Goal: Task Accomplishment & Management: Use online tool/utility

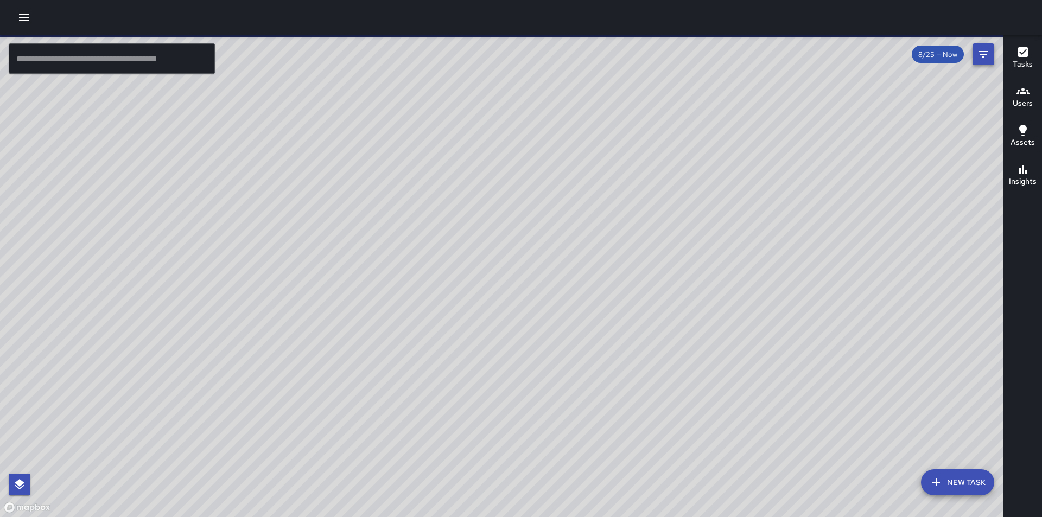
click at [981, 55] on icon "Filters" at bounding box center [983, 54] width 10 height 7
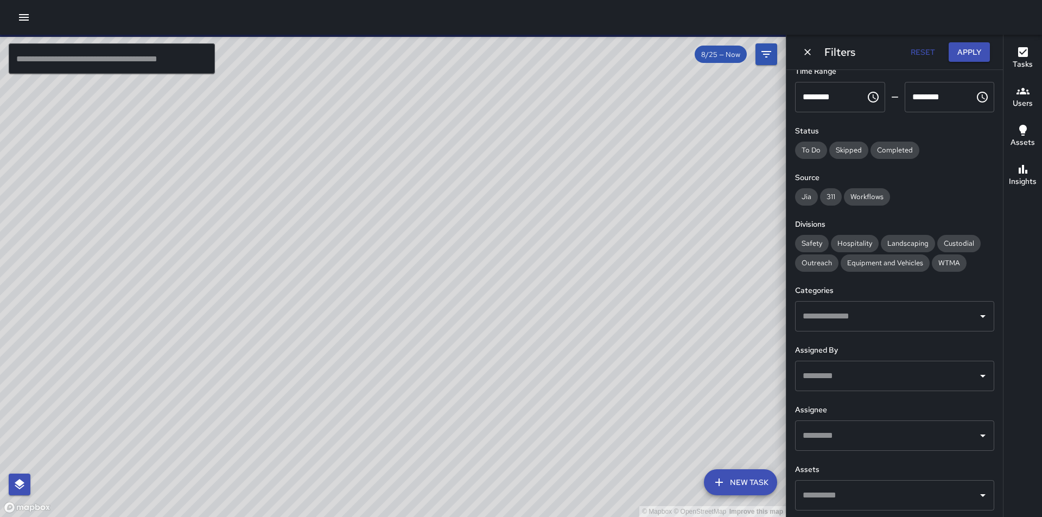
scroll to position [70, 0]
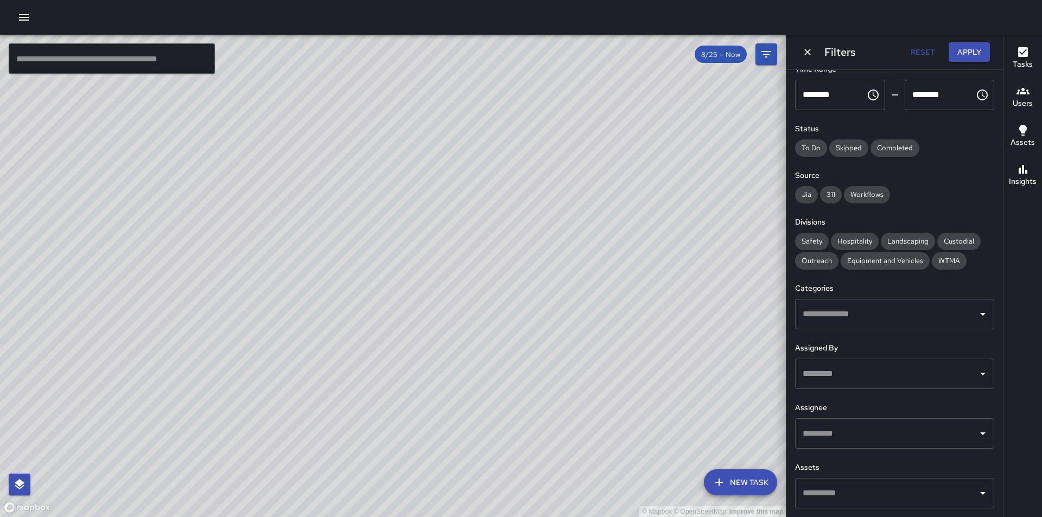
click at [976, 377] on icon "Open" at bounding box center [982, 373] width 13 height 13
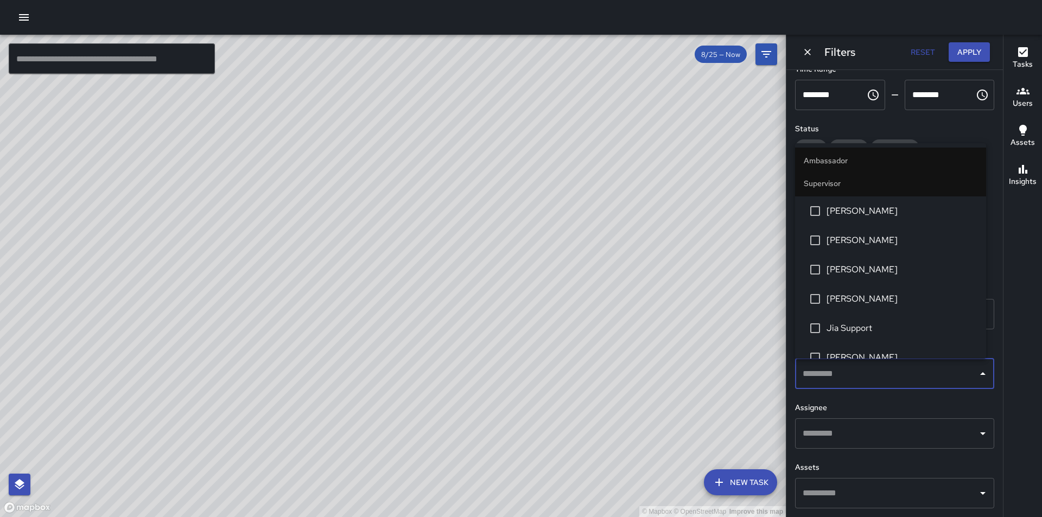
scroll to position [1357, 0]
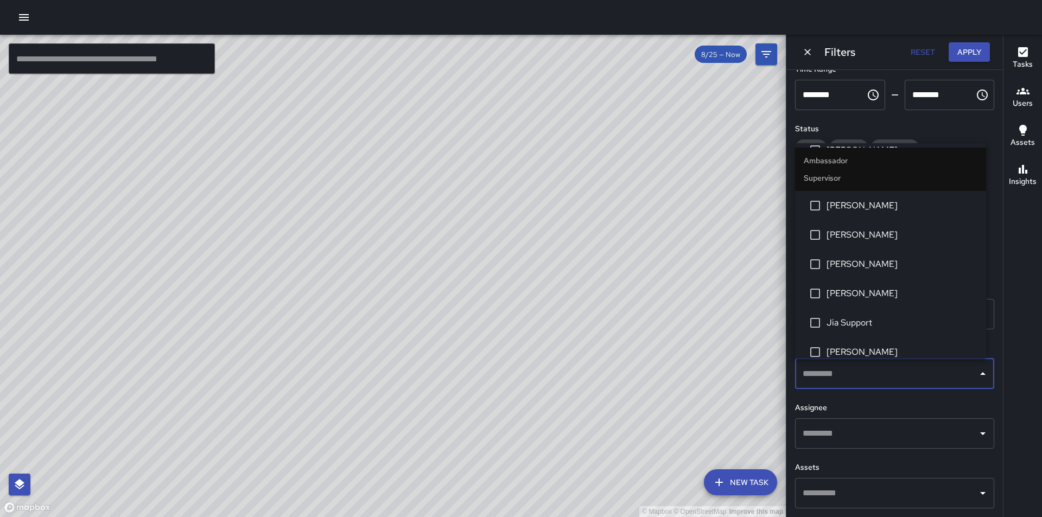
click at [910, 405] on h6 "Assignee" at bounding box center [894, 408] width 199 height 12
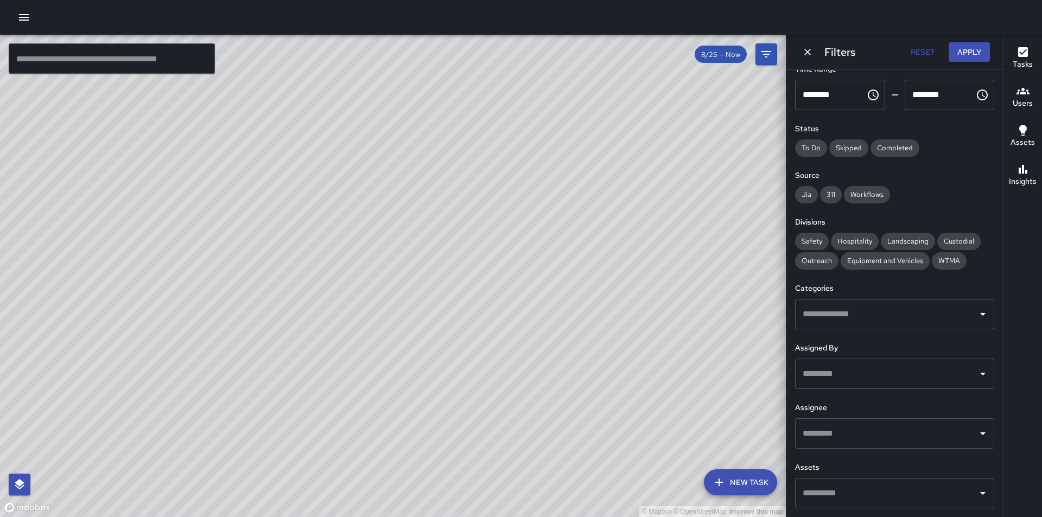
click at [634, 215] on div "© Mapbox © OpenStreetMap Improve this map" at bounding box center [393, 276] width 786 height 482
drag, startPoint x: 366, startPoint y: 342, endPoint x: 531, endPoint y: 526, distance: 247.1
click at [531, 517] on html "© Mapbox © OpenStreetMap Improve this map ​ New Task 8/25 — Now Map Layers Task…" at bounding box center [521, 258] width 1042 height 517
drag, startPoint x: 427, startPoint y: 349, endPoint x: 458, endPoint y: 467, distance: 121.9
click at [458, 467] on div "© Mapbox © OpenStreetMap Improve this map" at bounding box center [393, 276] width 786 height 482
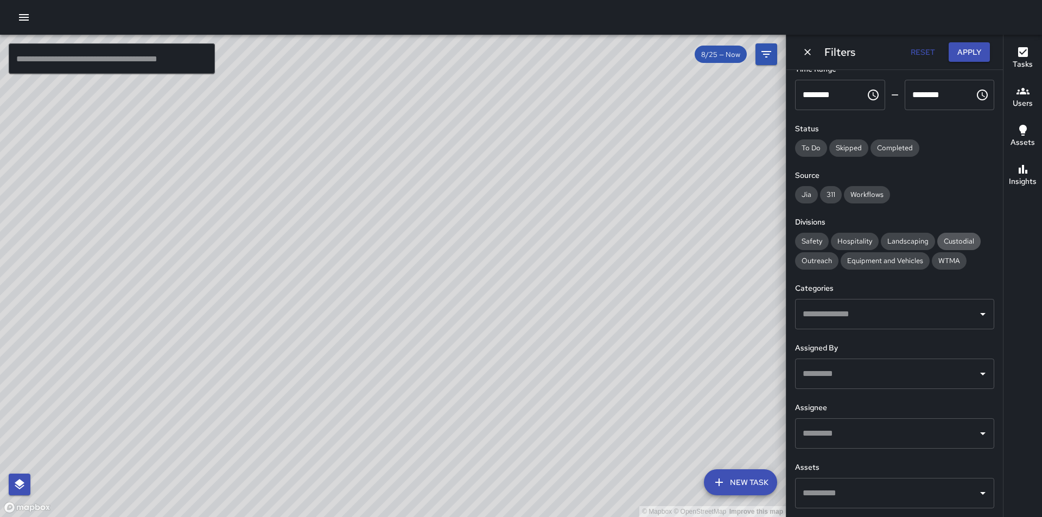
click at [968, 237] on span "Custodial" at bounding box center [958, 241] width 43 height 9
click at [980, 373] on icon "Open" at bounding box center [982, 374] width 5 height 3
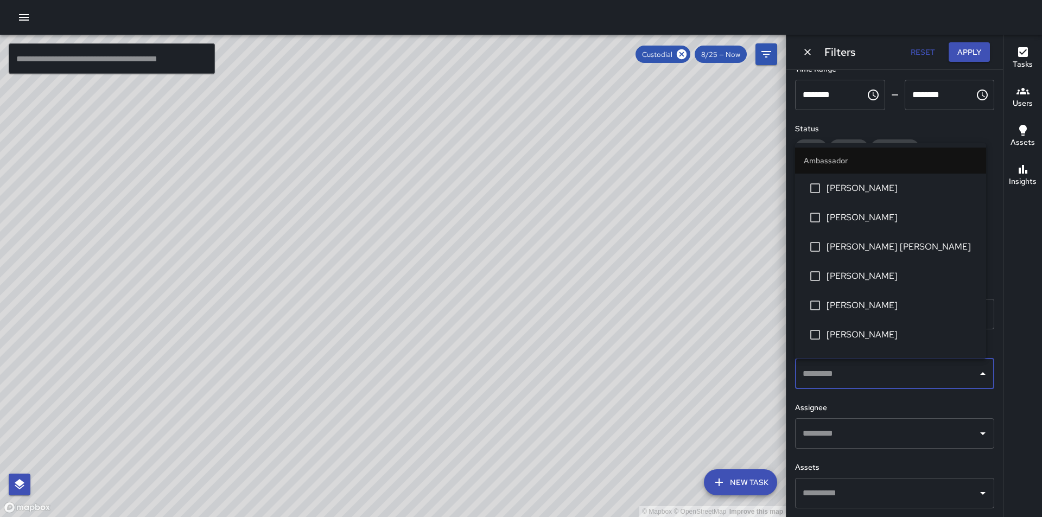
click at [976, 435] on icon "Open" at bounding box center [982, 433] width 13 height 13
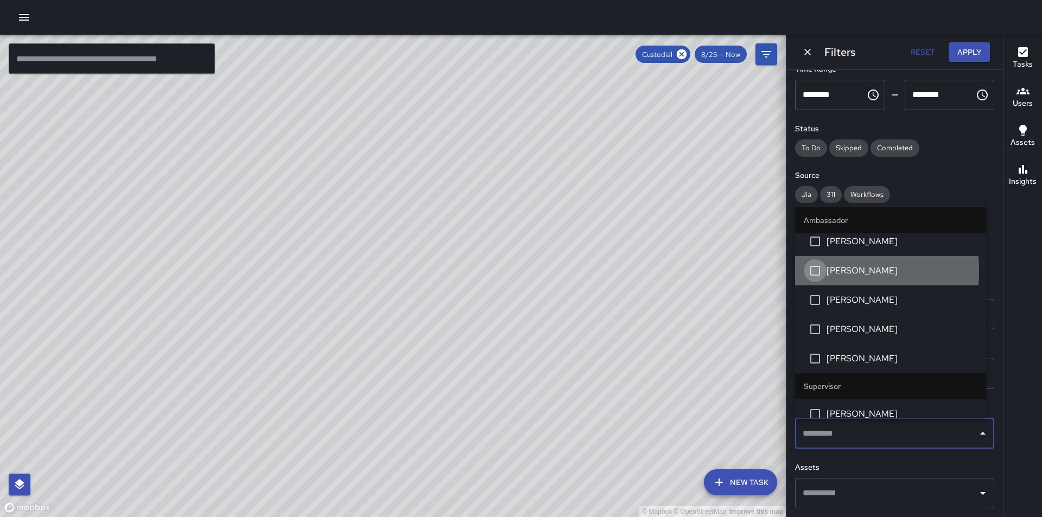
scroll to position [0, 0]
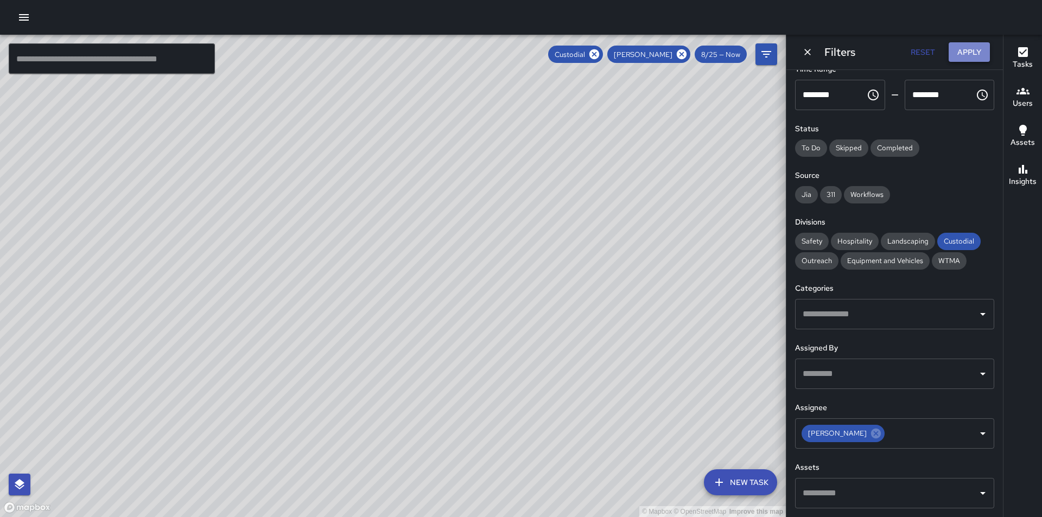
click at [967, 52] on button "Apply" at bounding box center [969, 52] width 41 height 20
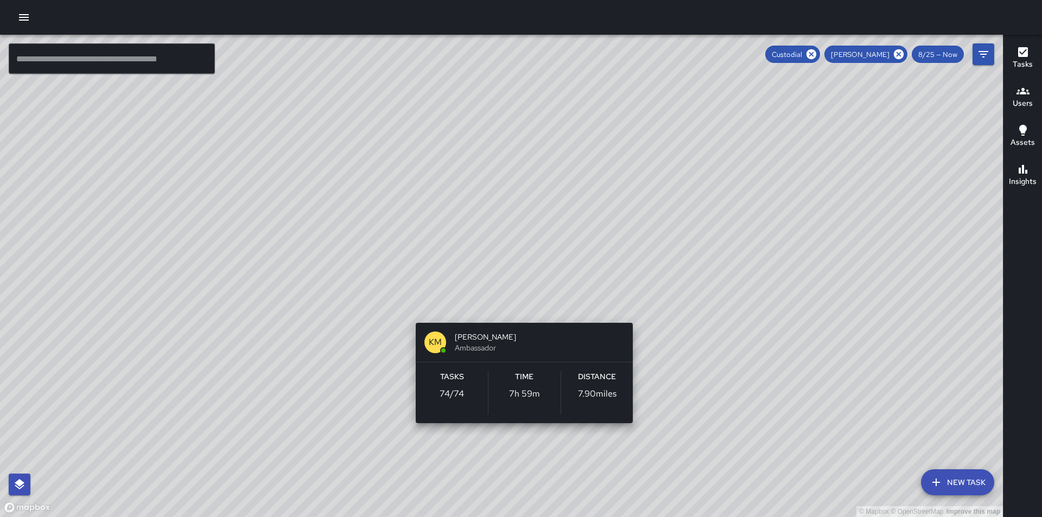
click at [629, 308] on div "© Mapbox © OpenStreetMap Improve this map KM [PERSON_NAME] Ambassador Tasks 74 …" at bounding box center [501, 276] width 1003 height 482
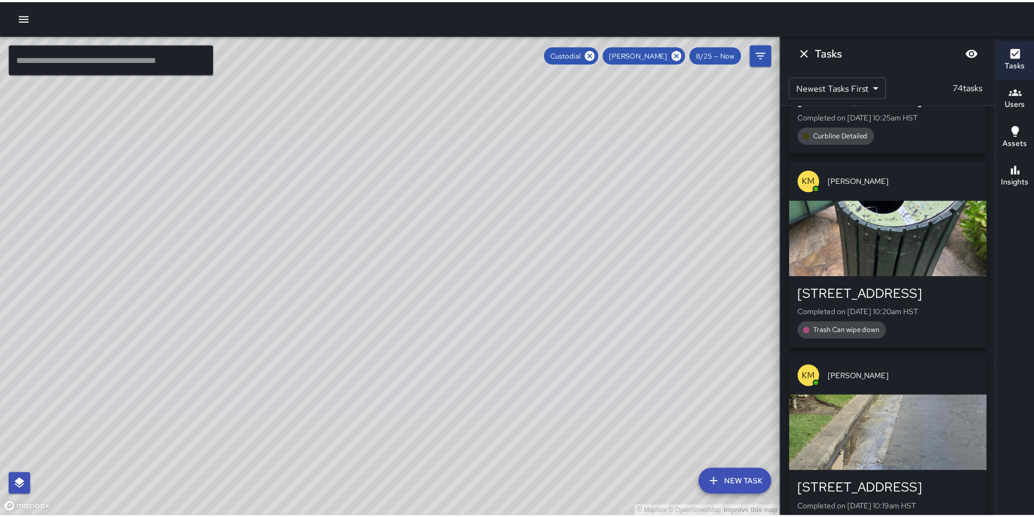
scroll to position [4216, 0]
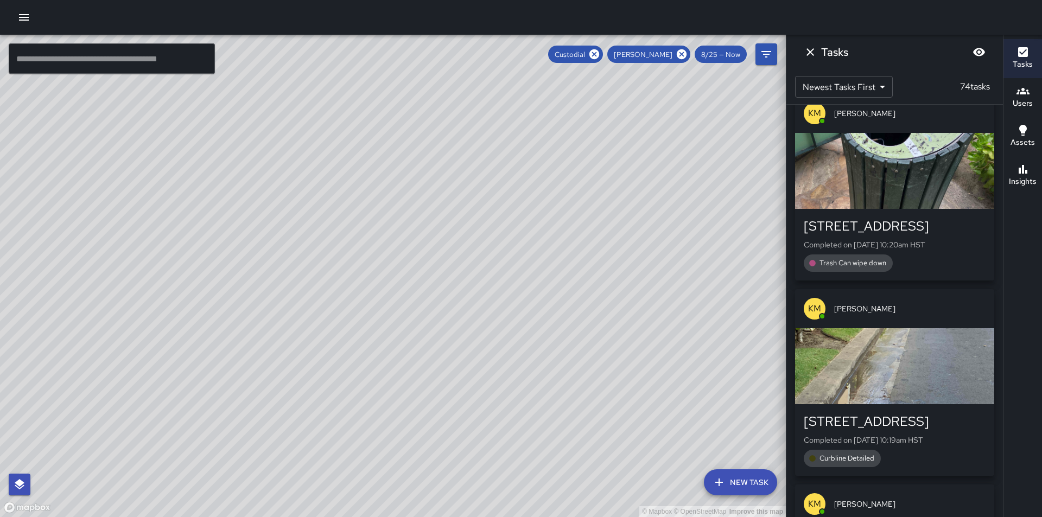
drag, startPoint x: 698, startPoint y: 333, endPoint x: 574, endPoint y: 111, distance: 254.1
click at [574, 111] on div "© Mapbox © OpenStreetMap Improve this map" at bounding box center [393, 276] width 786 height 482
drag, startPoint x: 650, startPoint y: 303, endPoint x: 594, endPoint y: 190, distance: 126.2
click at [594, 190] on div "© Mapbox © OpenStreetMap Improve this map" at bounding box center [393, 276] width 786 height 482
drag, startPoint x: 627, startPoint y: 291, endPoint x: 591, endPoint y: 250, distance: 54.3
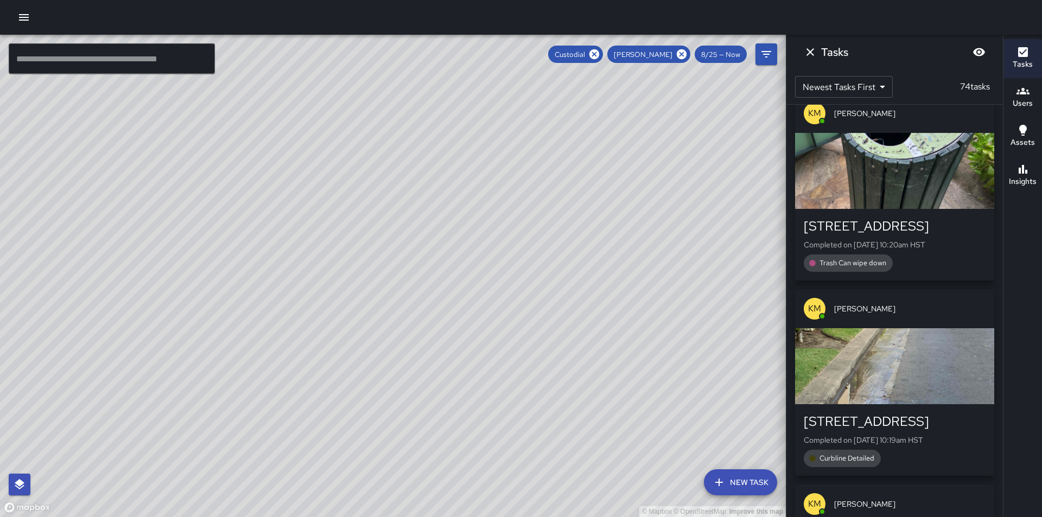
click at [591, 250] on div "© Mapbox © OpenStreetMap Improve this map" at bounding box center [393, 276] width 786 height 482
drag, startPoint x: 572, startPoint y: 455, endPoint x: 464, endPoint y: 375, distance: 134.3
click at [464, 375] on div "© Mapbox © OpenStreetMap Improve this map" at bounding box center [393, 276] width 786 height 482
click at [21, 22] on icon "button" at bounding box center [23, 17] width 13 height 13
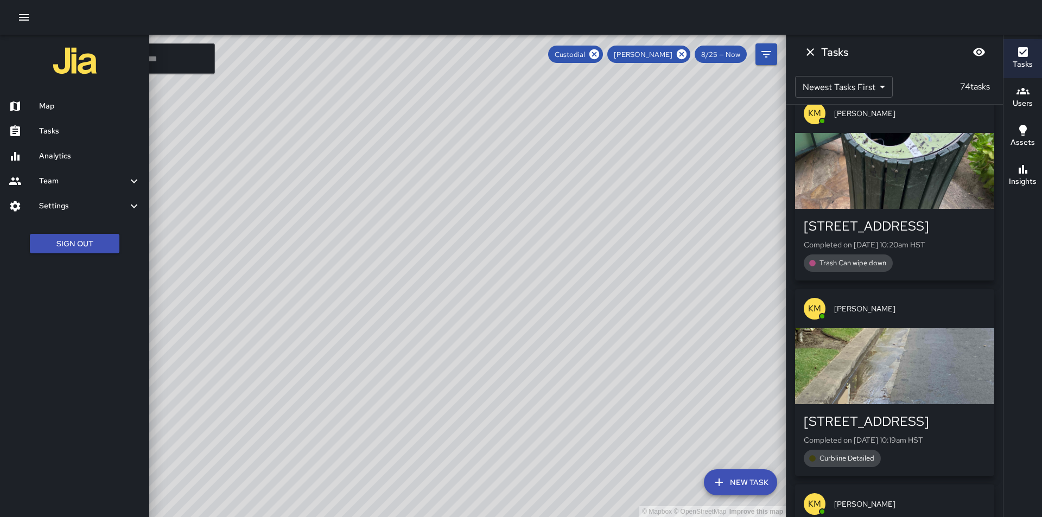
click at [35, 109] on div at bounding box center [24, 106] width 30 height 13
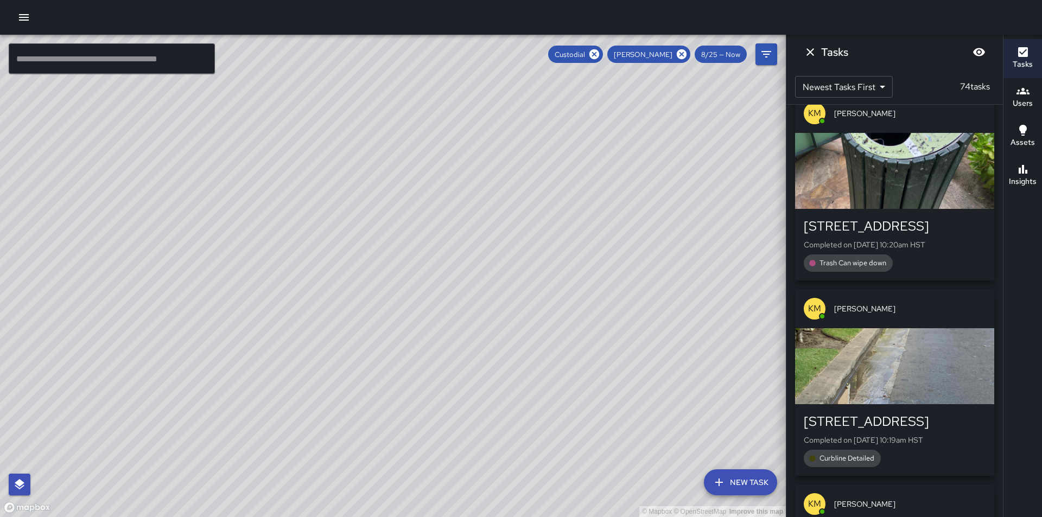
click at [27, 17] on icon "button" at bounding box center [24, 17] width 10 height 7
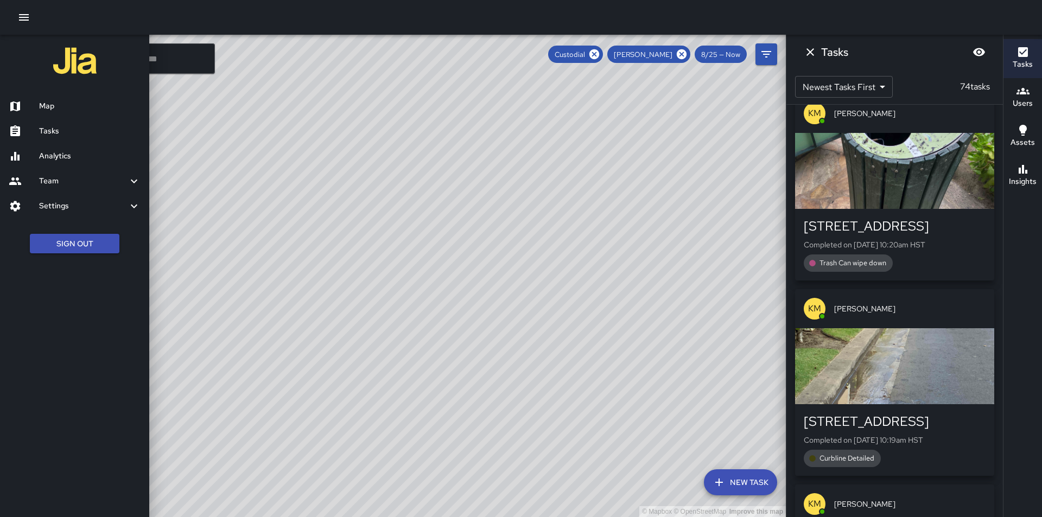
click at [30, 126] on div at bounding box center [24, 131] width 30 height 13
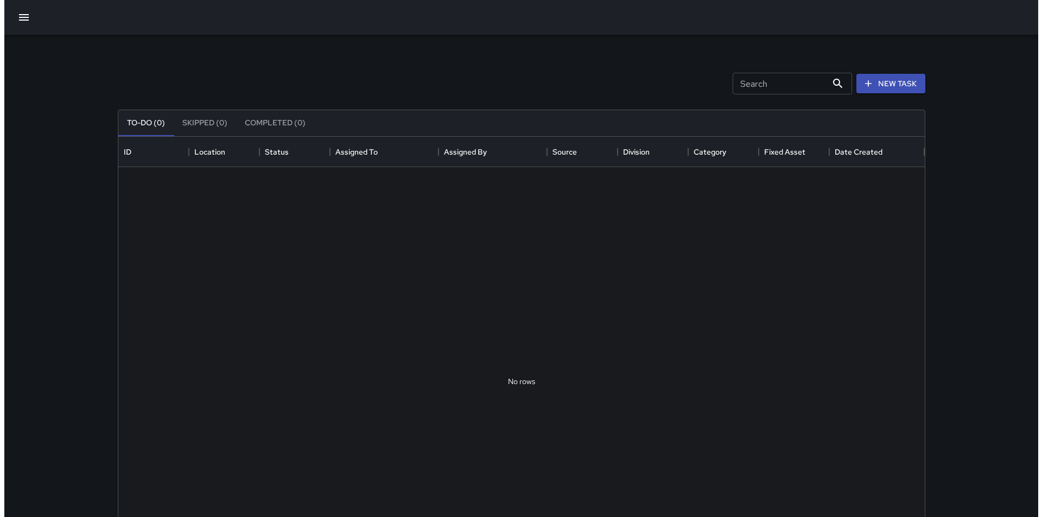
scroll to position [451, 798]
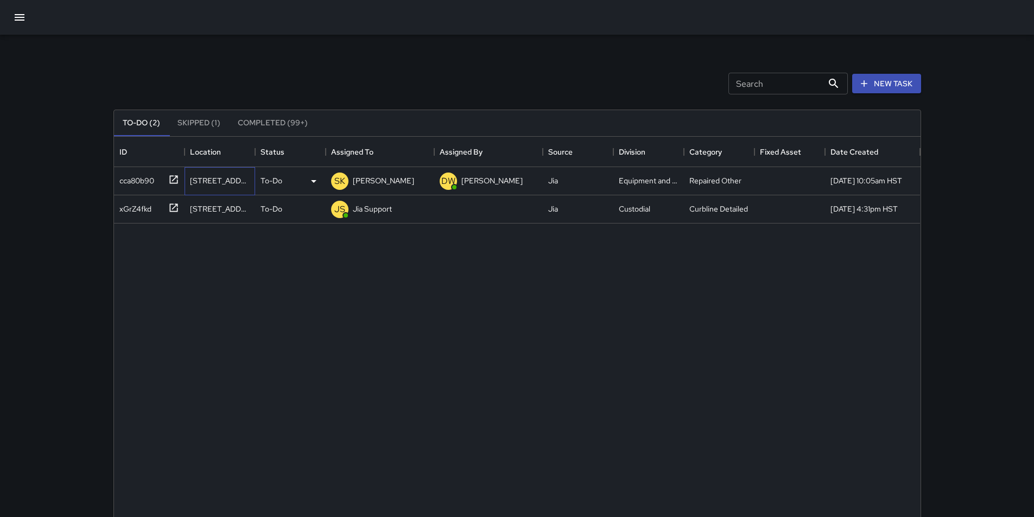
click at [220, 186] on div "[STREET_ADDRESS]" at bounding box center [220, 180] width 60 height 11
click at [823, 184] on div at bounding box center [789, 181] width 71 height 28
click at [729, 181] on div "Repaired Other" at bounding box center [715, 180] width 52 height 11
click at [13, 15] on icon "button" at bounding box center [19, 17] width 13 height 13
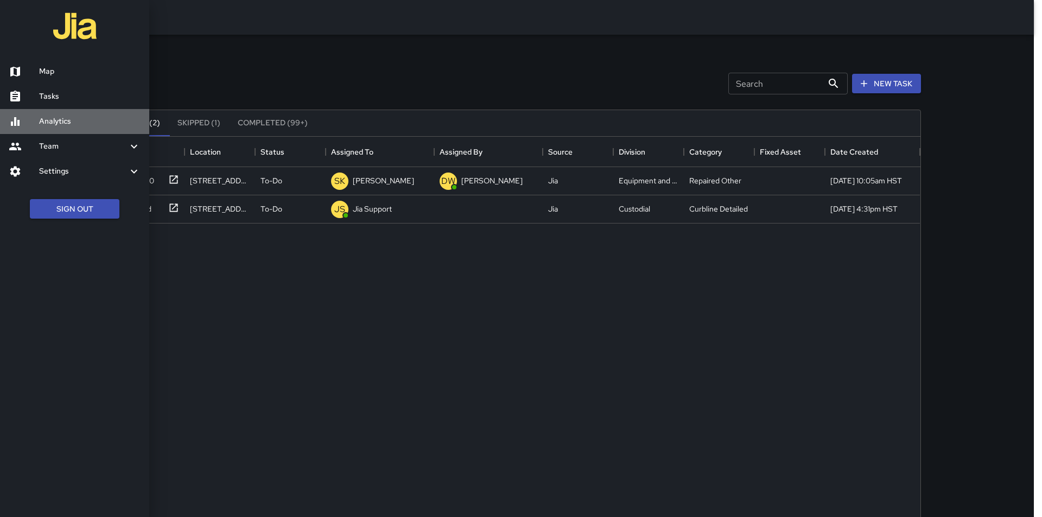
click at [18, 123] on icon at bounding box center [15, 121] width 9 height 9
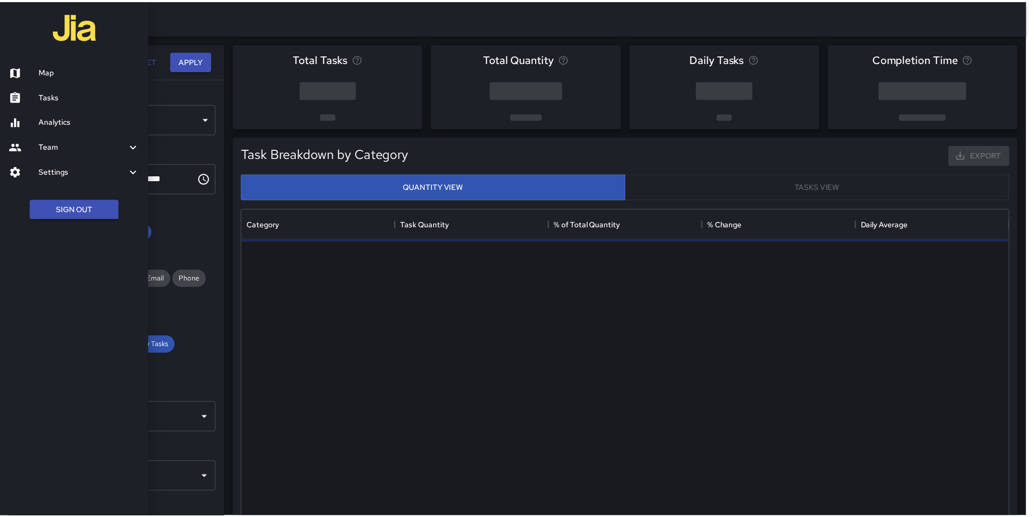
scroll to position [316, 765]
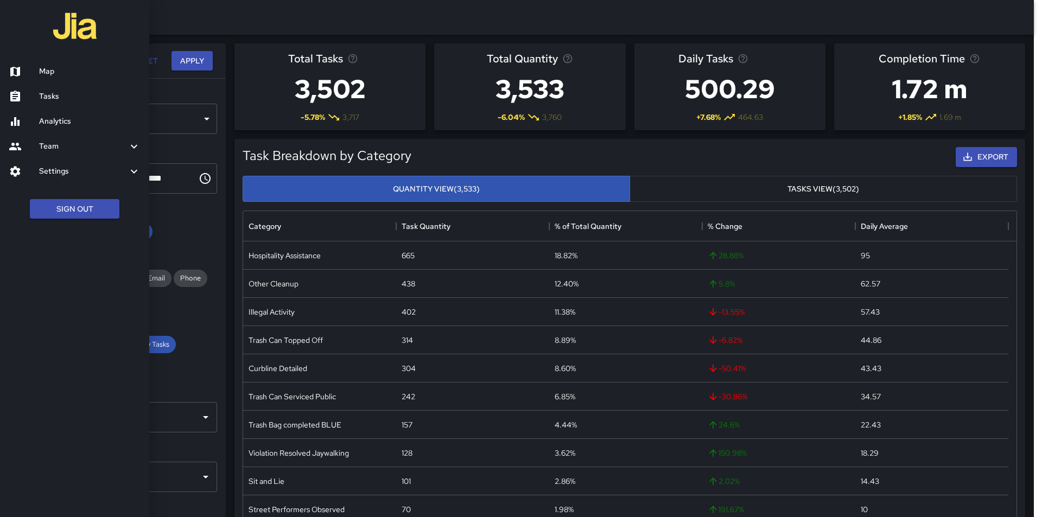
click at [191, 231] on div at bounding box center [521, 258] width 1042 height 517
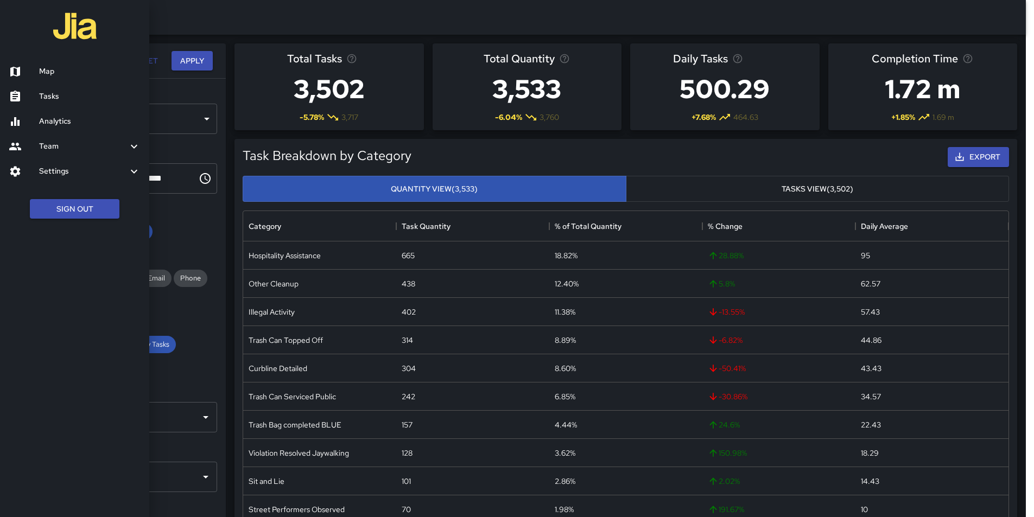
scroll to position [9, 9]
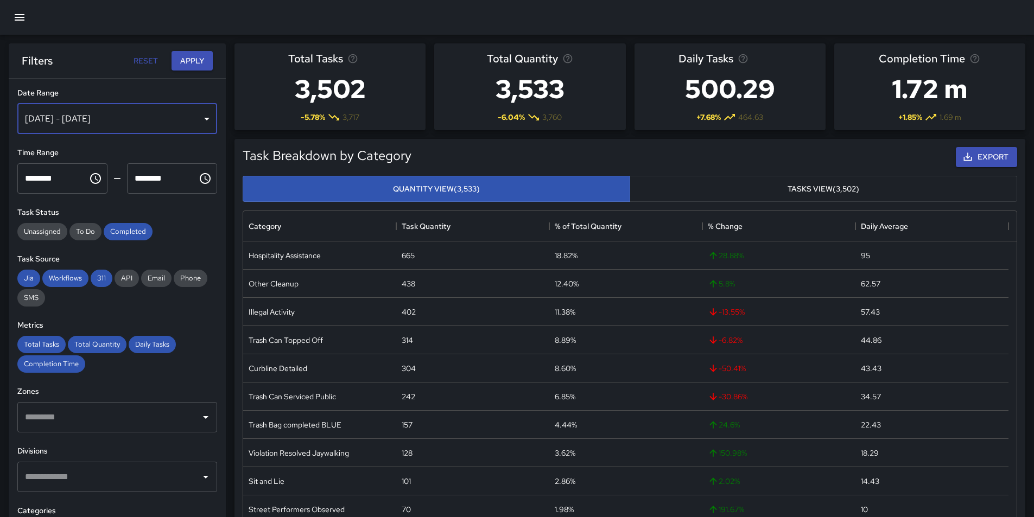
click at [196, 119] on div "[DATE] - [DATE]" at bounding box center [117, 119] width 200 height 30
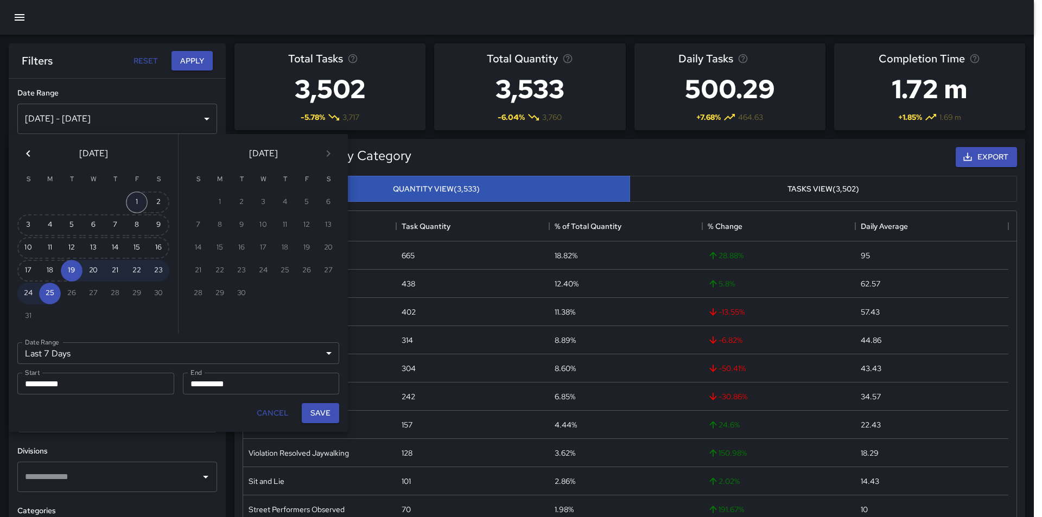
click at [136, 198] on button "1" at bounding box center [137, 203] width 22 height 22
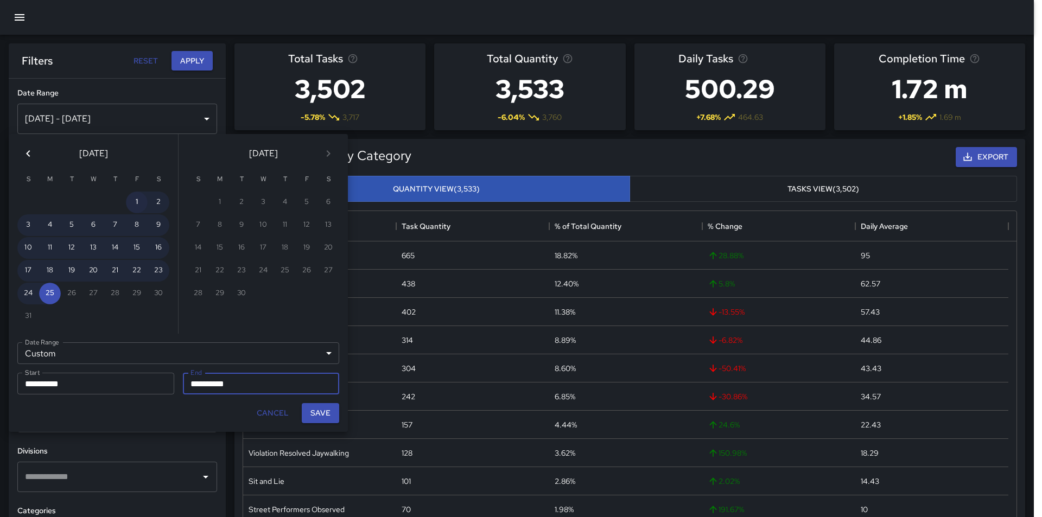
type input "******"
type input "**********"
click at [74, 270] on button "19" at bounding box center [72, 271] width 22 height 22
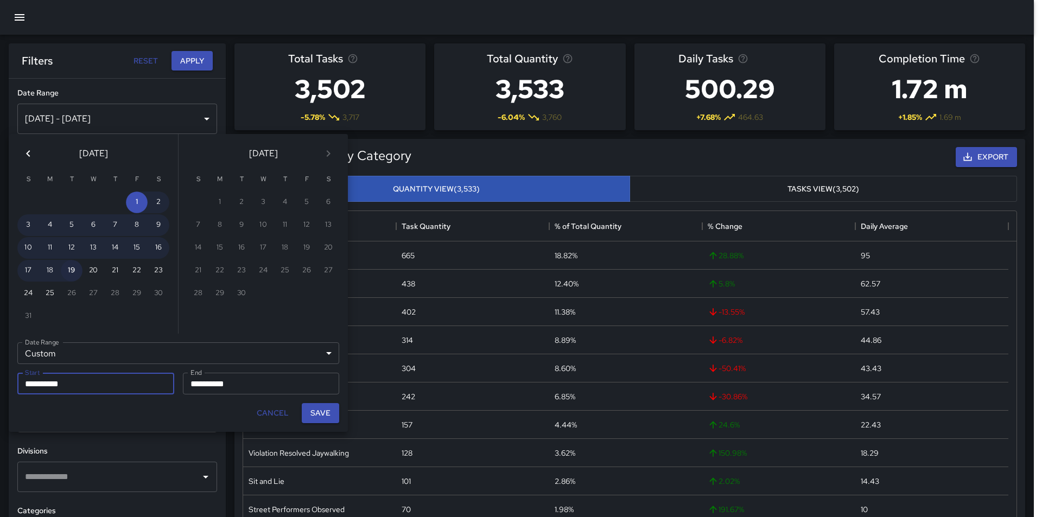
type input "**********"
click at [137, 206] on button "1" at bounding box center [137, 203] width 22 height 22
click at [327, 410] on button "Save" at bounding box center [320, 413] width 37 height 20
type input "**********"
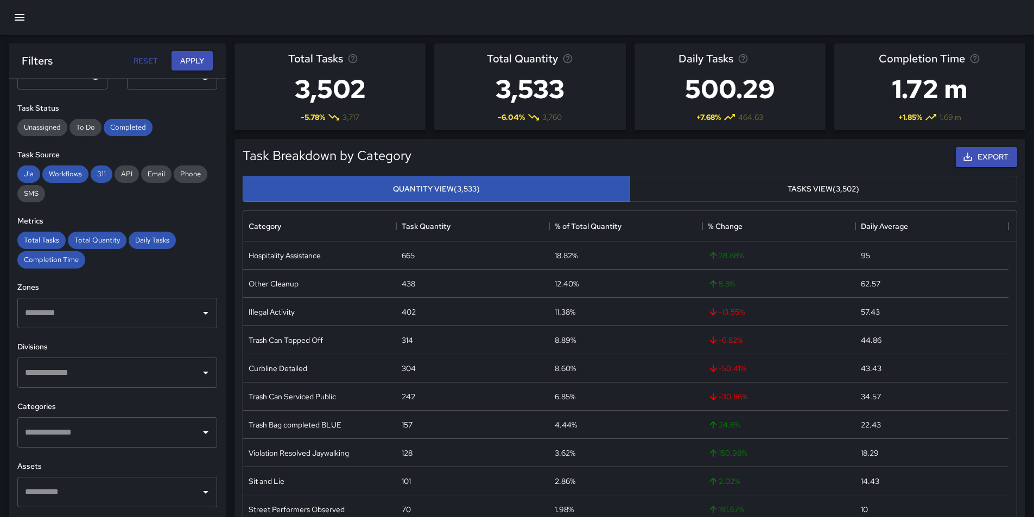
scroll to position [109, 0]
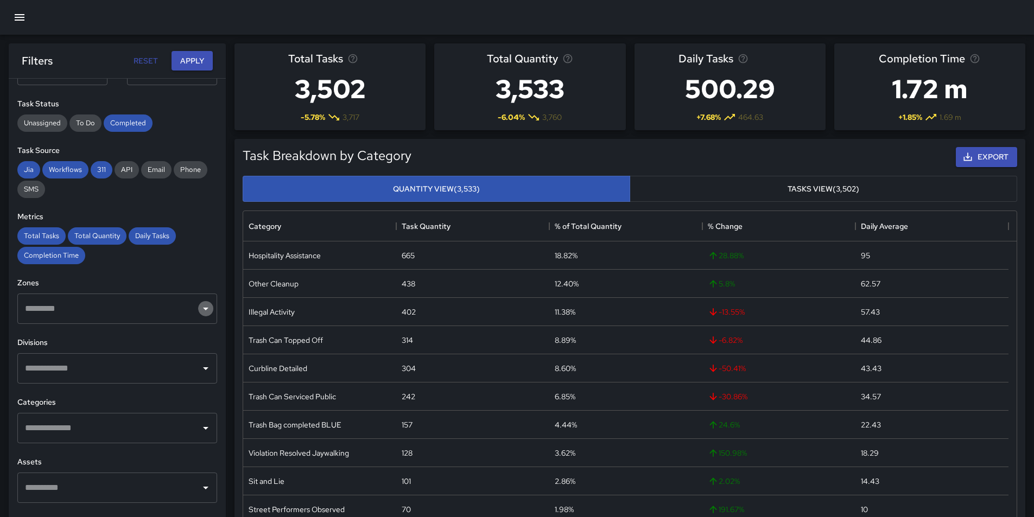
click at [199, 310] on icon "Open" at bounding box center [205, 308] width 13 height 13
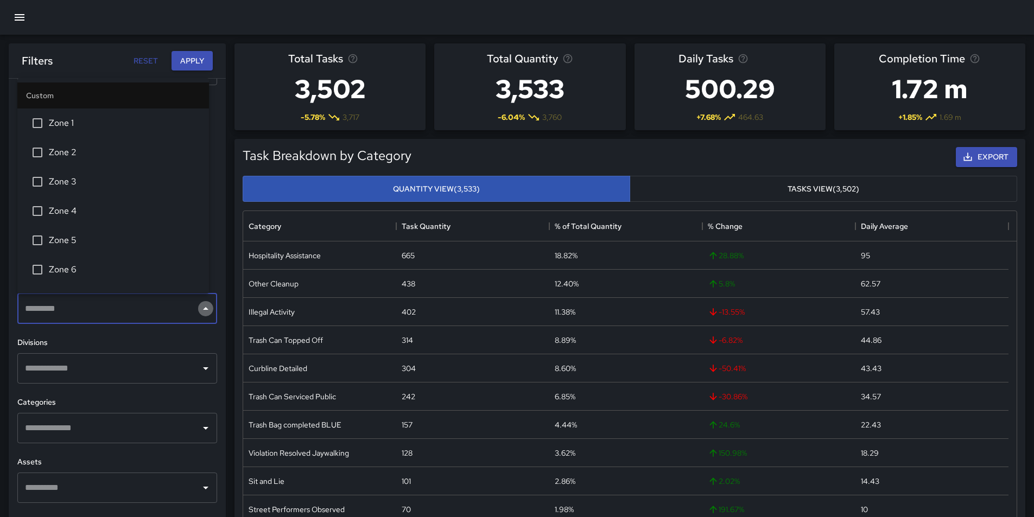
click at [203, 310] on icon "Close" at bounding box center [205, 308] width 5 height 3
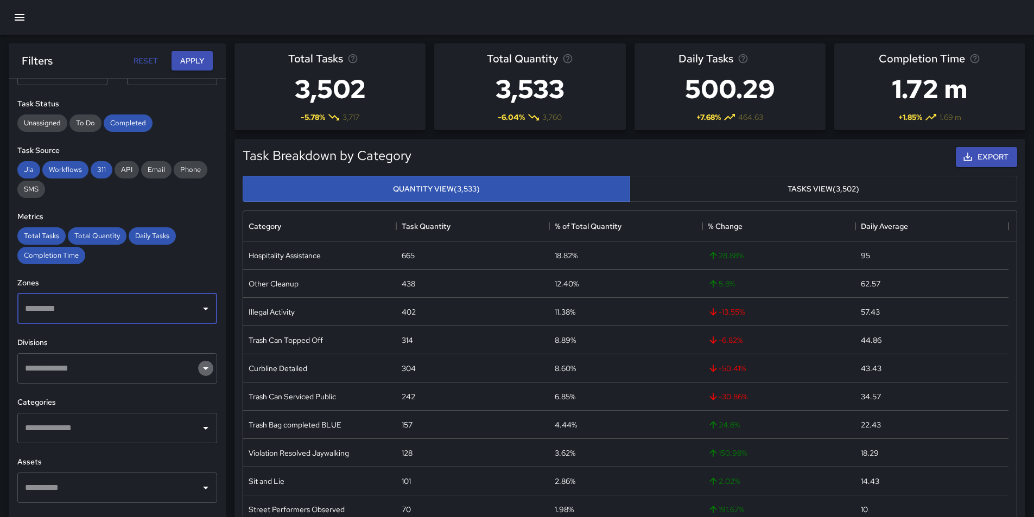
click at [203, 369] on icon "Open" at bounding box center [205, 368] width 5 height 3
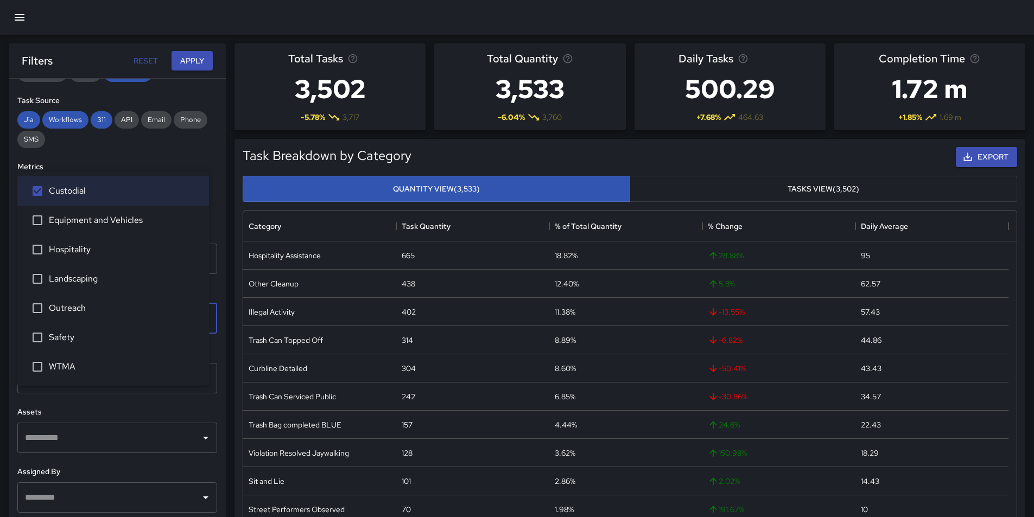
scroll to position [163, 0]
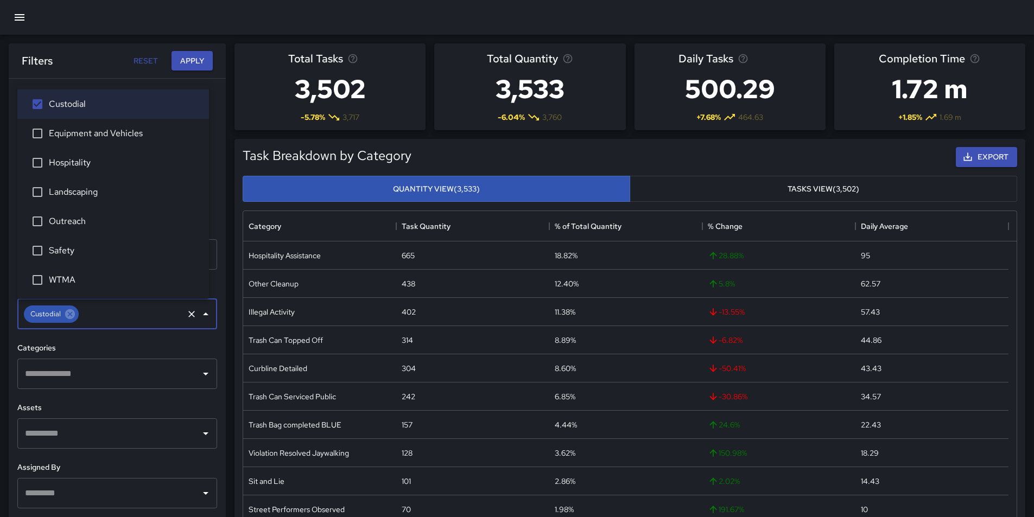
click at [199, 375] on icon "Open" at bounding box center [205, 373] width 13 height 13
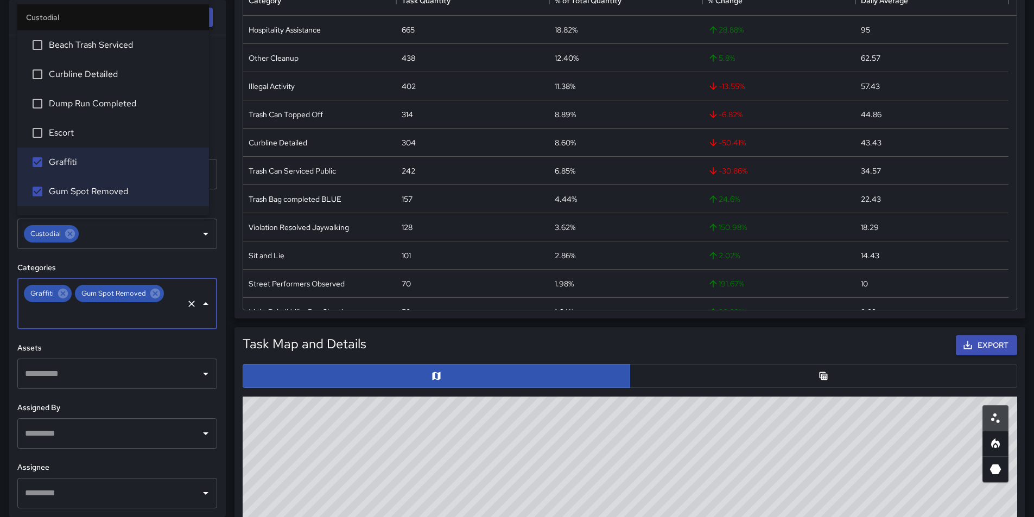
scroll to position [326, 0]
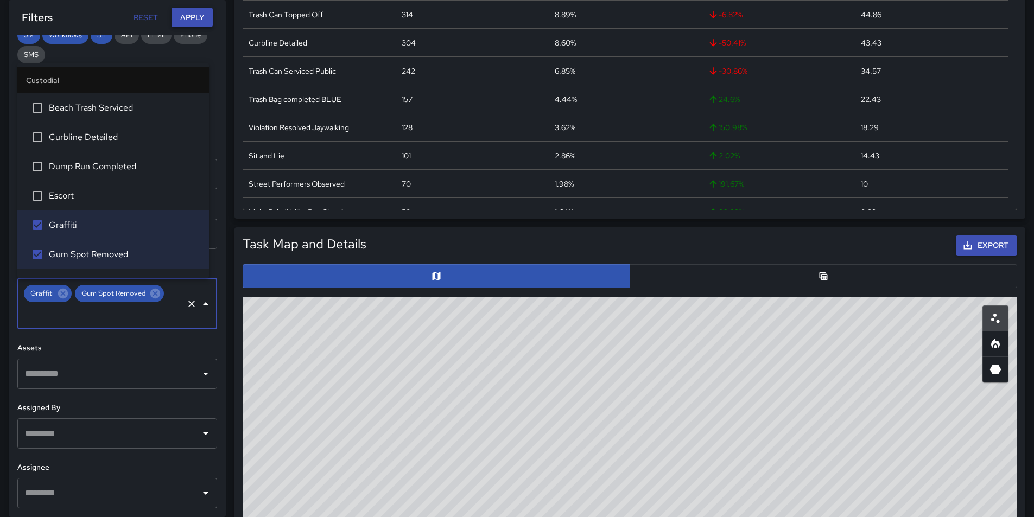
click at [190, 20] on button "Apply" at bounding box center [191, 18] width 41 height 20
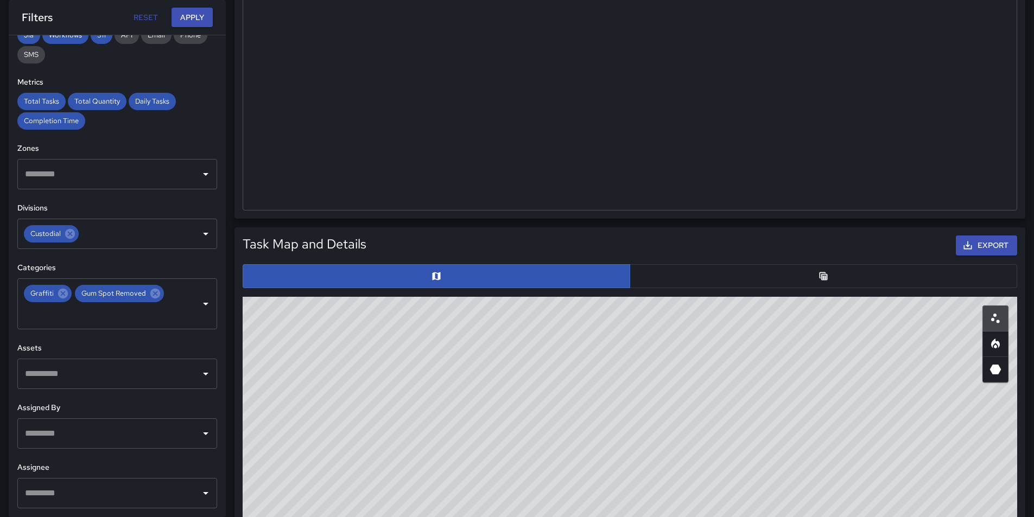
scroll to position [109, 0]
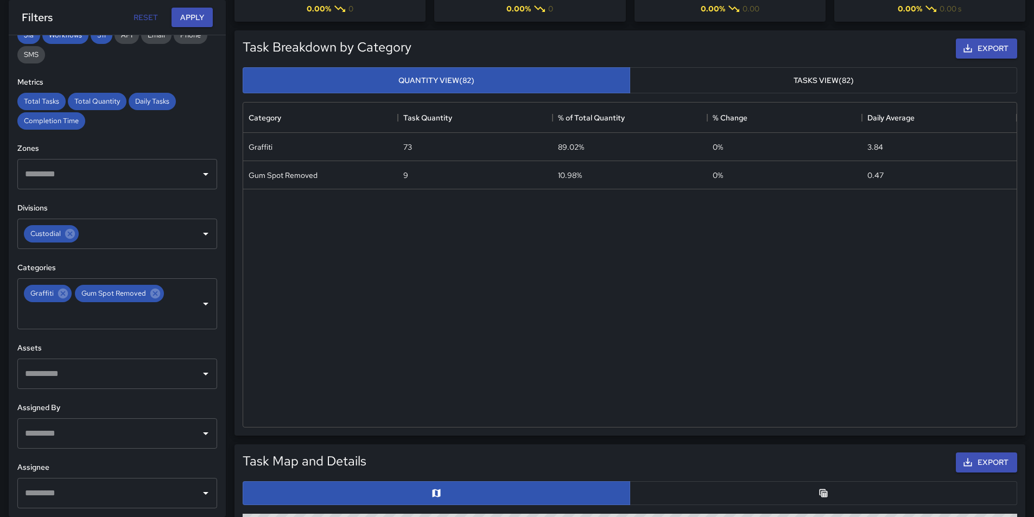
click at [857, 79] on button "Tasks View (82)" at bounding box center [822, 80] width 387 height 27
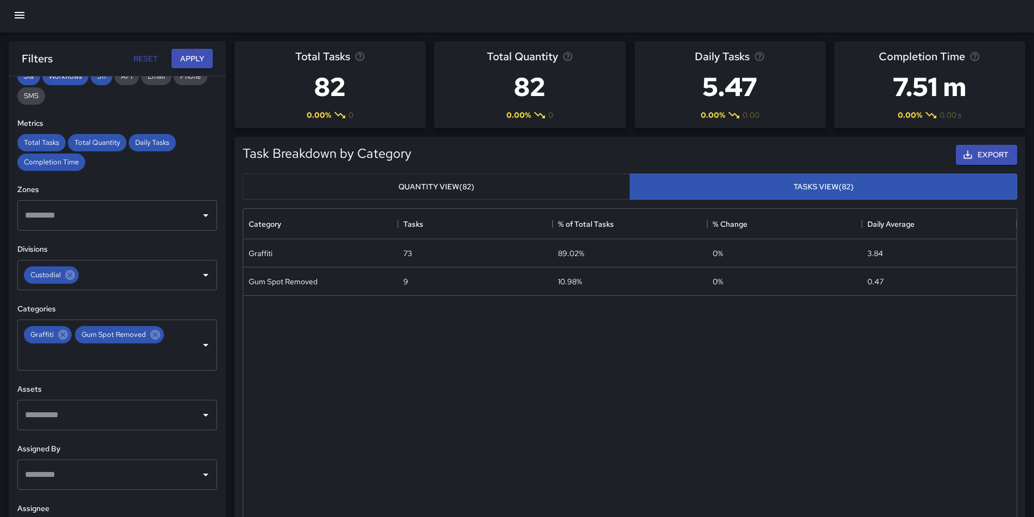
scroll to position [0, 0]
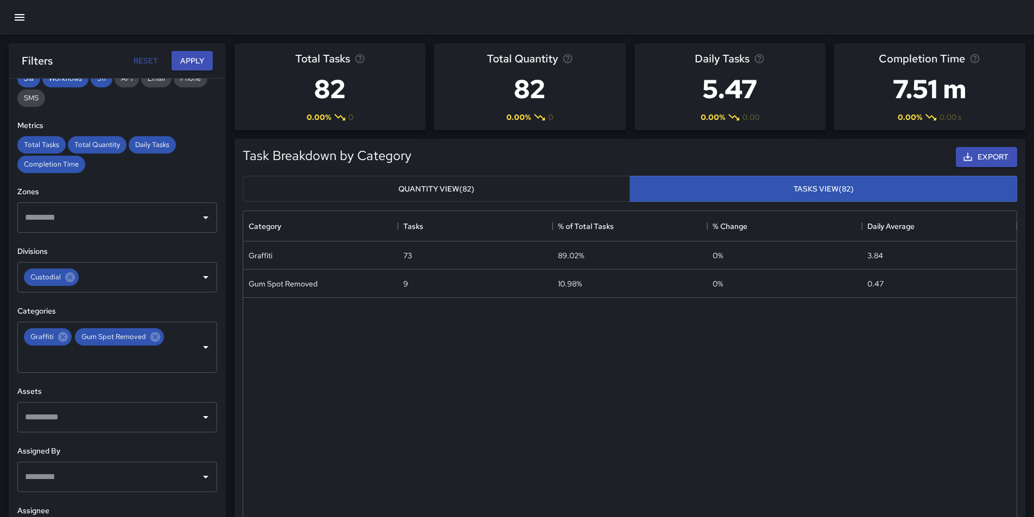
click at [458, 188] on button "Quantity View (82)" at bounding box center [436, 189] width 387 height 27
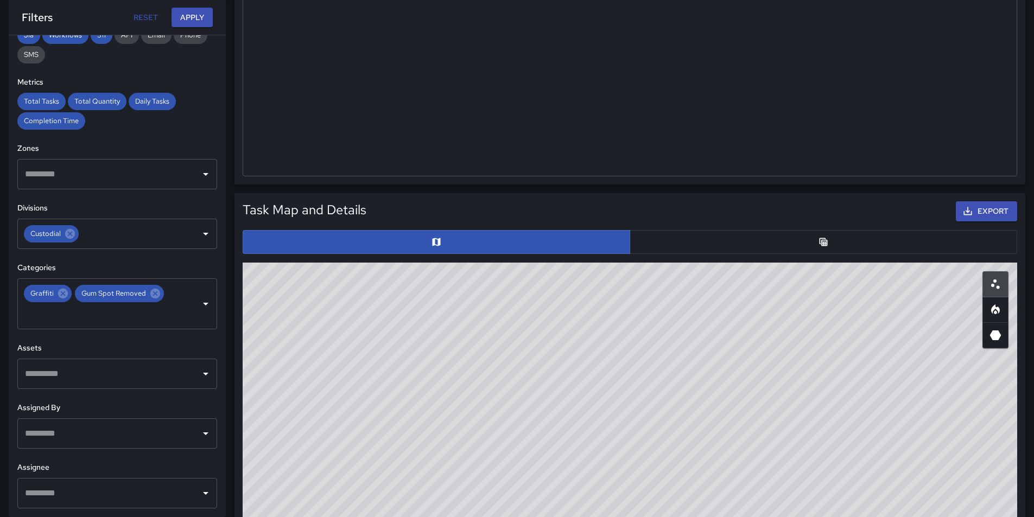
scroll to position [380, 0]
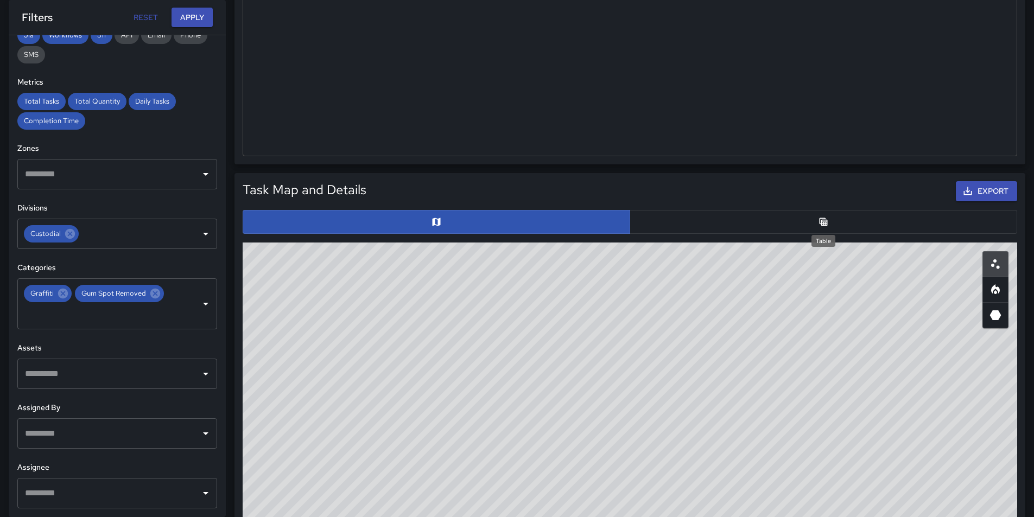
click at [826, 221] on icon "Table" at bounding box center [823, 222] width 11 height 11
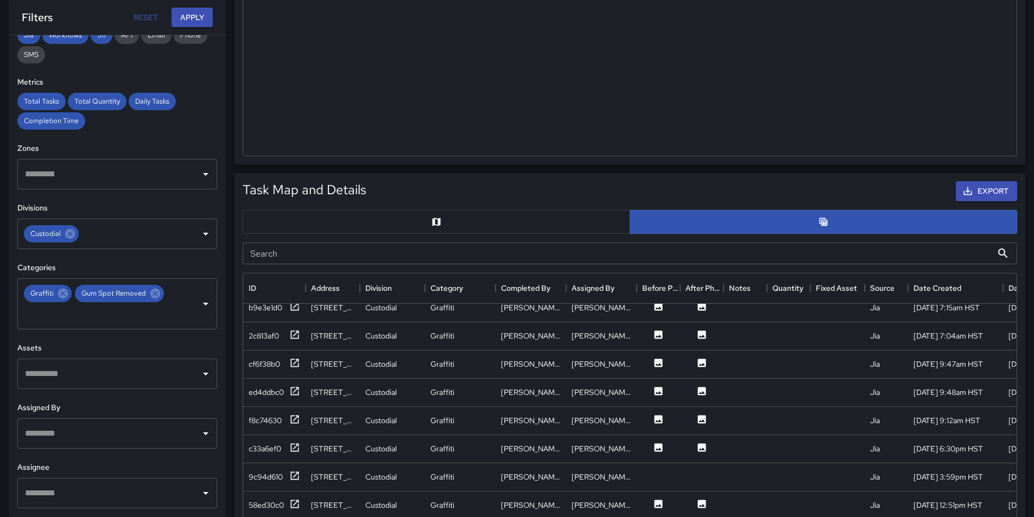
scroll to position [0, 0]
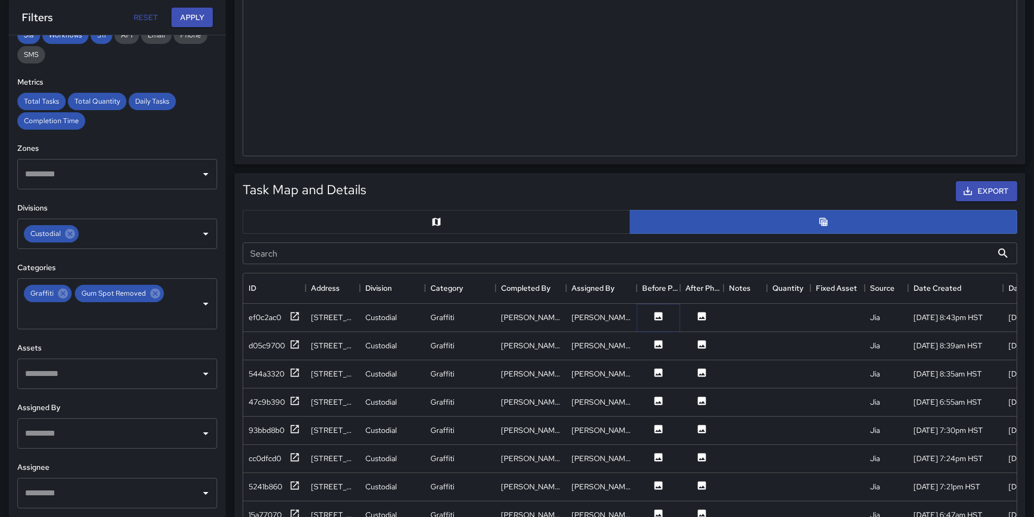
click at [657, 315] on icon at bounding box center [658, 316] width 8 height 8
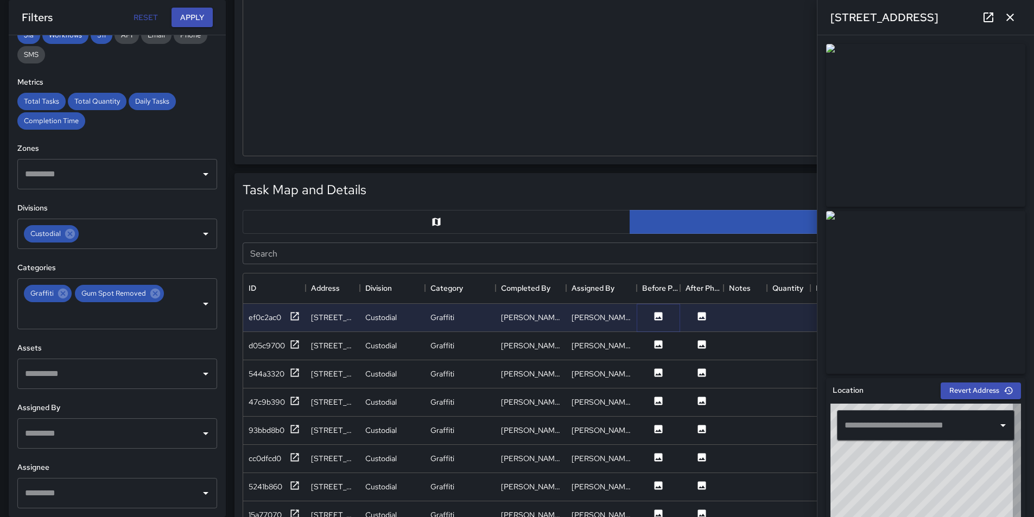
type input "**********"
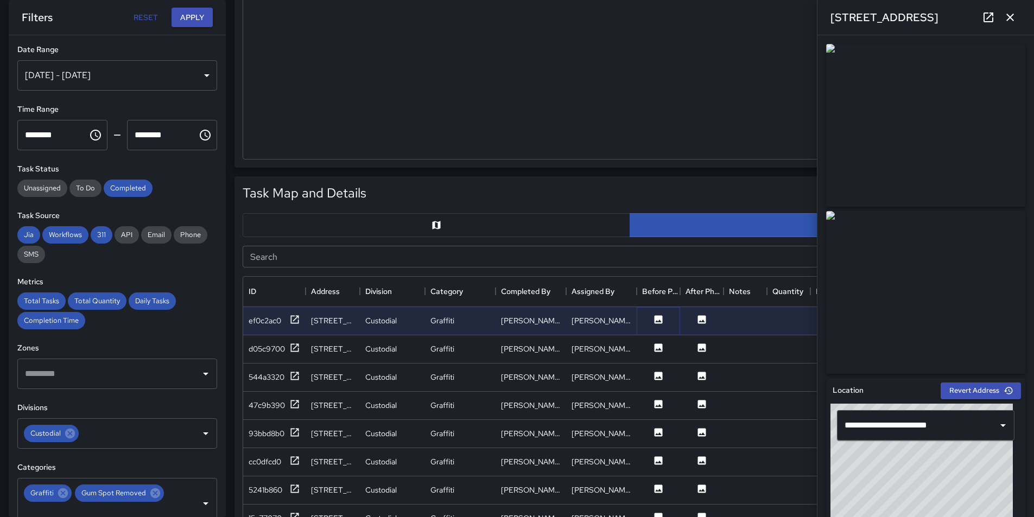
scroll to position [109, 0]
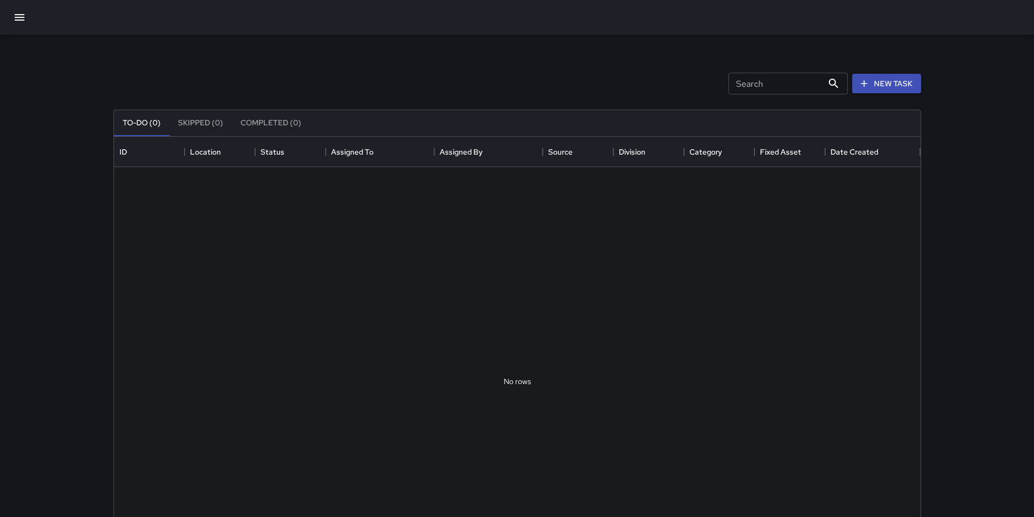
scroll to position [451, 798]
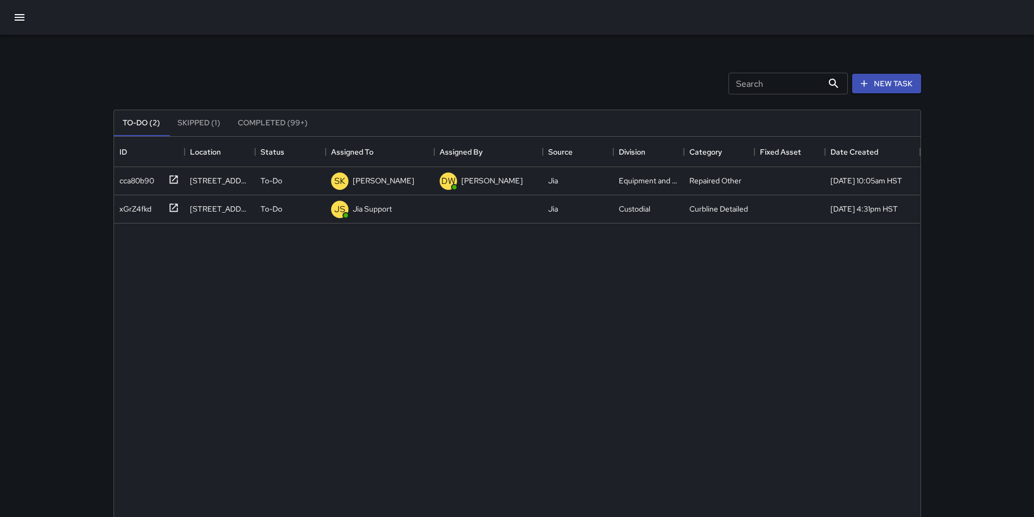
click at [23, 16] on icon "button" at bounding box center [19, 17] width 13 height 13
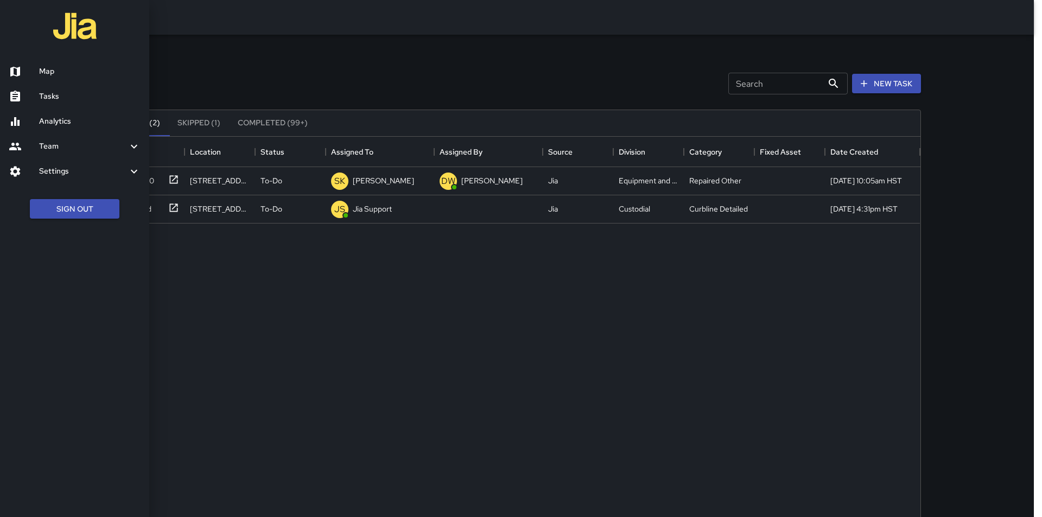
click at [15, 97] on icon at bounding box center [15, 96] width 10 height 11
click at [15, 98] on icon at bounding box center [15, 96] width 10 height 11
click at [22, 119] on div at bounding box center [24, 121] width 30 height 13
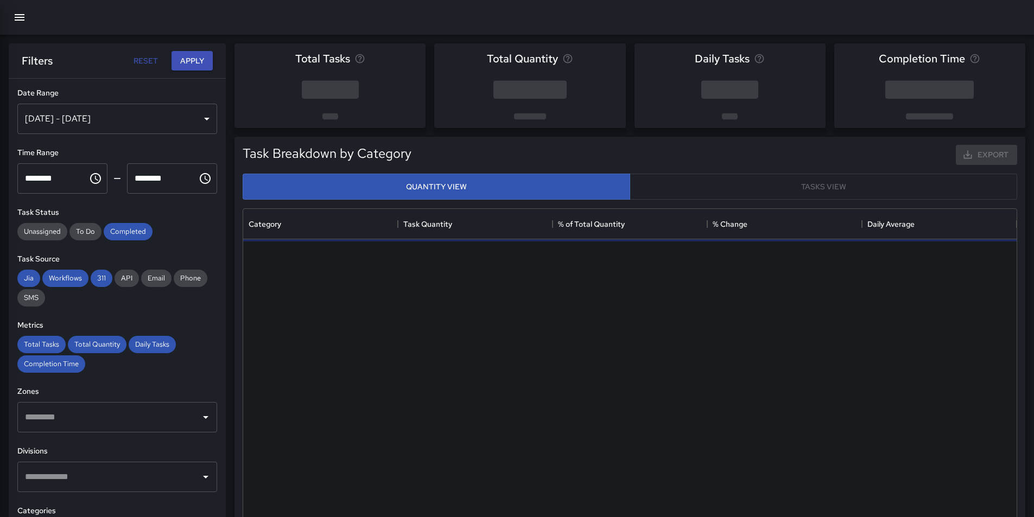
scroll to position [316, 765]
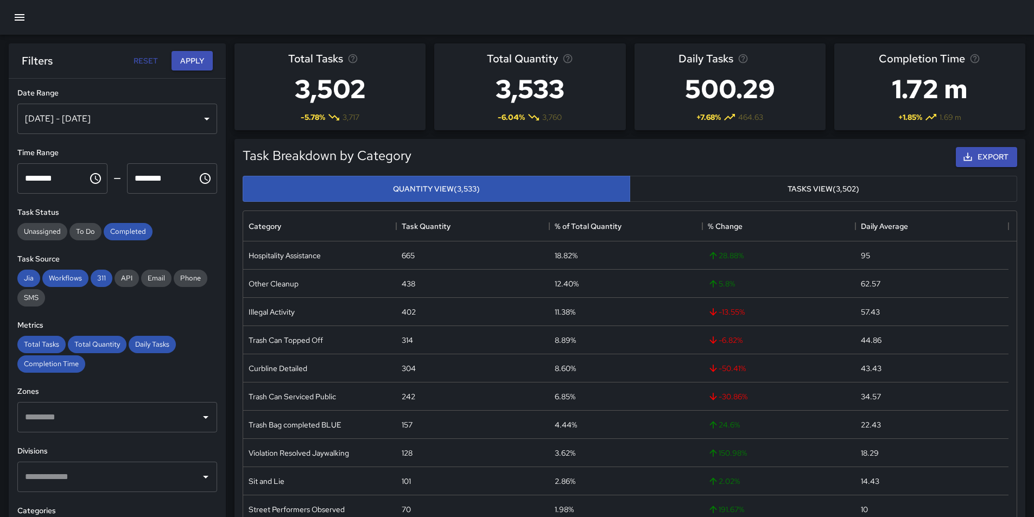
click at [200, 116] on div "[DATE] - [DATE]" at bounding box center [117, 119] width 200 height 30
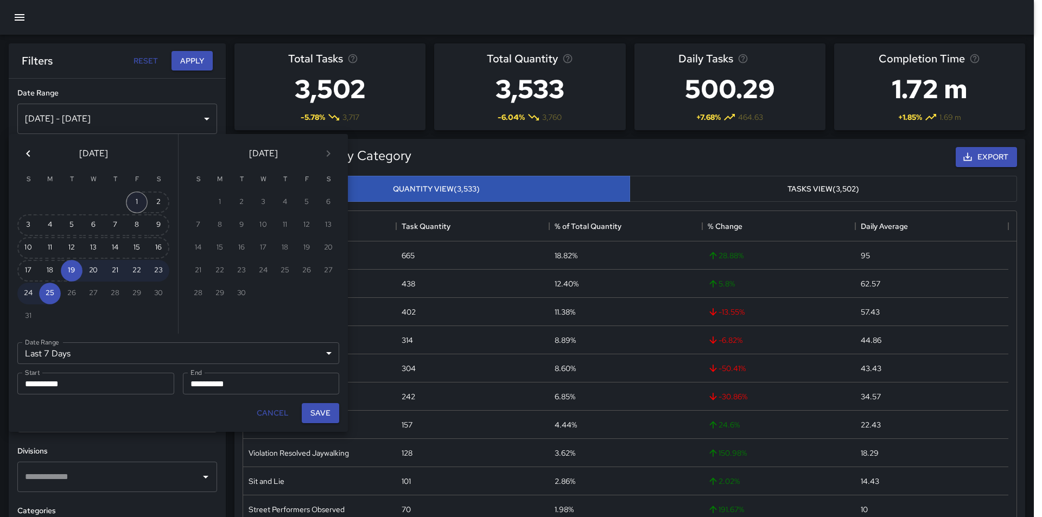
click at [132, 202] on button "1" at bounding box center [137, 203] width 22 height 22
type input "******"
type input "**********"
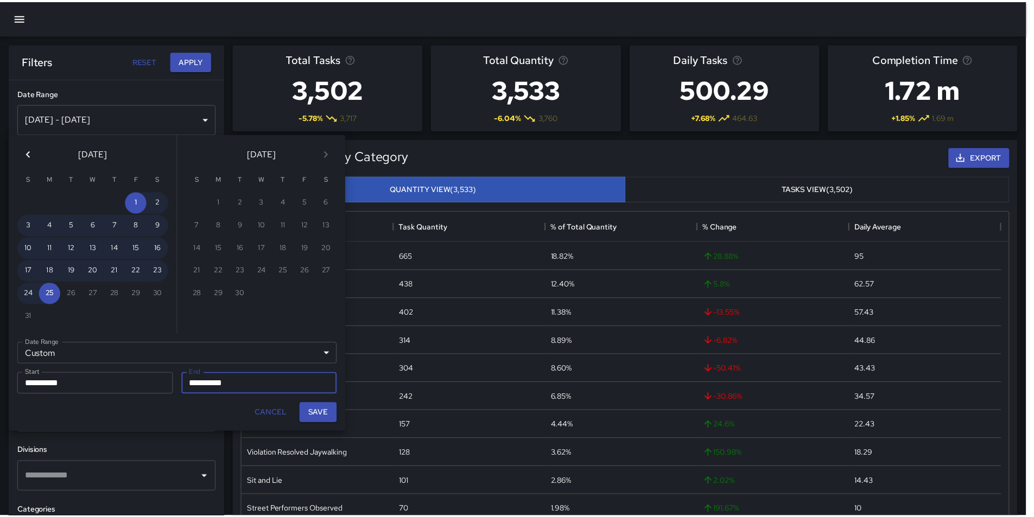
scroll to position [9, 9]
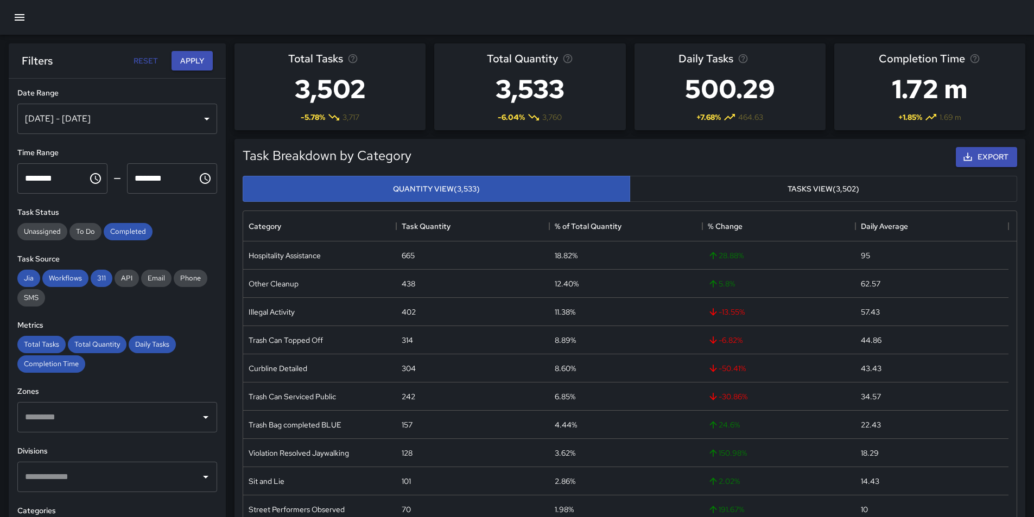
click at [176, 117] on div "[DATE] - [DATE]" at bounding box center [117, 119] width 200 height 30
click at [143, 60] on button "Reset" at bounding box center [145, 61] width 35 height 20
click at [198, 116] on div "[DATE] - [DATE]" at bounding box center [117, 119] width 200 height 30
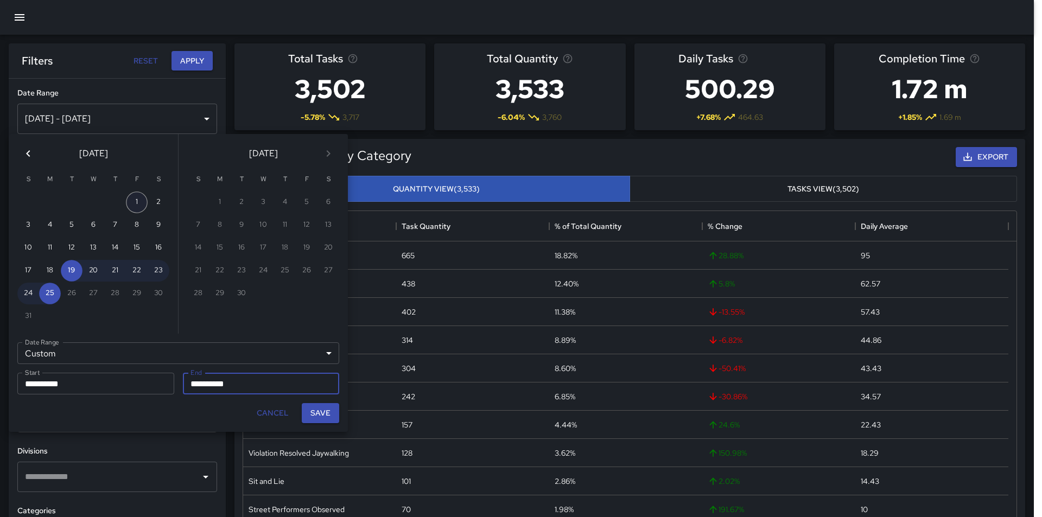
click at [140, 201] on button "1" at bounding box center [137, 203] width 22 height 22
type input "**********"
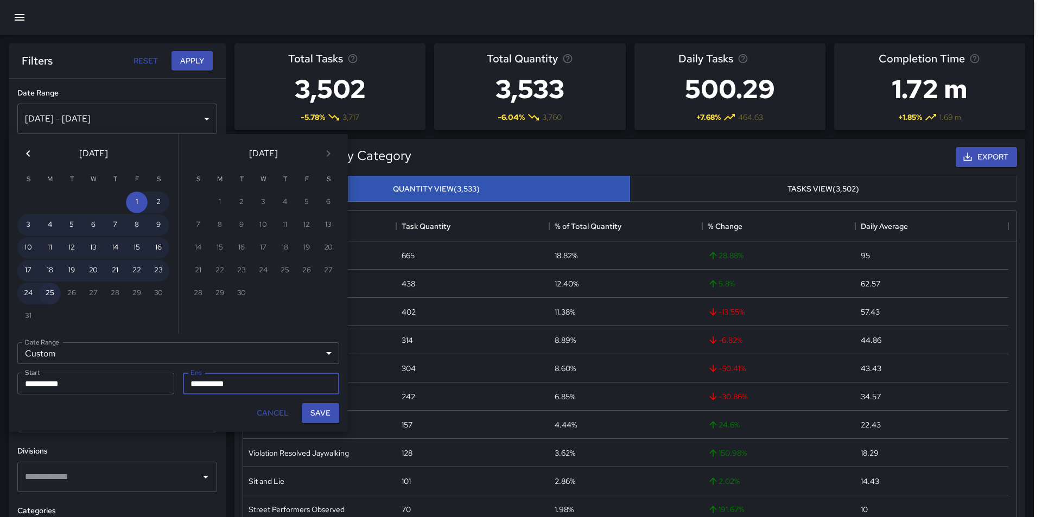
click at [53, 296] on button "25" at bounding box center [50, 294] width 22 height 22
click at [327, 415] on button "Save" at bounding box center [320, 413] width 37 height 20
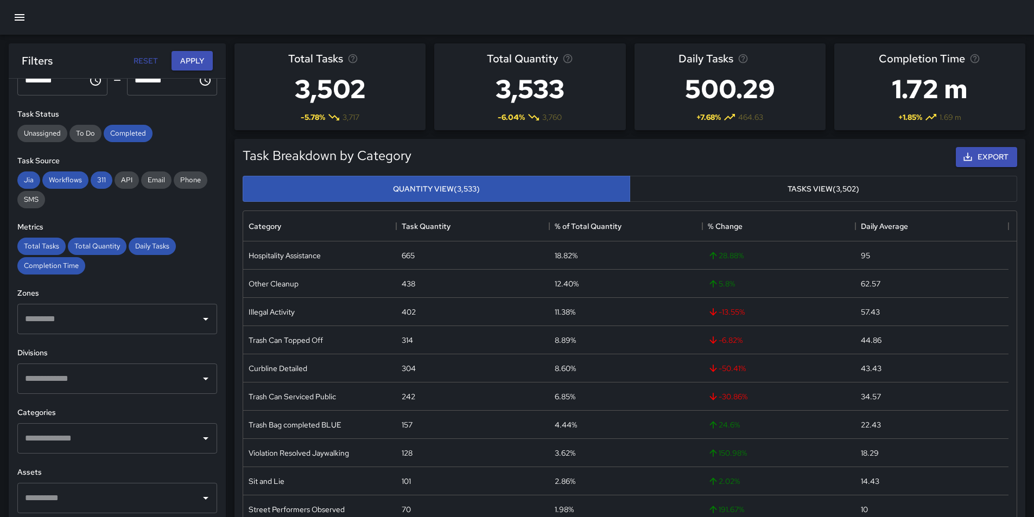
scroll to position [163, 0]
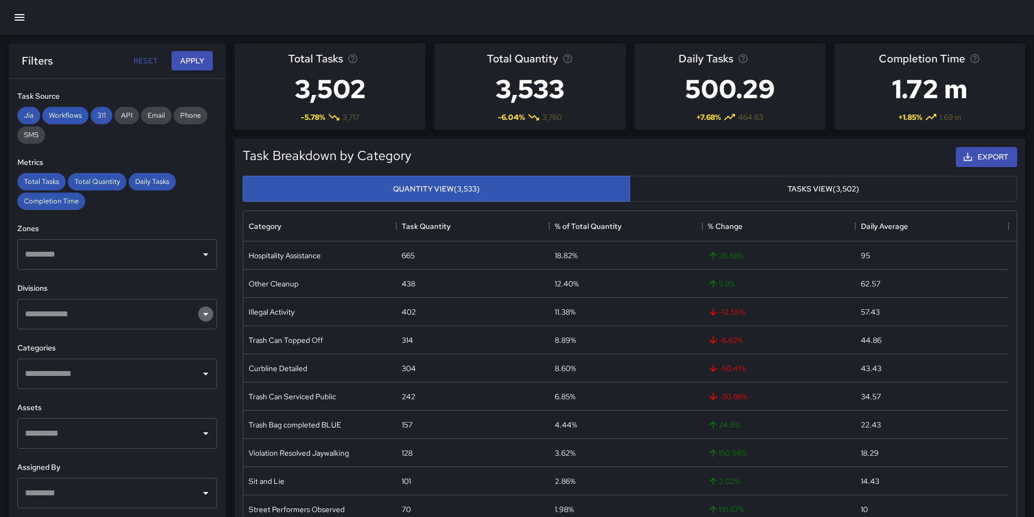
click at [201, 315] on icon "Open" at bounding box center [205, 314] width 13 height 13
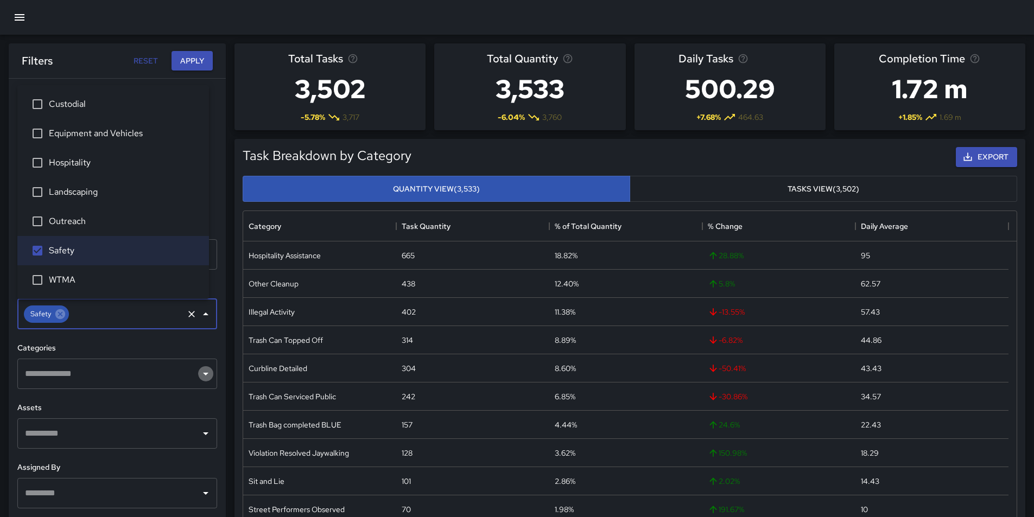
click at [199, 374] on icon "Open" at bounding box center [205, 373] width 13 height 13
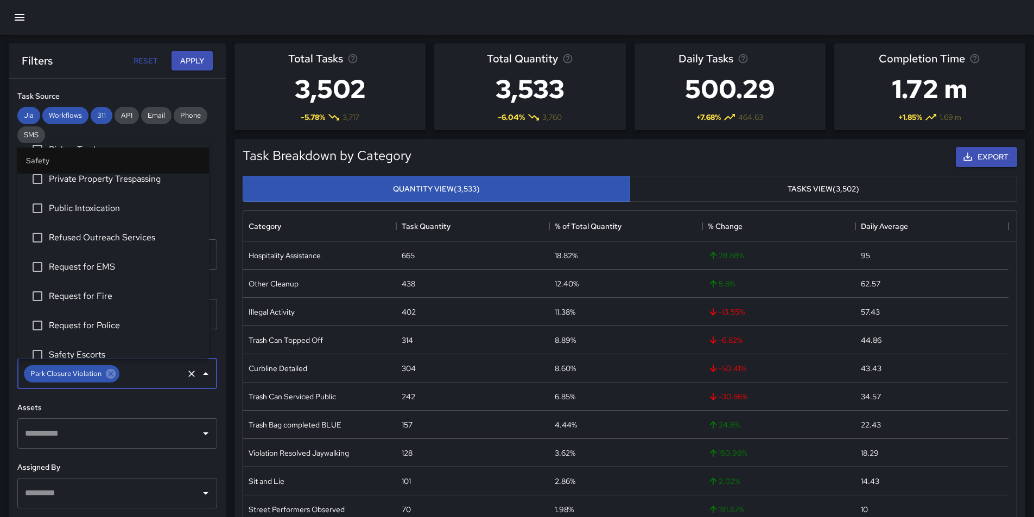
scroll to position [380, 0]
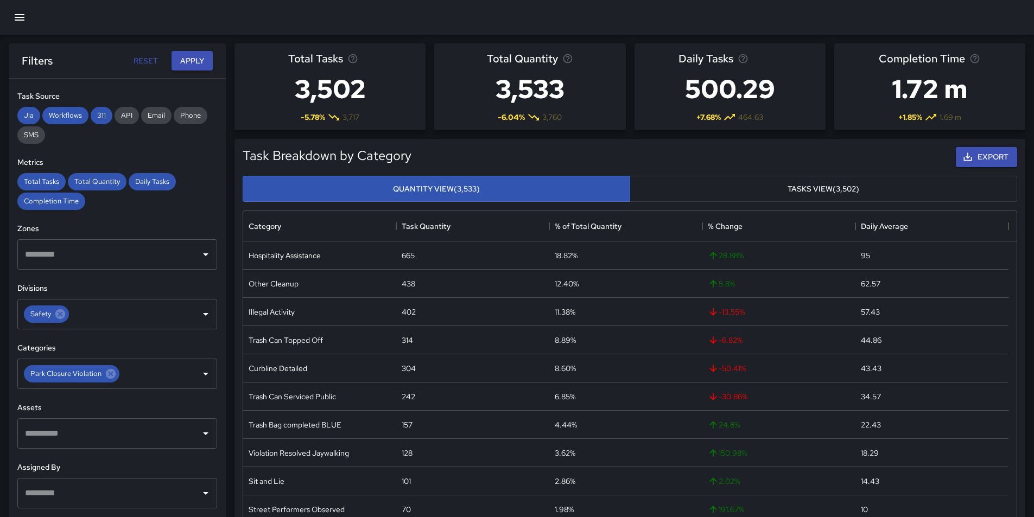
click at [180, 405] on h6 "Assets" at bounding box center [117, 408] width 200 height 12
click at [203, 374] on icon "Open" at bounding box center [205, 374] width 5 height 3
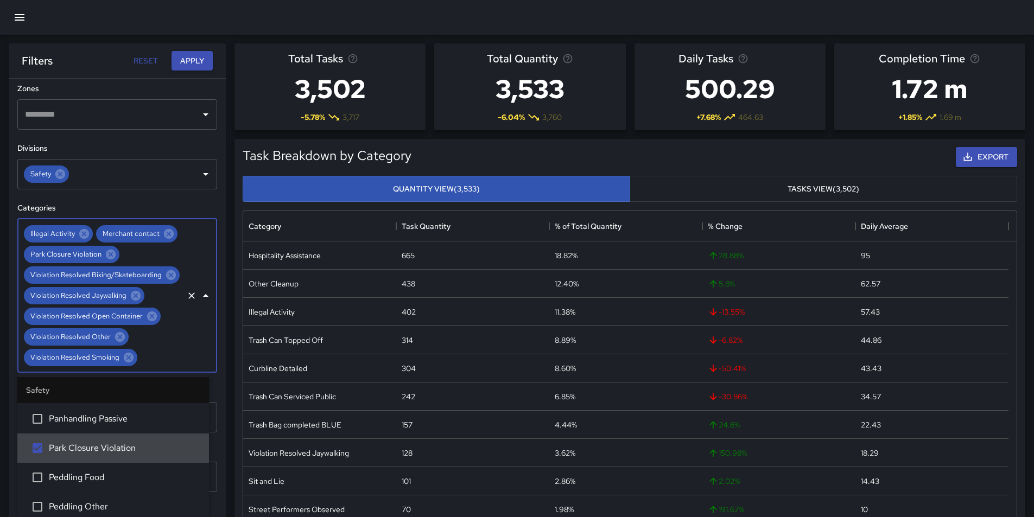
scroll to position [0, 0]
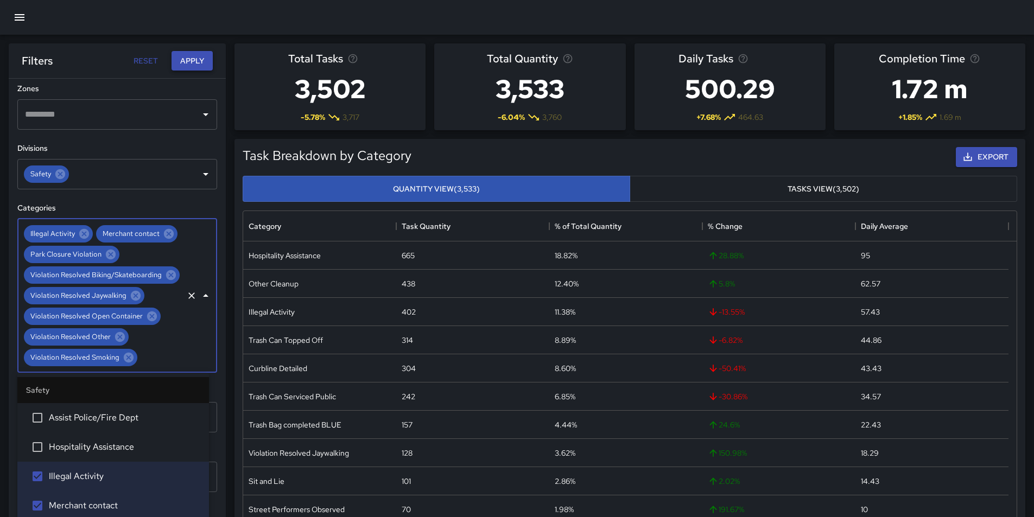
click at [190, 60] on button "Apply" at bounding box center [191, 61] width 41 height 20
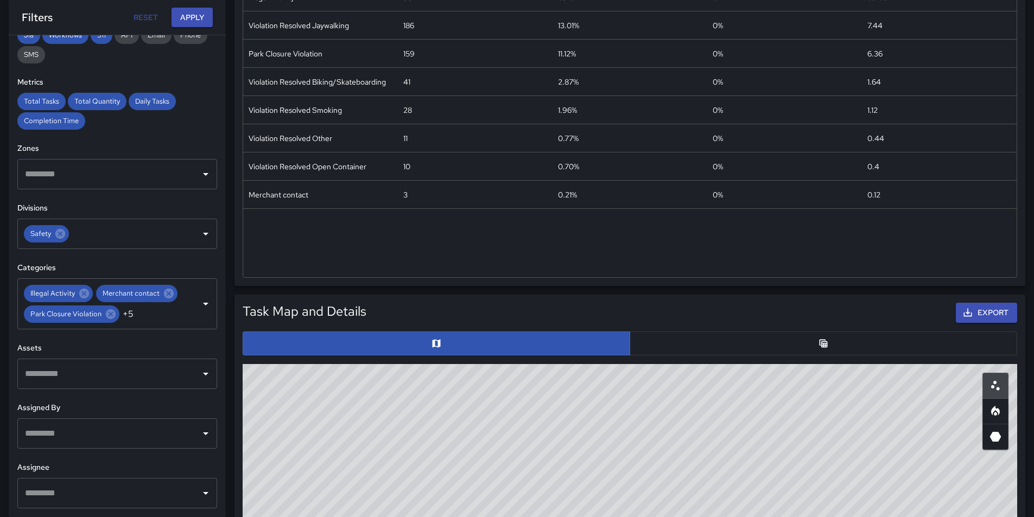
scroll to position [109, 0]
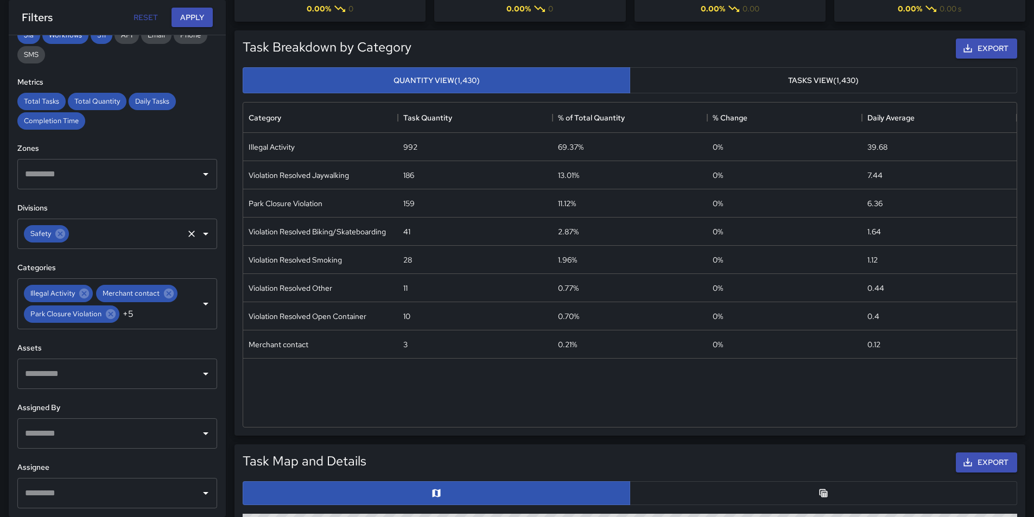
click at [199, 227] on icon "Open" at bounding box center [205, 233] width 13 height 13
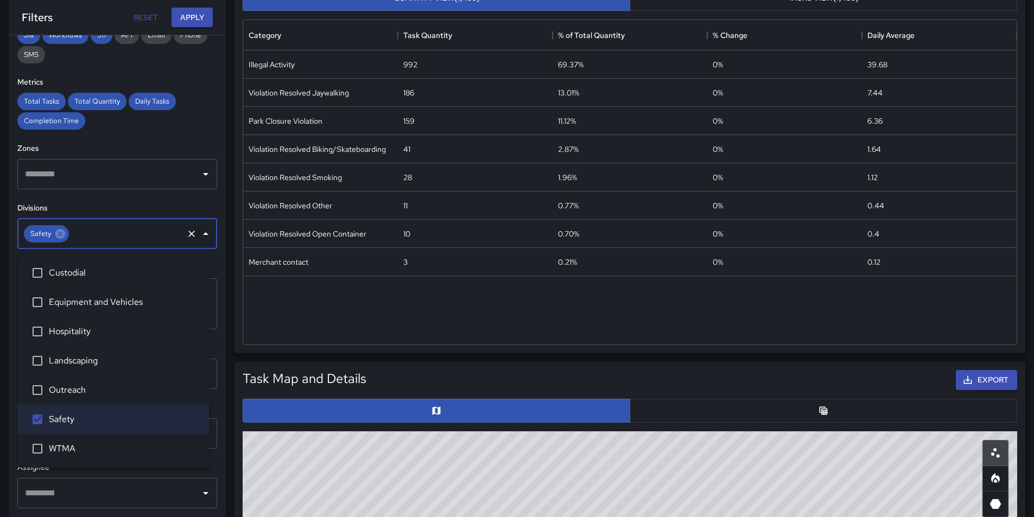
scroll to position [217, 0]
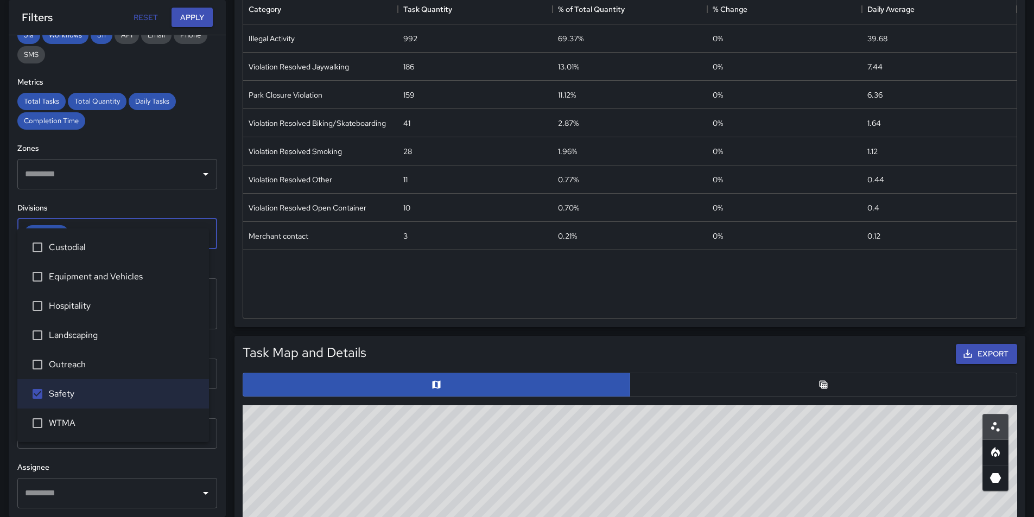
click at [151, 468] on h6 "Assignee" at bounding box center [117, 468] width 200 height 12
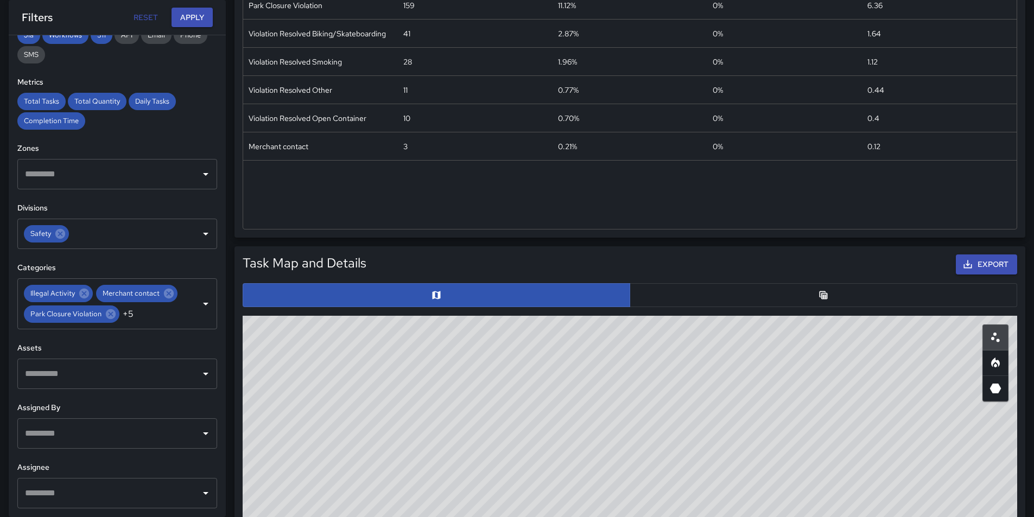
scroll to position [326, 0]
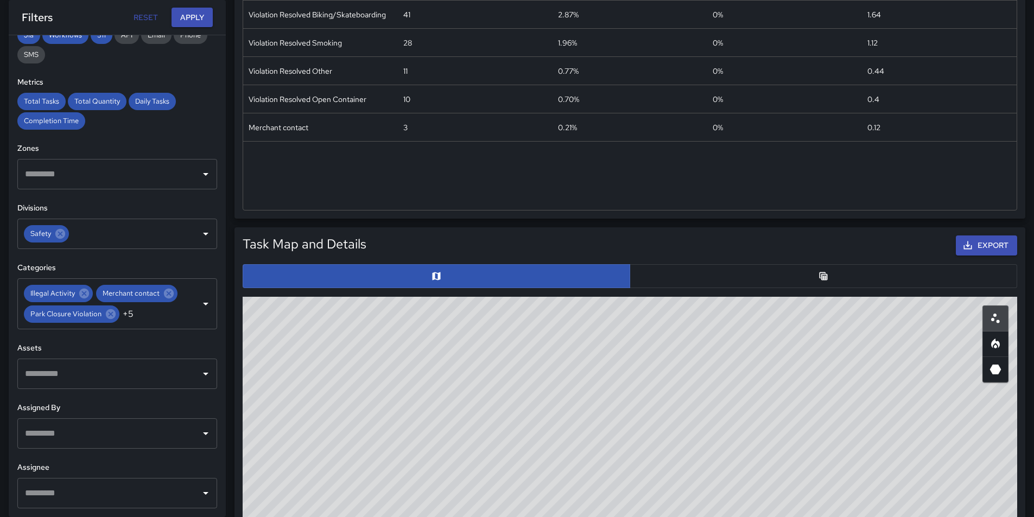
click at [199, 434] on icon "Open" at bounding box center [205, 433] width 13 height 13
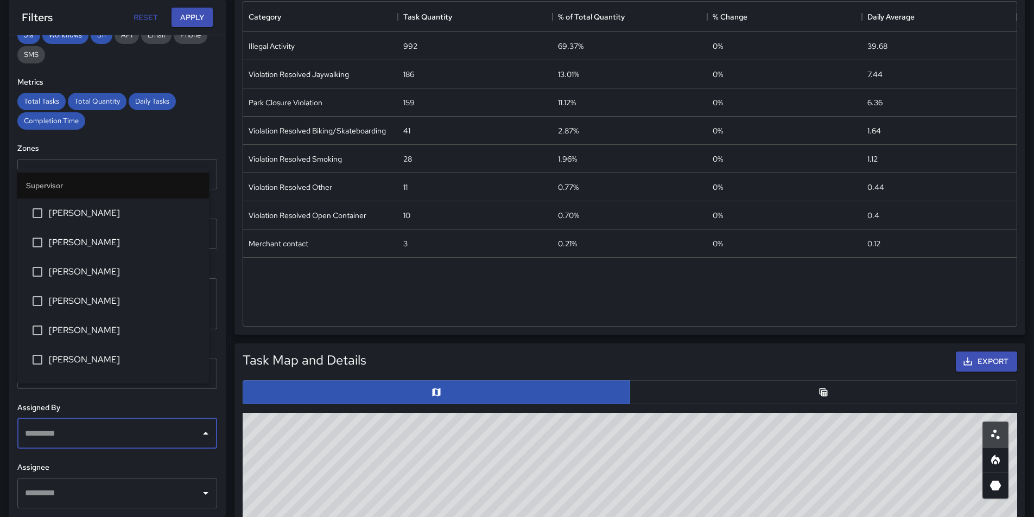
scroll to position [217, 0]
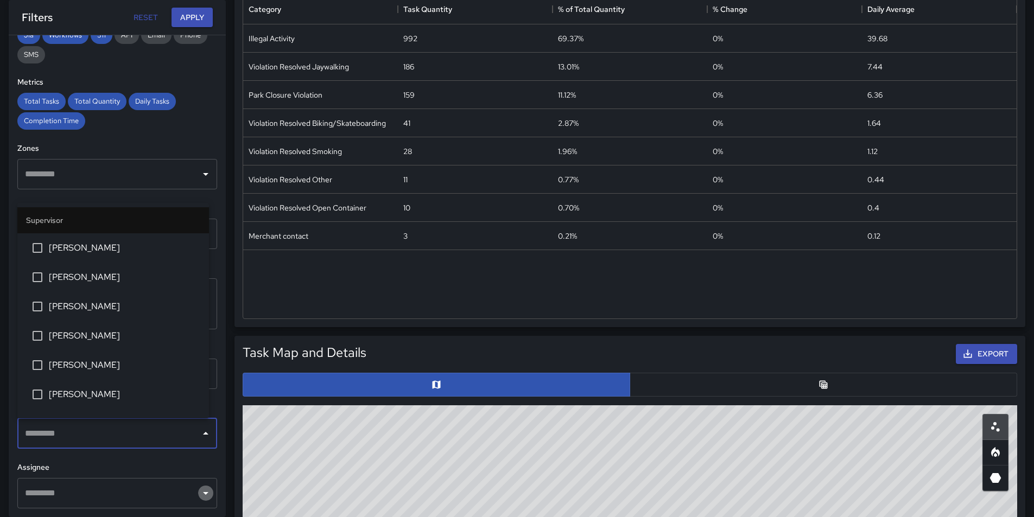
click at [199, 491] on icon "Open" at bounding box center [205, 493] width 13 height 13
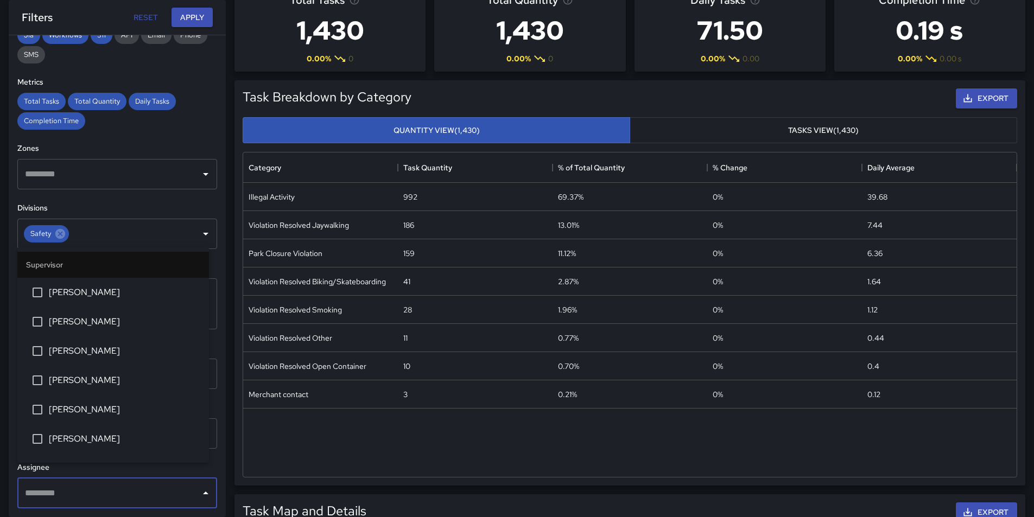
scroll to position [0, 0]
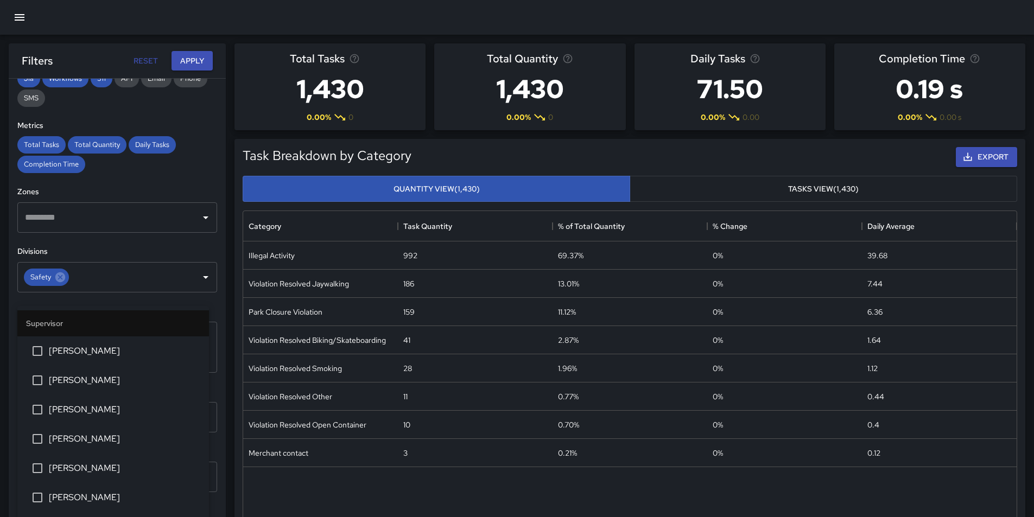
click at [823, 188] on button "Tasks View (1,430)" at bounding box center [822, 189] width 387 height 27
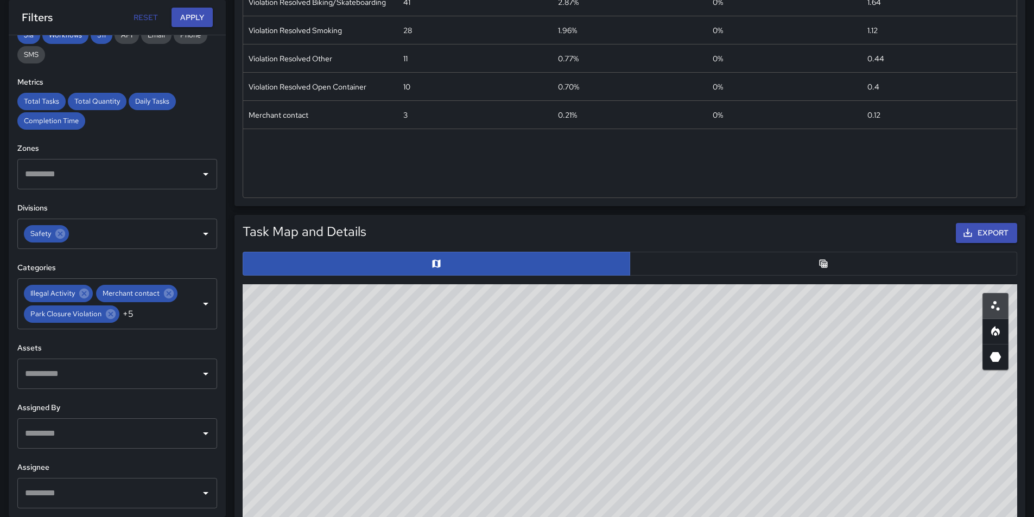
scroll to position [380, 0]
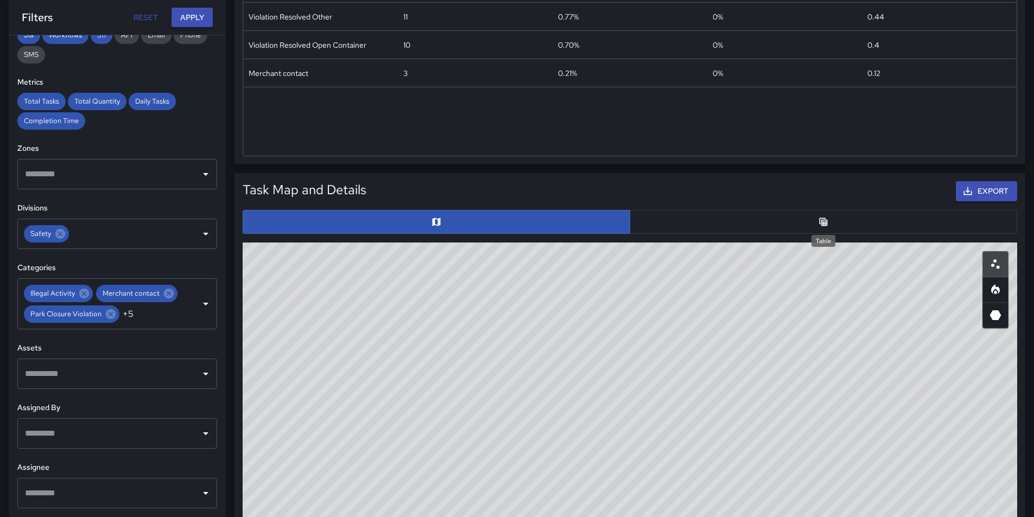
click at [824, 219] on icon "Table" at bounding box center [823, 222] width 11 height 11
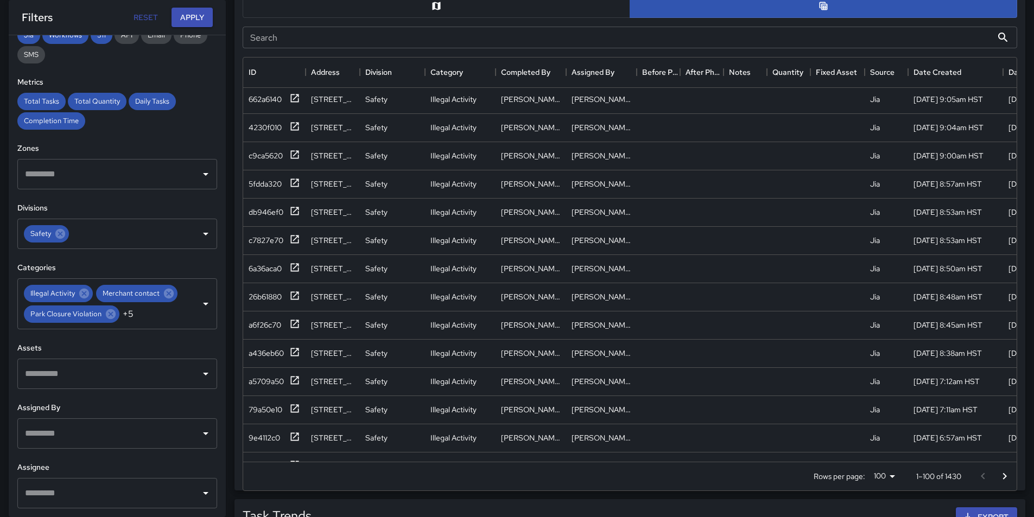
scroll to position [597, 0]
click at [199, 494] on icon "Open" at bounding box center [205, 493] width 13 height 13
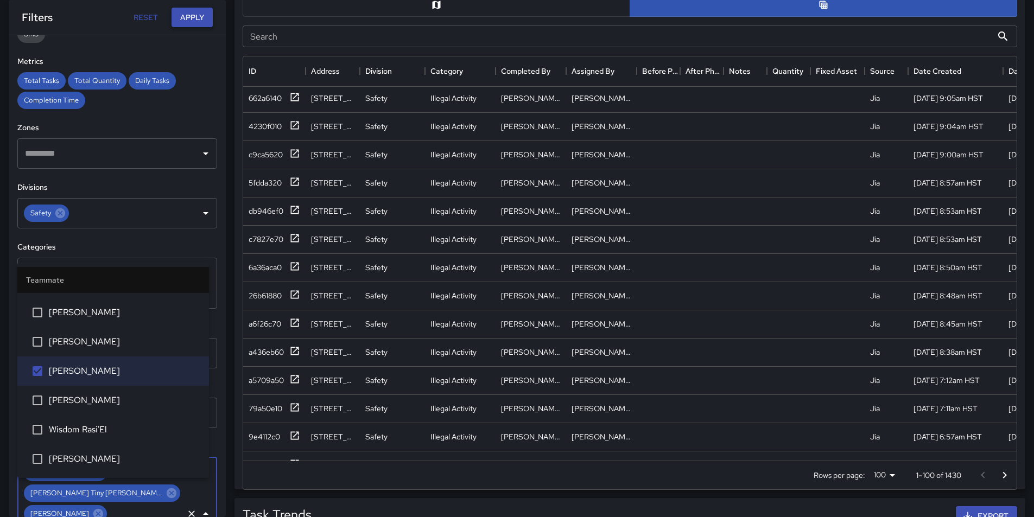
click at [187, 17] on button "Apply" at bounding box center [191, 18] width 41 height 20
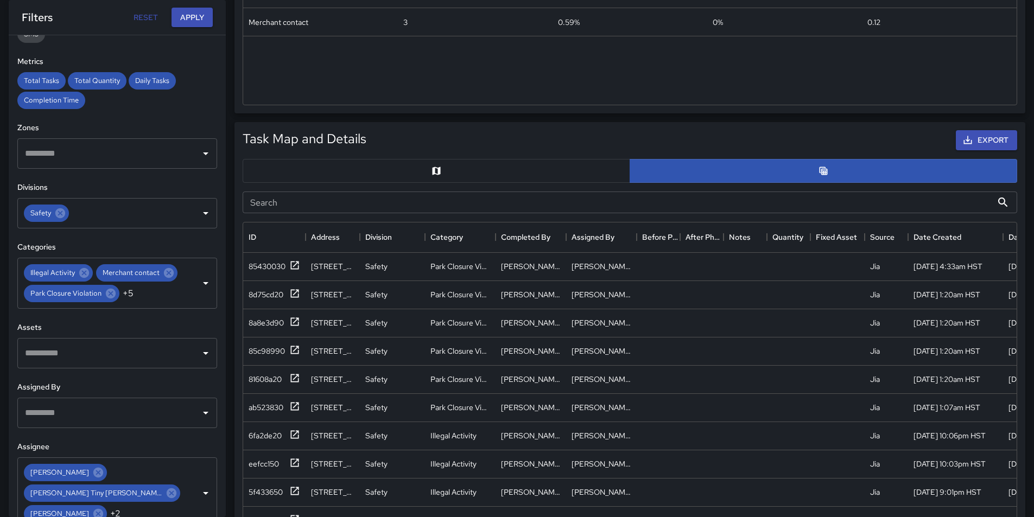
scroll to position [271, 0]
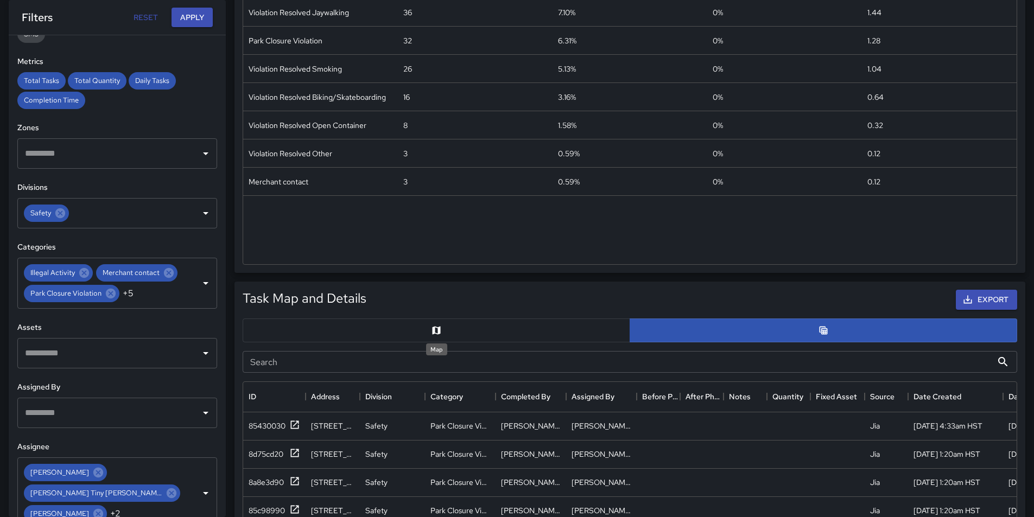
click at [437, 327] on icon "Map" at bounding box center [436, 330] width 8 height 8
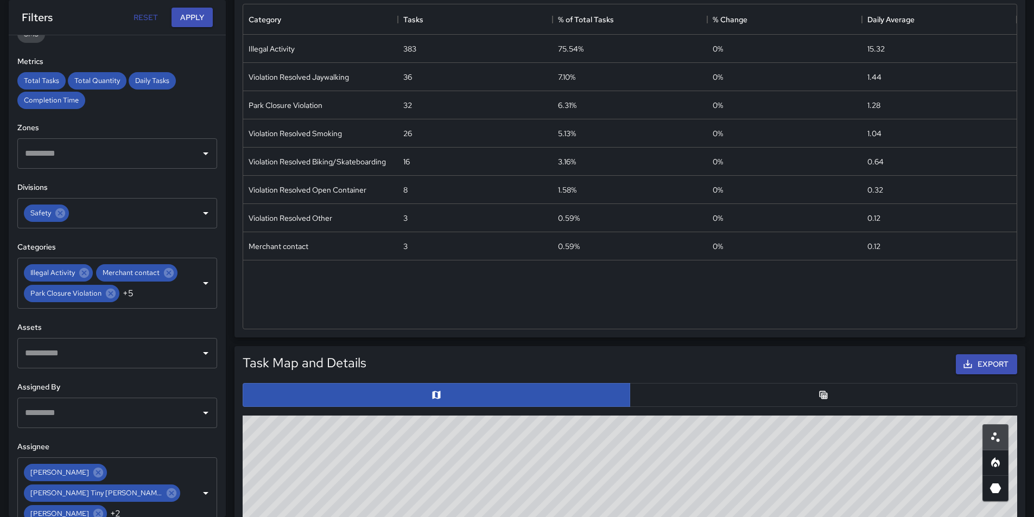
scroll to position [54, 0]
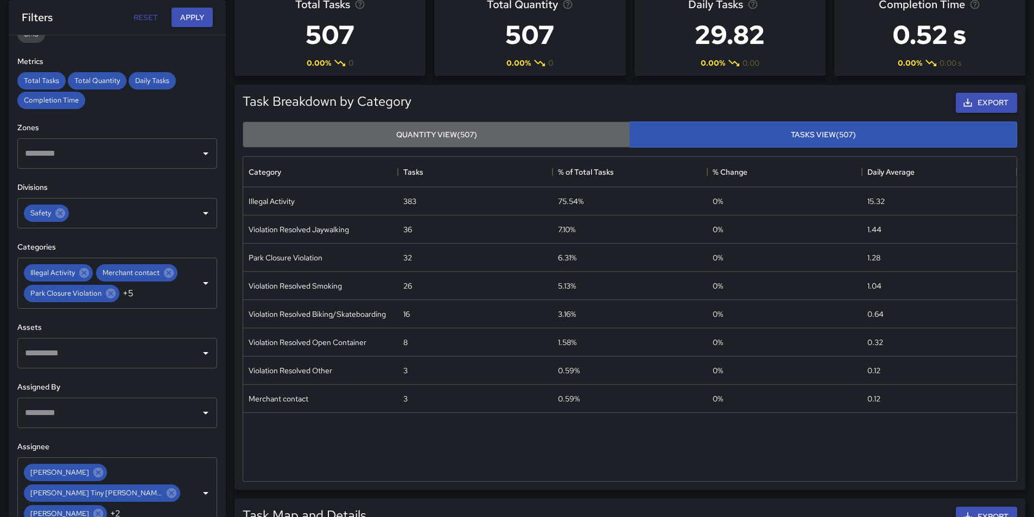
click at [437, 133] on button "Quantity View (507)" at bounding box center [436, 135] width 387 height 27
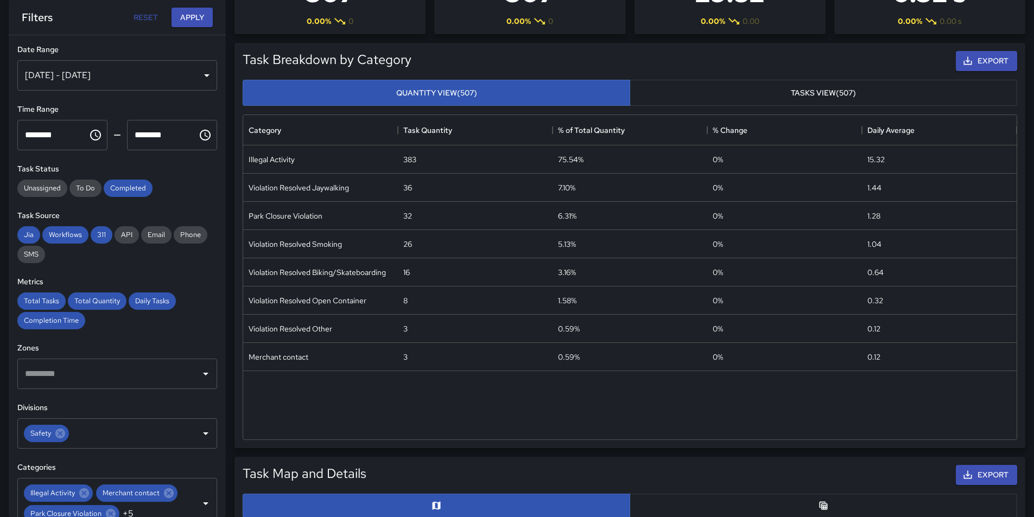
scroll to position [0, 0]
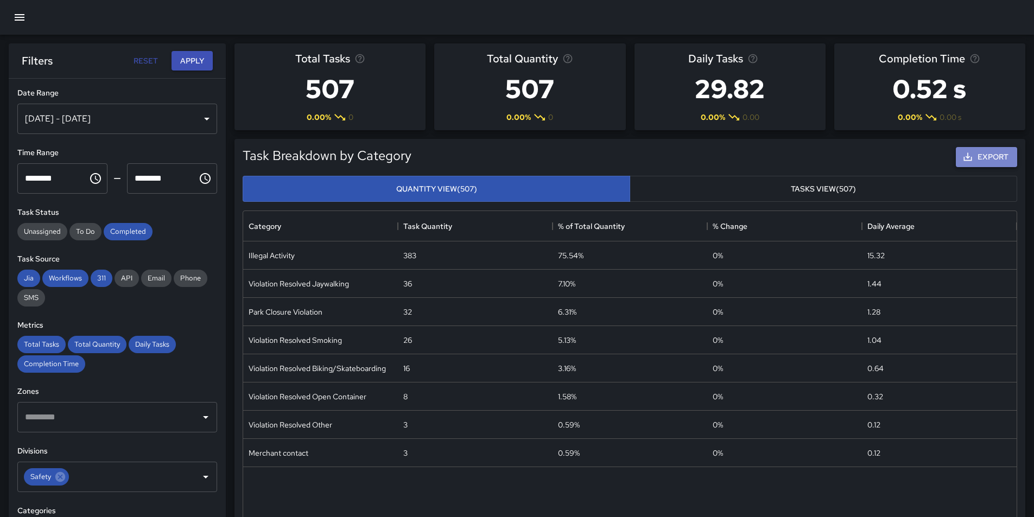
click at [977, 154] on button "Export" at bounding box center [986, 157] width 61 height 20
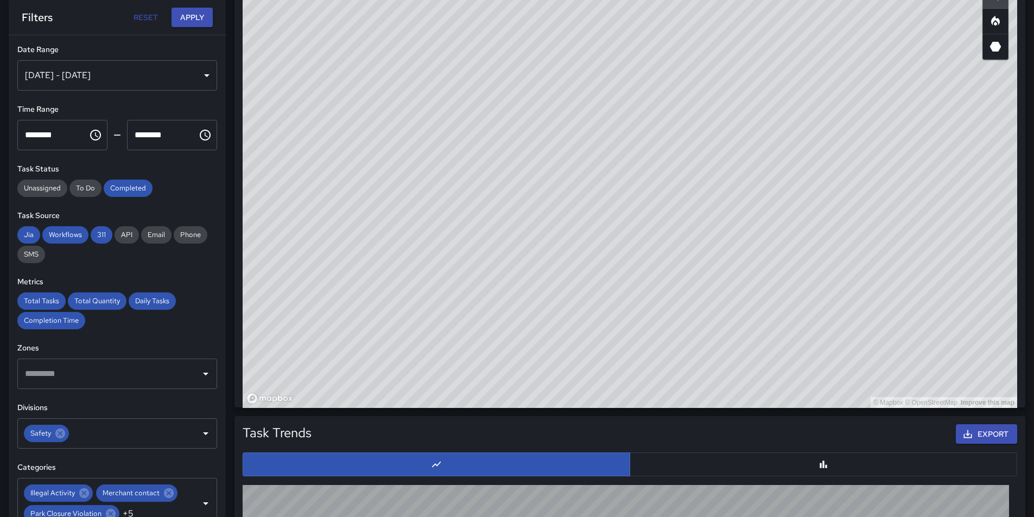
scroll to position [660, 0]
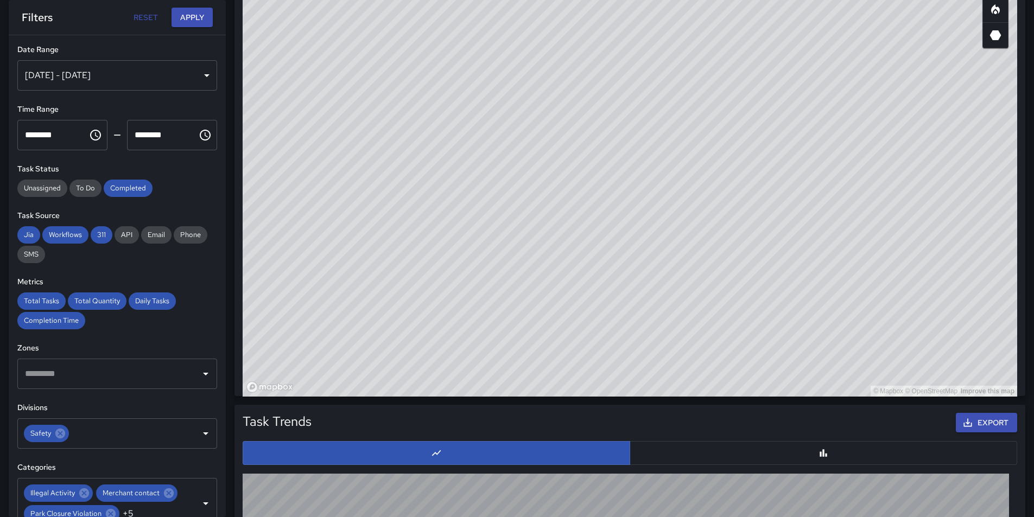
drag, startPoint x: 780, startPoint y: 329, endPoint x: 428, endPoint y: 311, distance: 352.6
click at [428, 312] on div "© Mapbox © OpenStreetMap Improve this map" at bounding box center [630, 180] width 774 height 434
drag, startPoint x: 755, startPoint y: 278, endPoint x: 405, endPoint y: 189, distance: 361.7
click at [405, 189] on div "© Mapbox © OpenStreetMap Improve this map" at bounding box center [630, 180] width 774 height 434
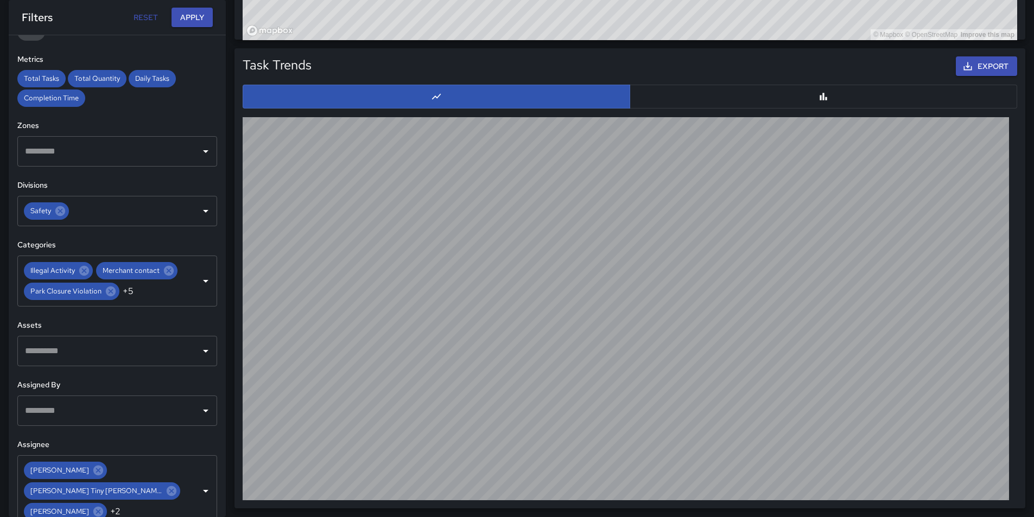
scroll to position [262, 0]
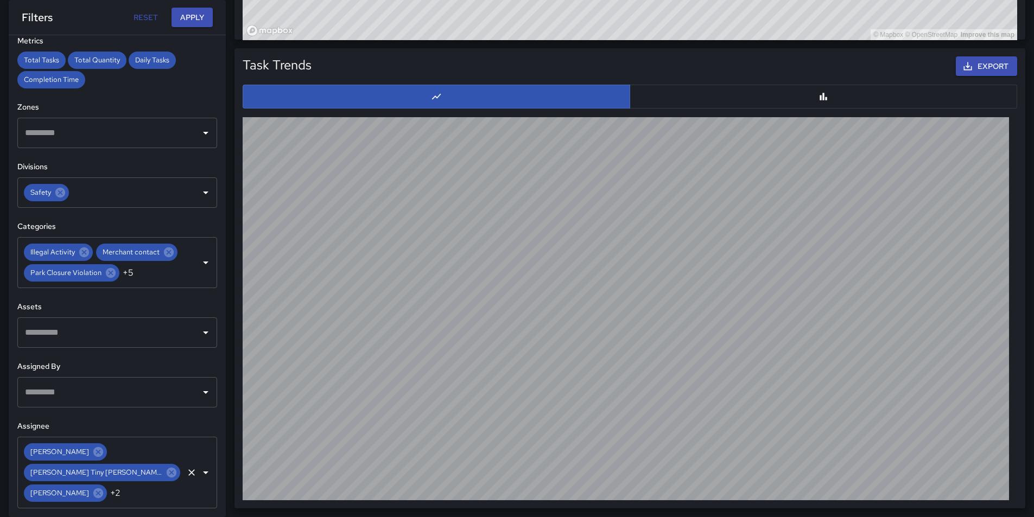
click at [199, 468] on icon "Open" at bounding box center [205, 472] width 13 height 13
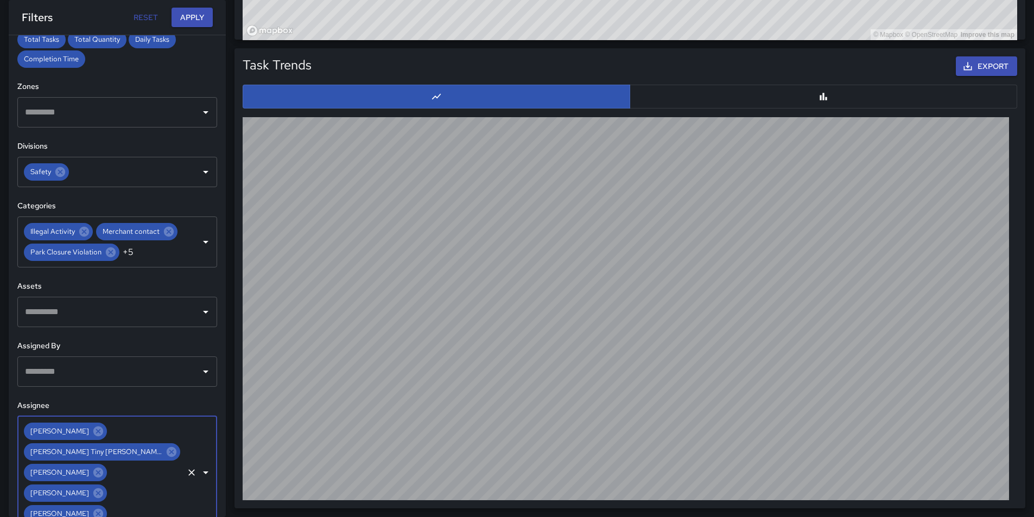
scroll to position [282, 0]
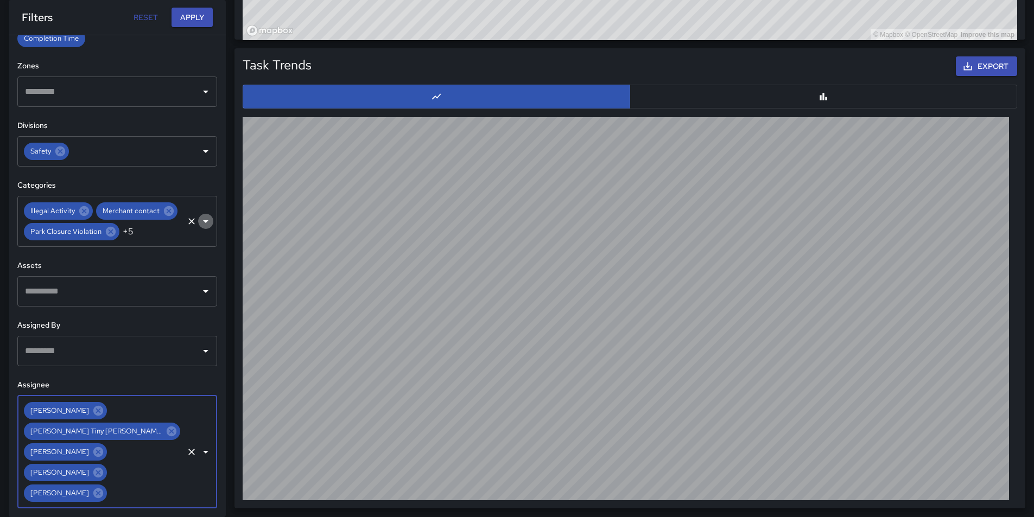
click at [203, 223] on icon "Open" at bounding box center [205, 221] width 5 height 3
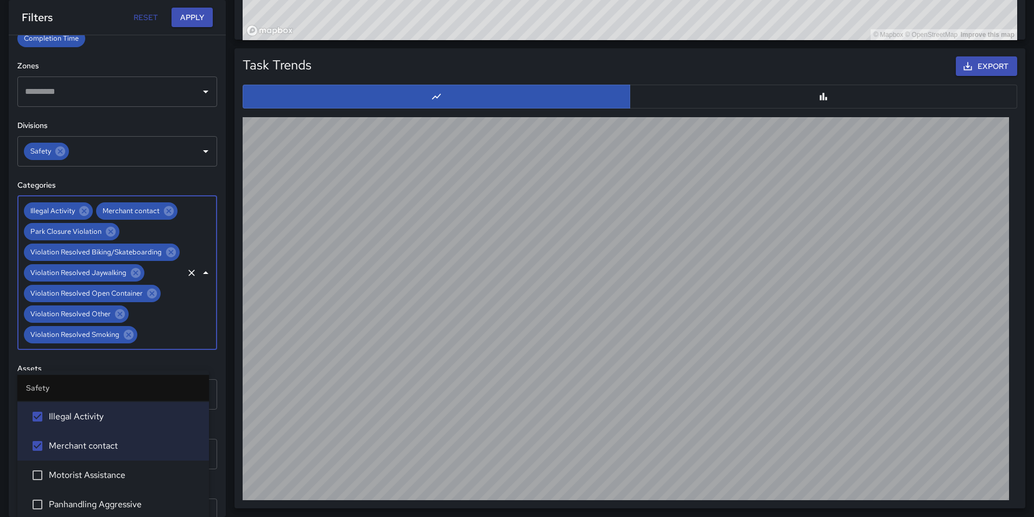
scroll to position [0, 0]
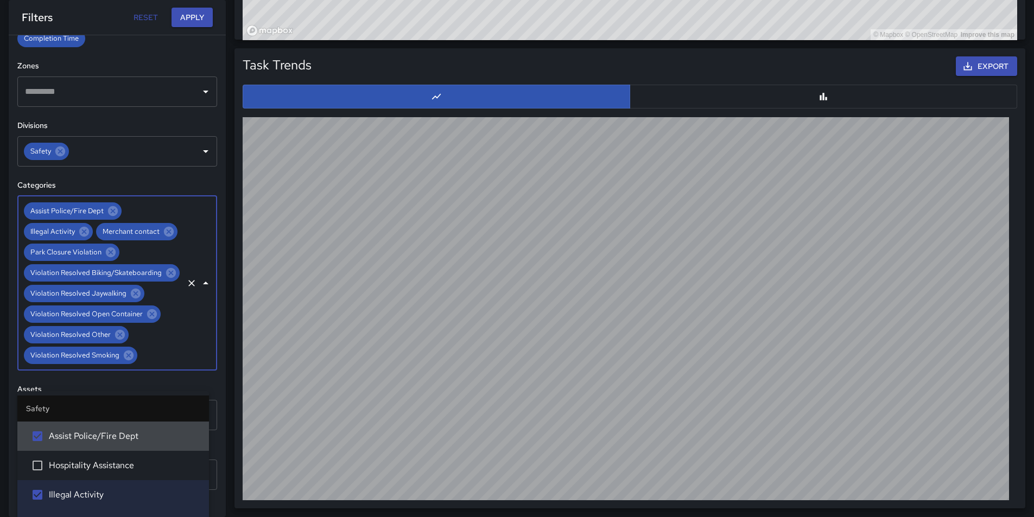
click at [36, 414] on li "Safety" at bounding box center [113, 409] width 192 height 26
click at [36, 411] on li "Safety" at bounding box center [113, 409] width 192 height 26
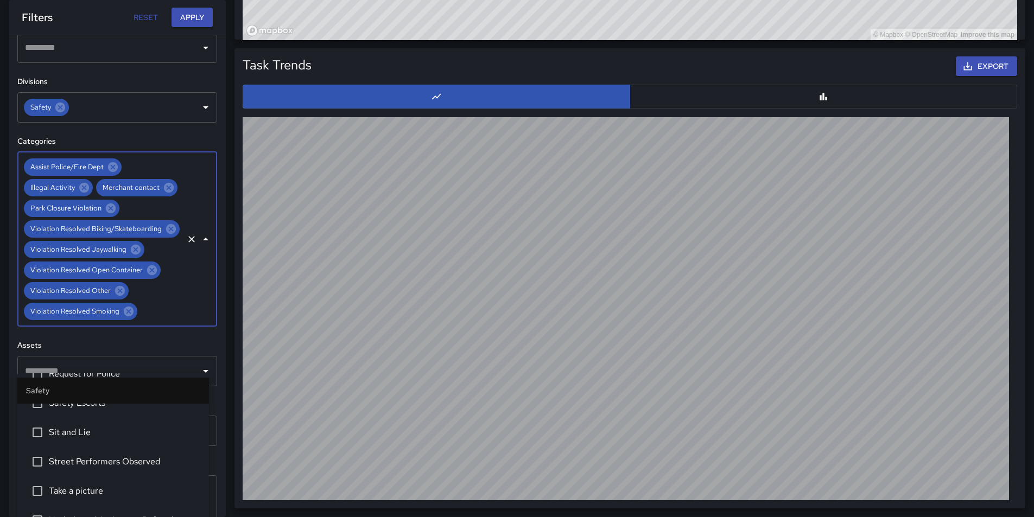
scroll to position [222, 0]
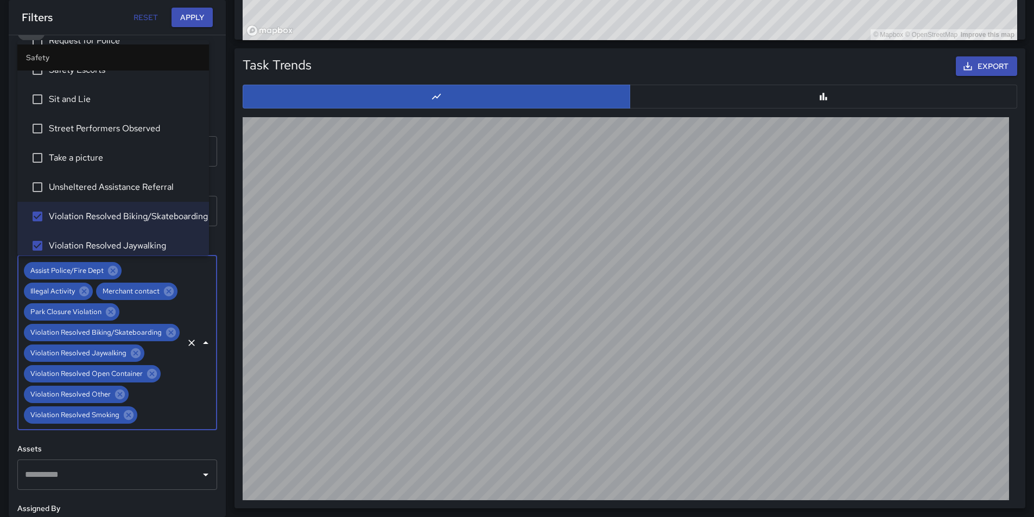
click at [146, 18] on button "Reset" at bounding box center [145, 18] width 35 height 20
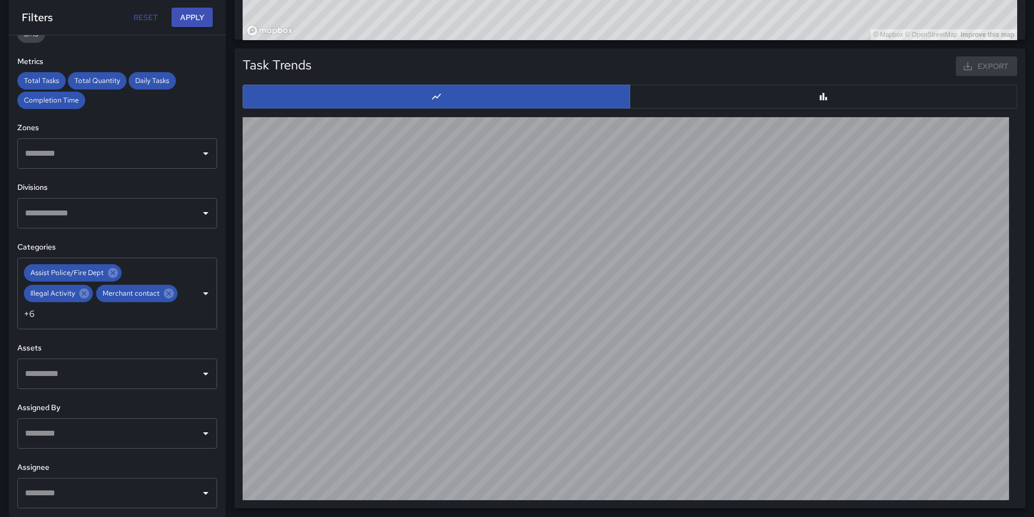
type input "**********"
click at [146, 18] on button "Reset" at bounding box center [145, 18] width 35 height 20
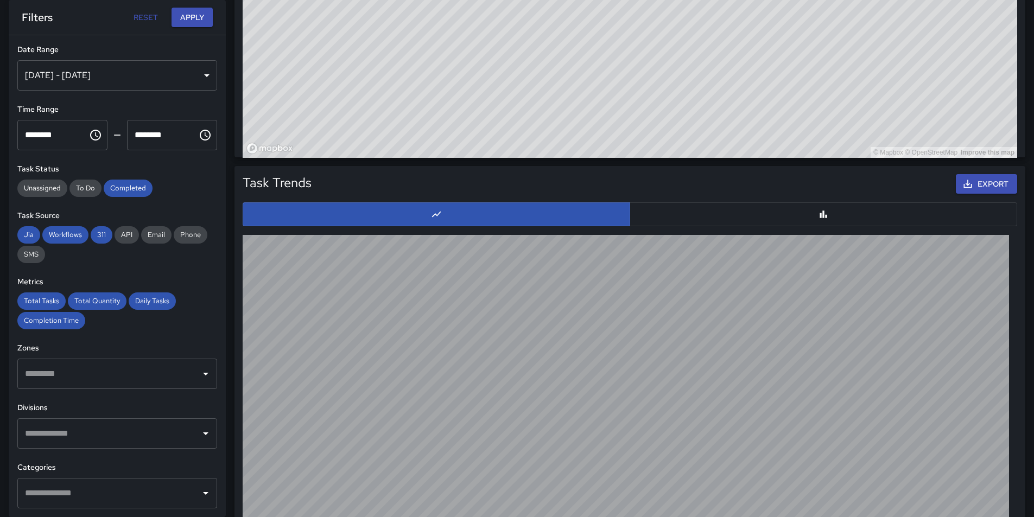
scroll to position [797, 0]
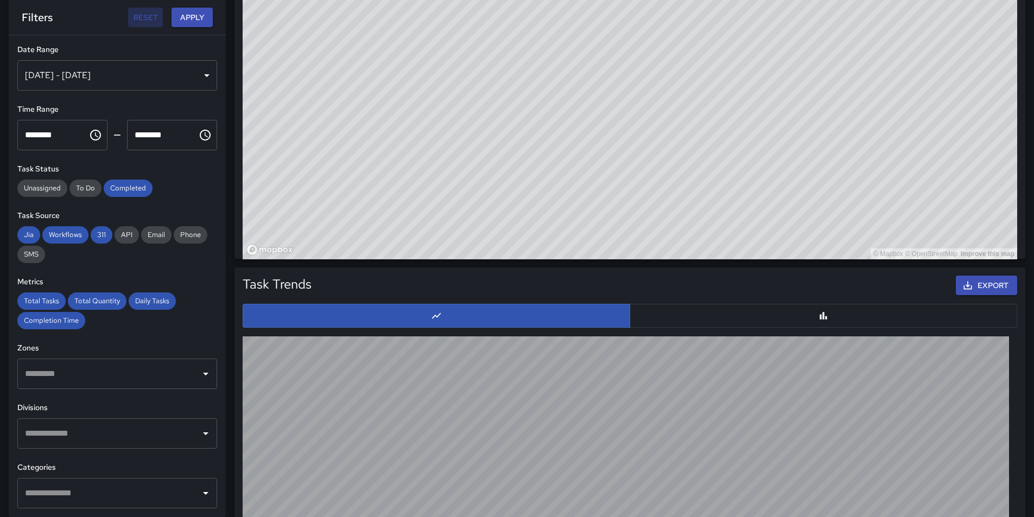
click at [150, 27] on button "Reset" at bounding box center [145, 18] width 35 height 20
click at [195, 77] on div "[DATE] - [DATE]" at bounding box center [117, 75] width 200 height 30
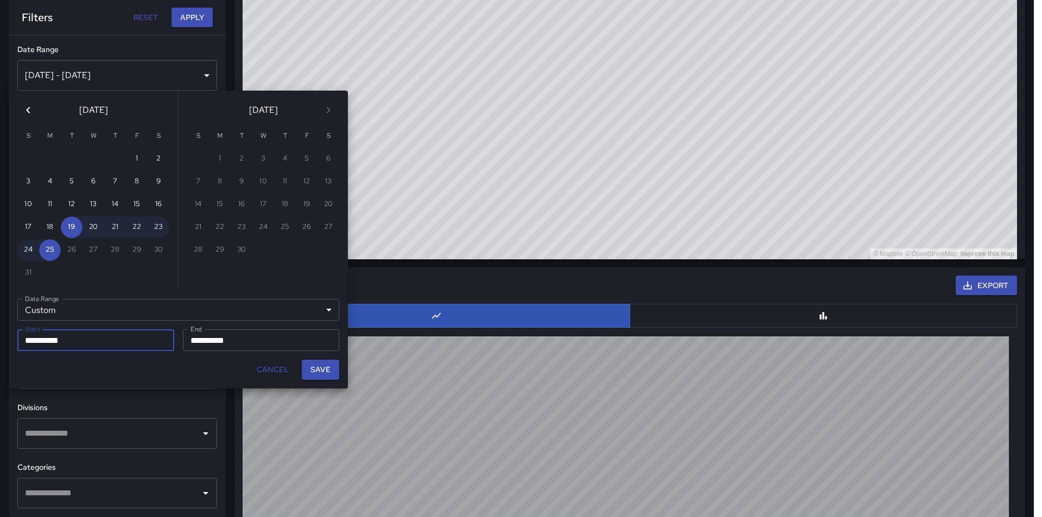
click at [84, 304] on div "Custom ****** Date Range" at bounding box center [178, 310] width 322 height 22
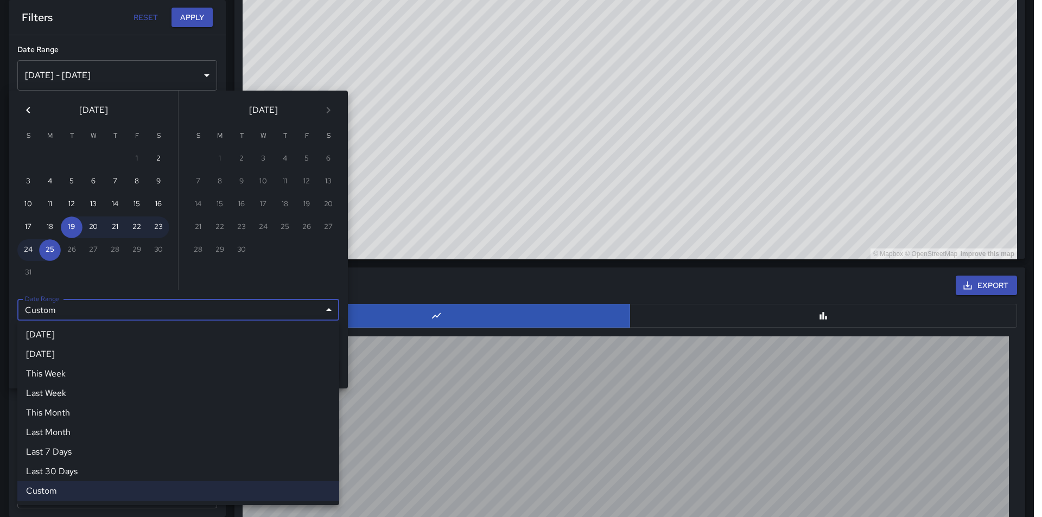
click at [66, 434] on li "Last Month" at bounding box center [178, 433] width 322 height 20
type input "**********"
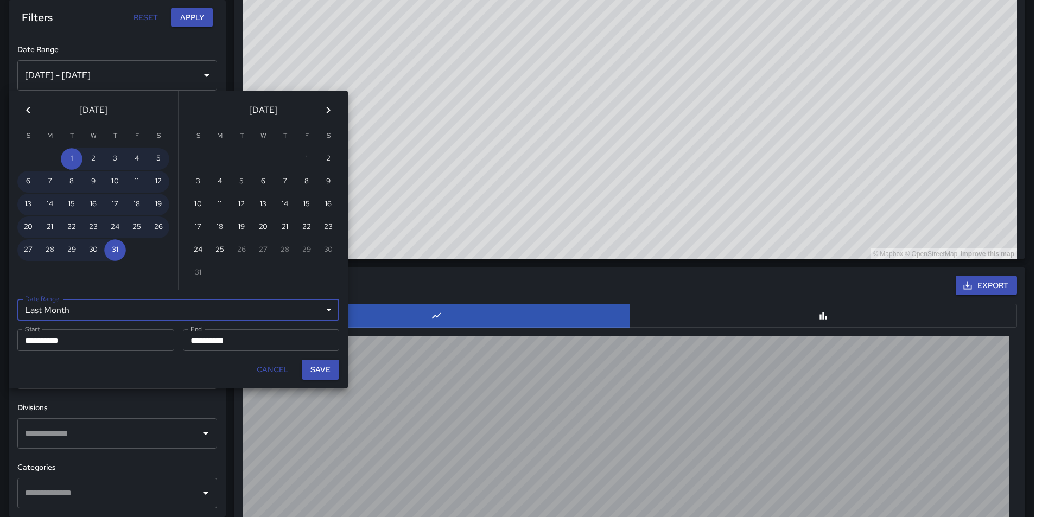
click at [328, 308] on div "**********" at bounding box center [178, 310] width 322 height 22
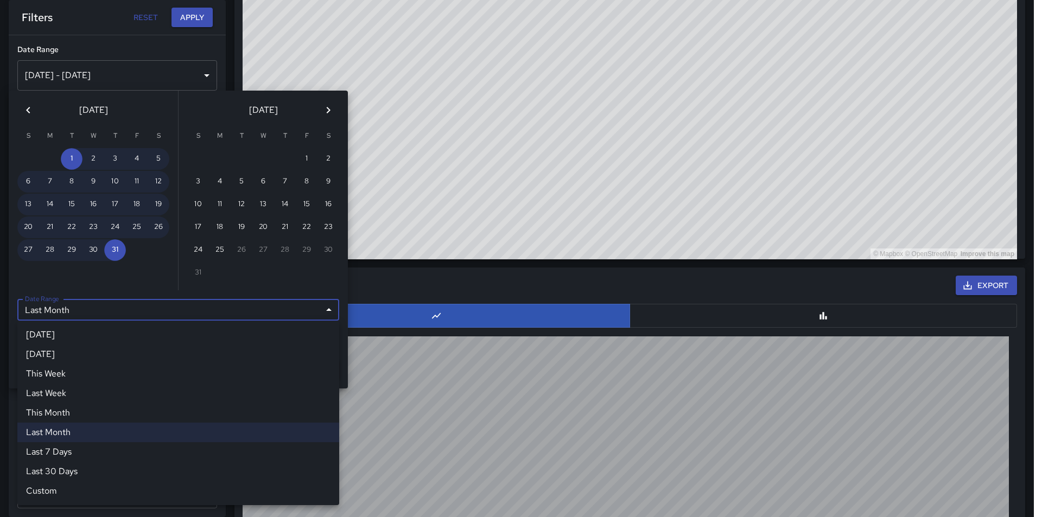
click at [58, 410] on li "This Month" at bounding box center [178, 413] width 322 height 20
type input "**********"
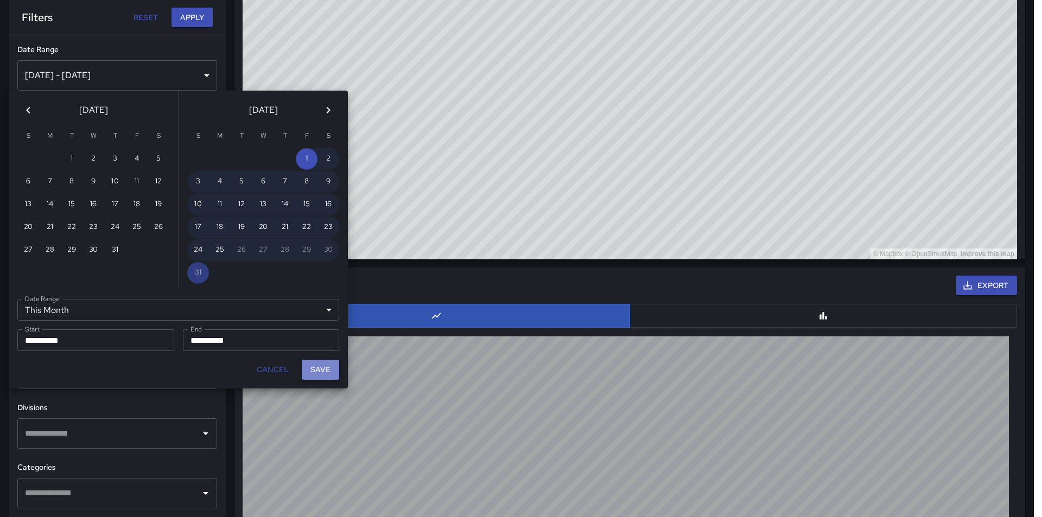
click at [327, 362] on button "Save" at bounding box center [320, 370] width 37 height 20
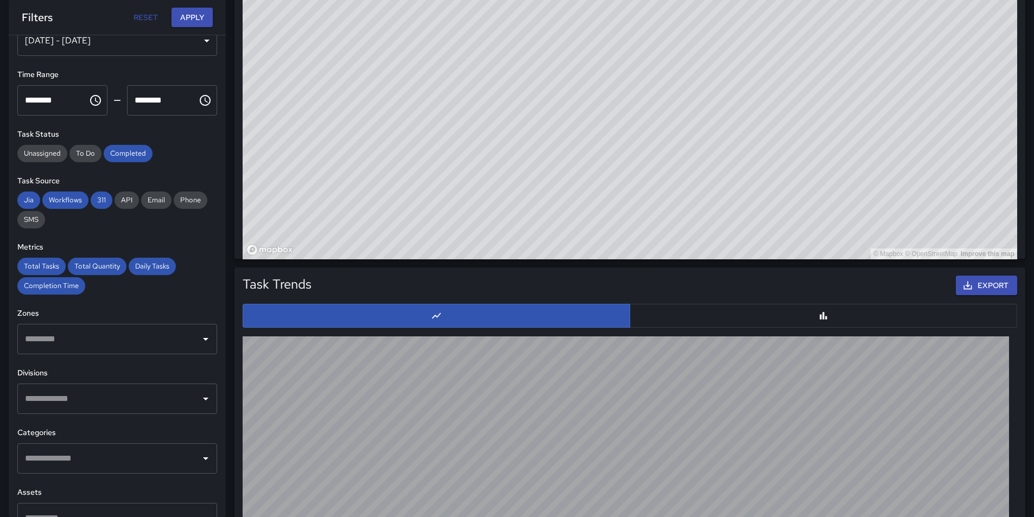
scroll to position [54, 0]
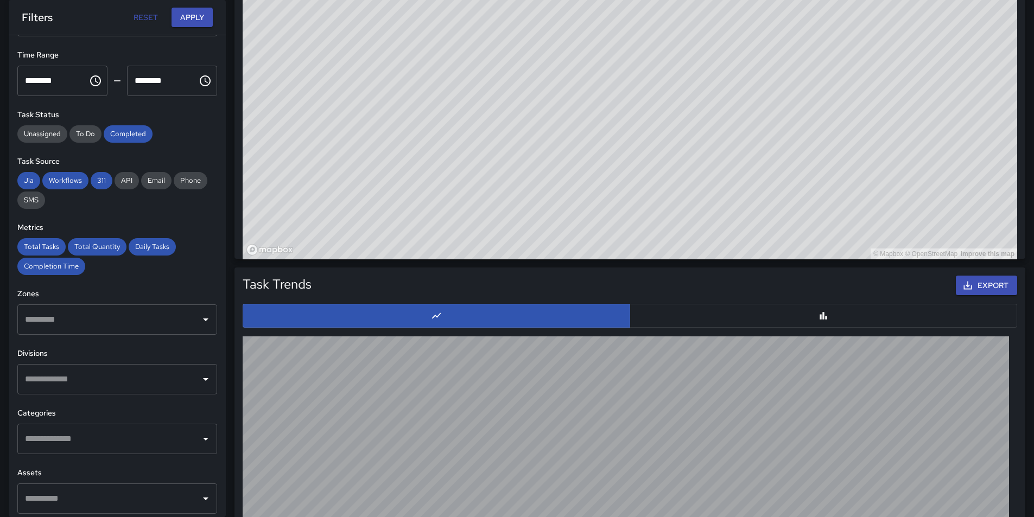
click at [200, 323] on icon "Open" at bounding box center [205, 319] width 13 height 13
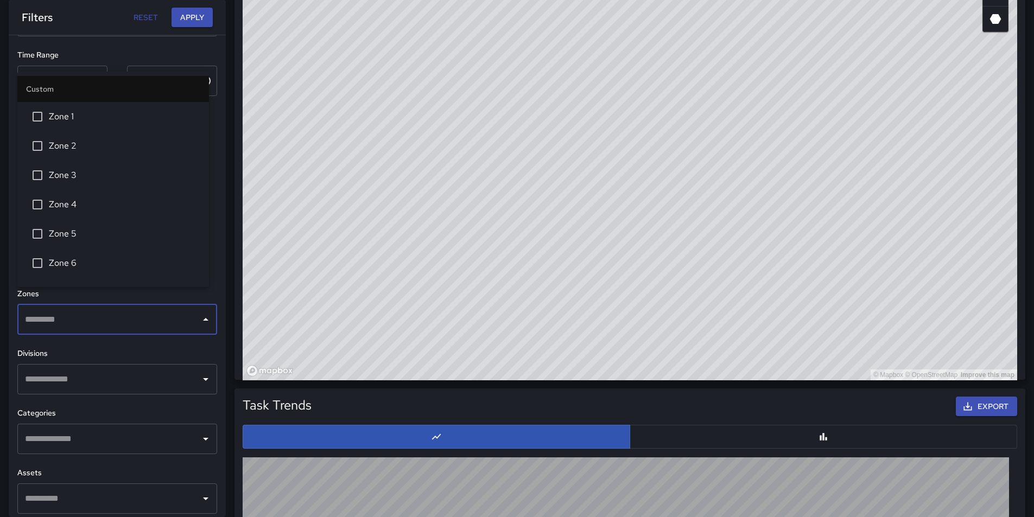
scroll to position [689, 0]
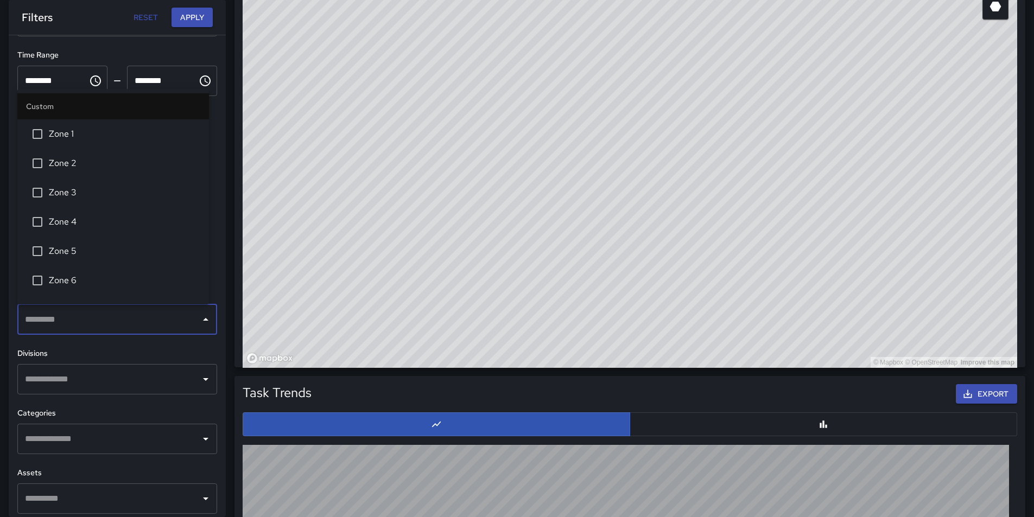
click at [187, 351] on h6 "Divisions" at bounding box center [117, 354] width 200 height 12
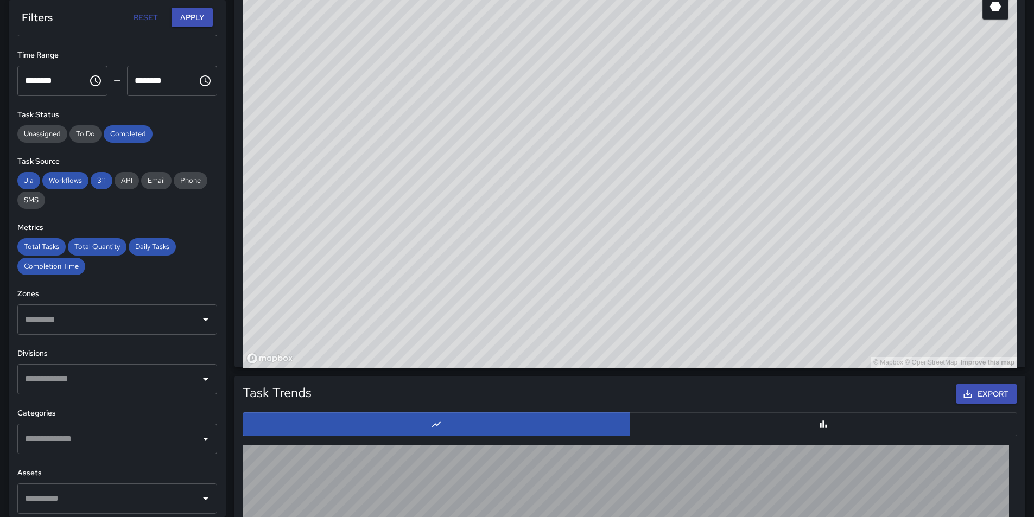
click at [199, 381] on icon "Open" at bounding box center [205, 379] width 13 height 13
click at [133, 408] on h6 "Categories" at bounding box center [117, 414] width 200 height 12
click at [203, 439] on icon "Open" at bounding box center [205, 439] width 5 height 3
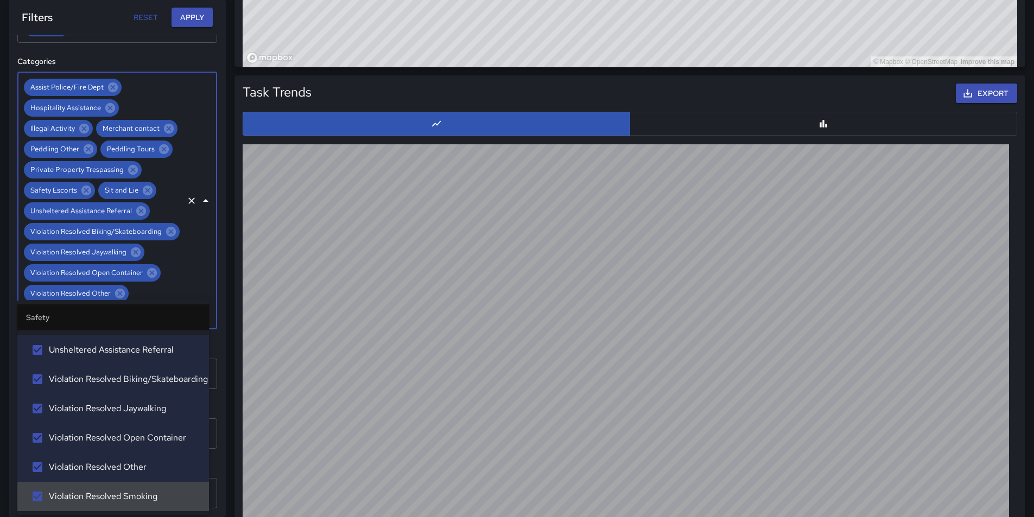
scroll to position [1016, 0]
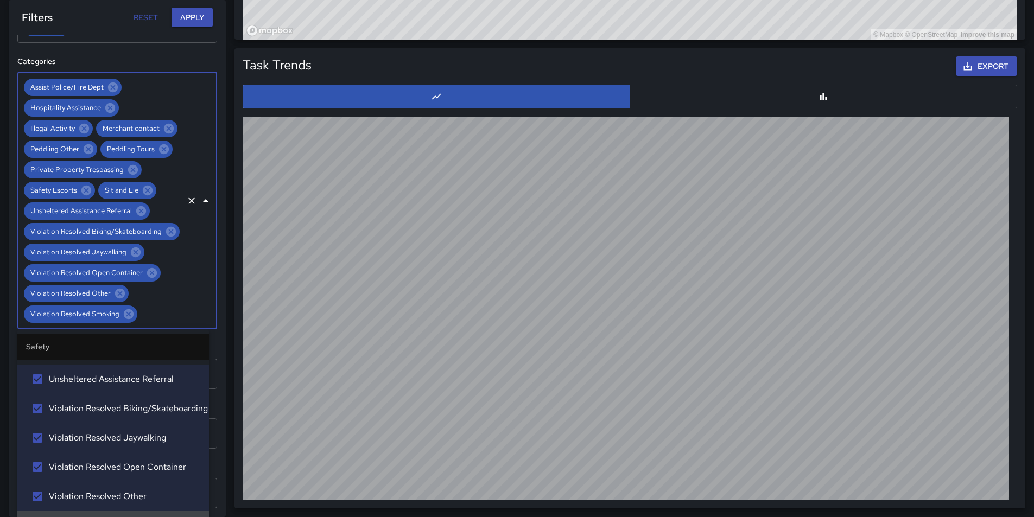
click at [228, 485] on div "Task Trends Export" at bounding box center [625, 274] width 799 height 469
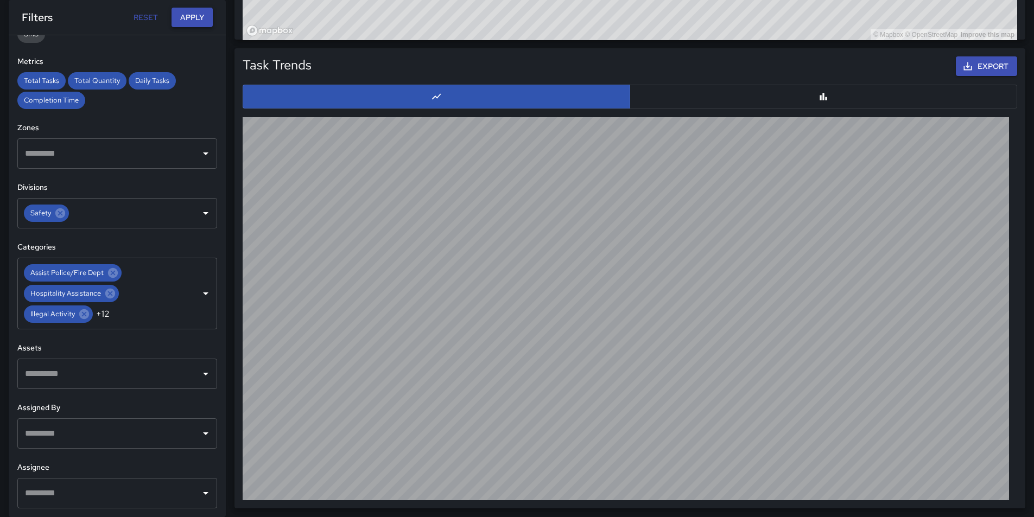
click at [198, 18] on button "Apply" at bounding box center [191, 18] width 41 height 20
click at [198, 462] on h6 "Assignee" at bounding box center [117, 468] width 200 height 12
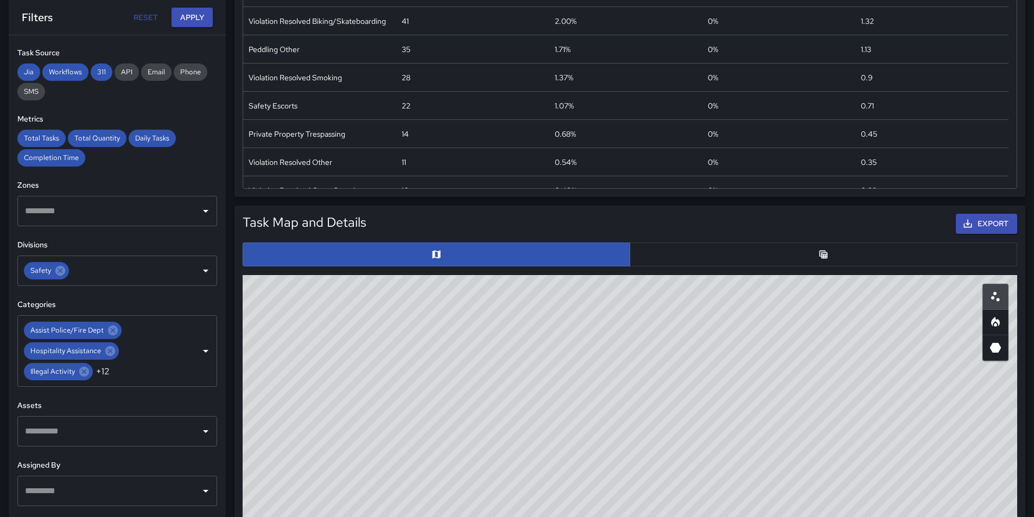
scroll to position [0, 0]
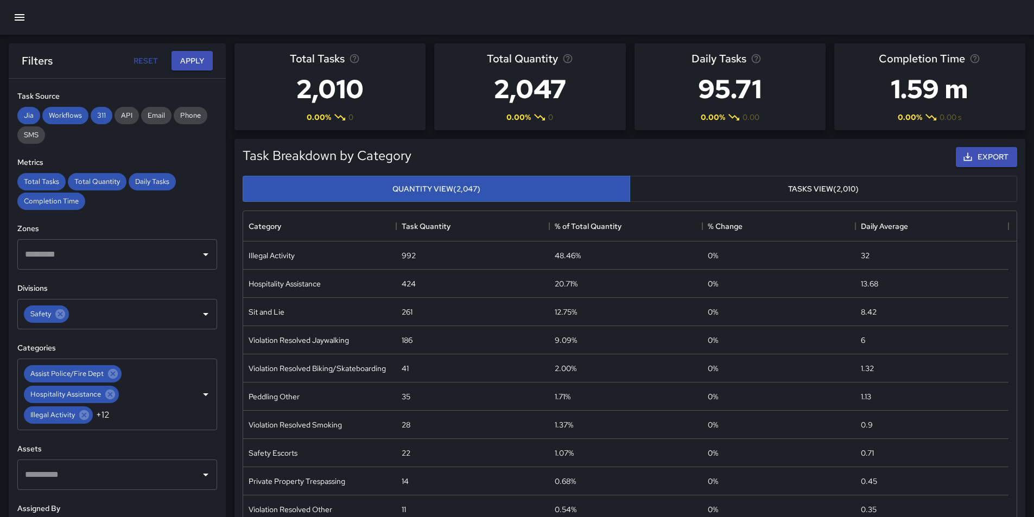
click at [823, 190] on button "Tasks View (2,010)" at bounding box center [822, 189] width 387 height 27
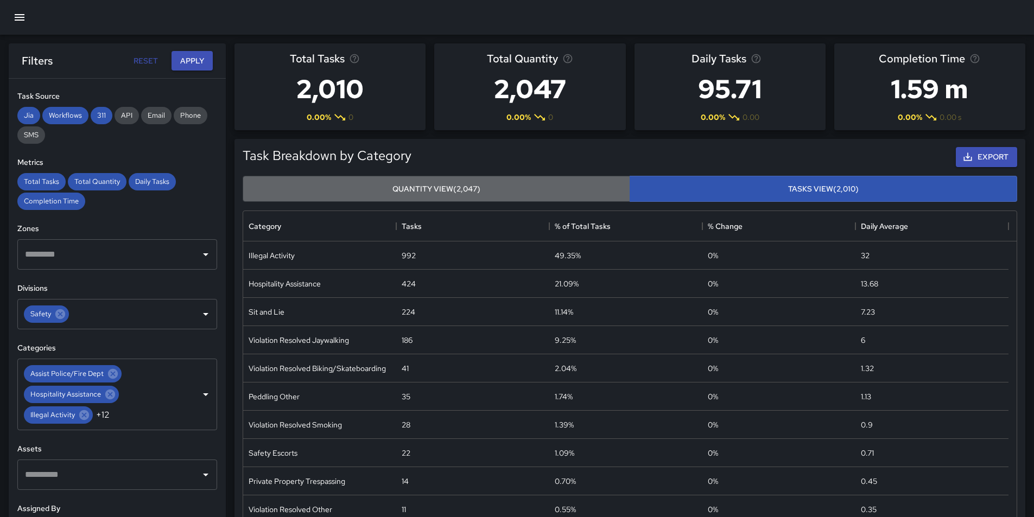
click at [436, 190] on button "Quantity View (2,047)" at bounding box center [436, 189] width 387 height 27
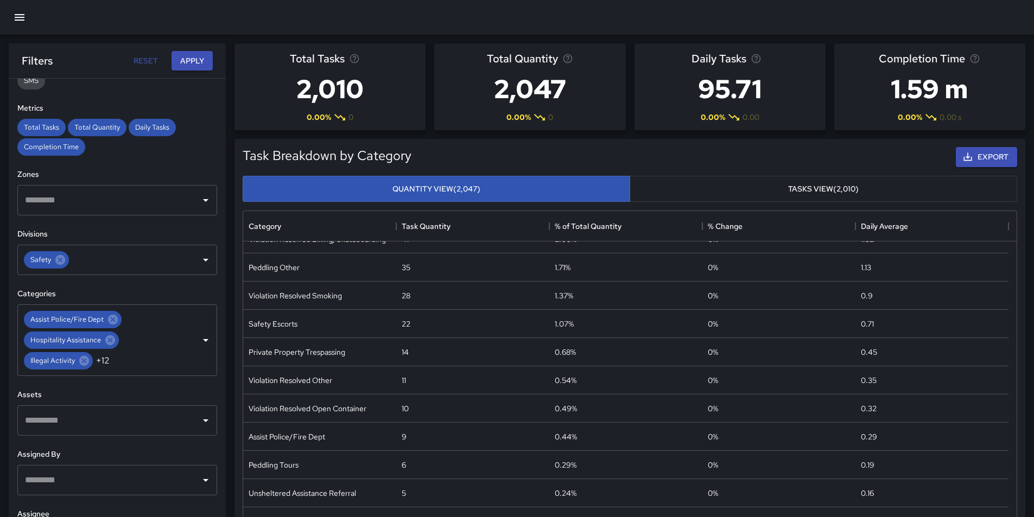
scroll to position [220, 0]
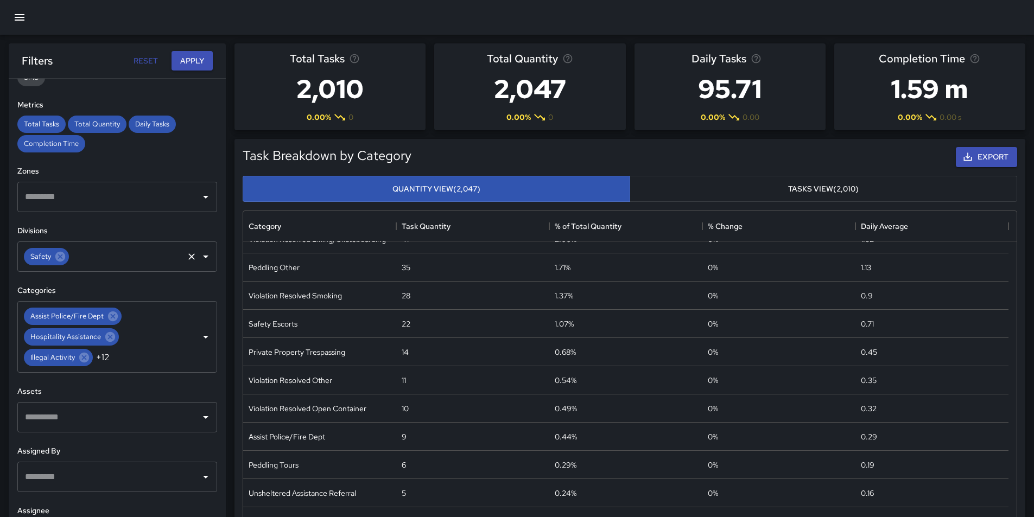
click at [199, 255] on icon "Open" at bounding box center [205, 256] width 13 height 13
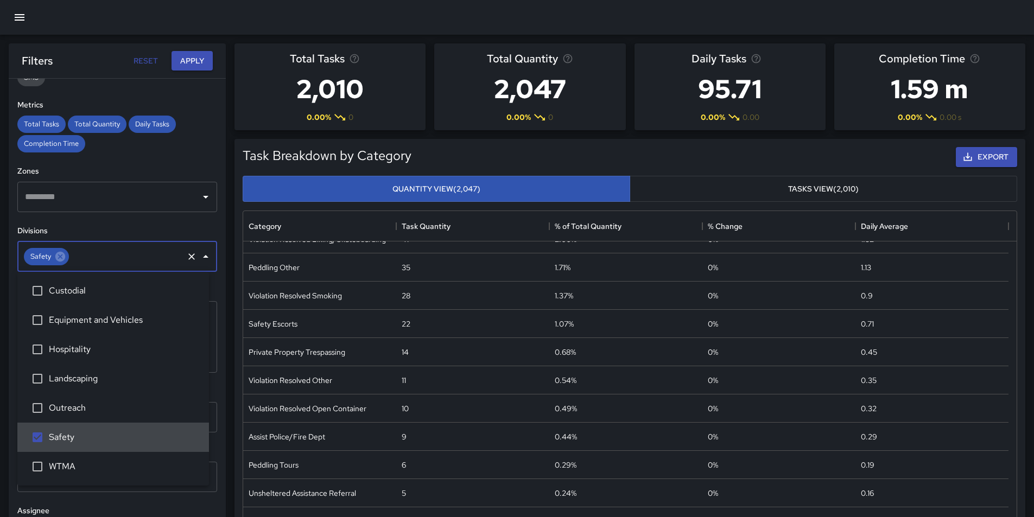
click at [199, 255] on icon "Close" at bounding box center [205, 256] width 13 height 13
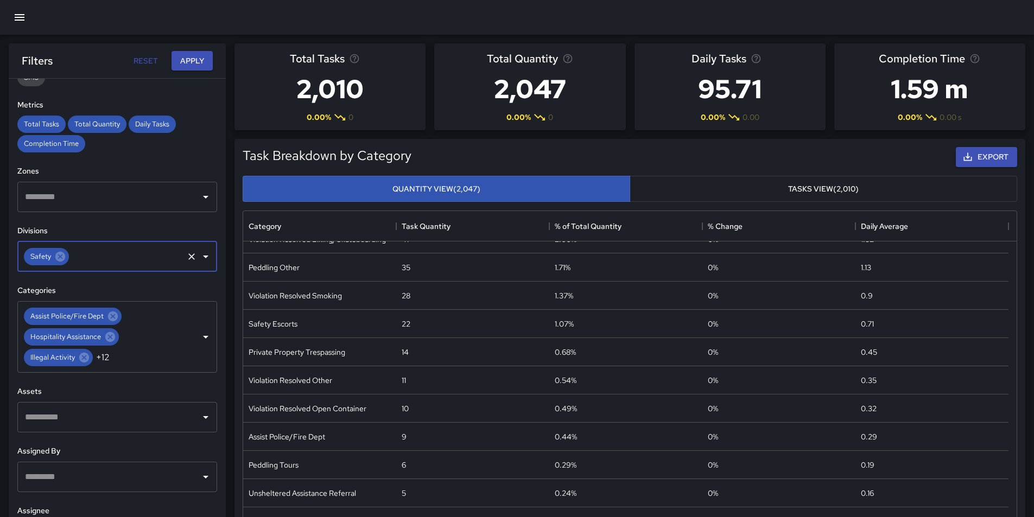
click at [187, 336] on icon "Clear" at bounding box center [191, 337] width 11 height 11
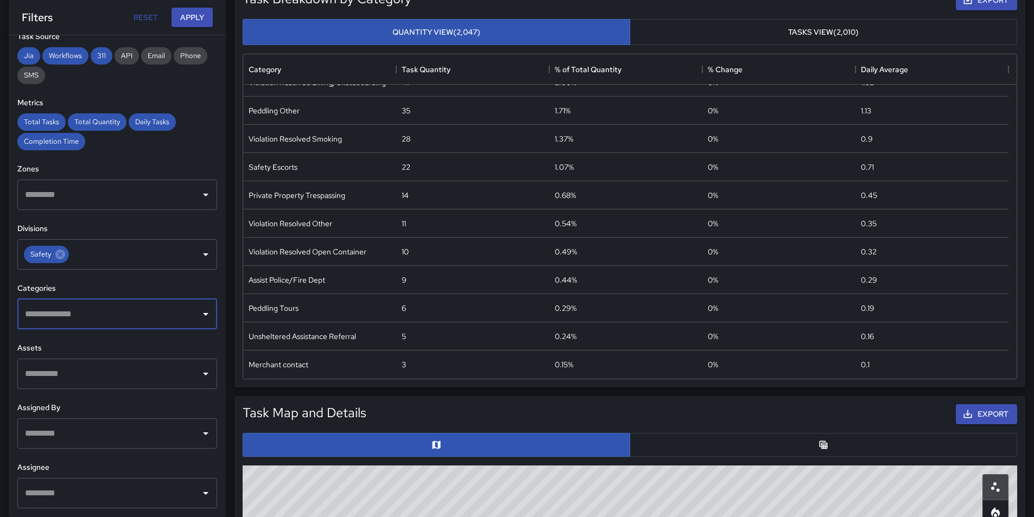
scroll to position [163, 0]
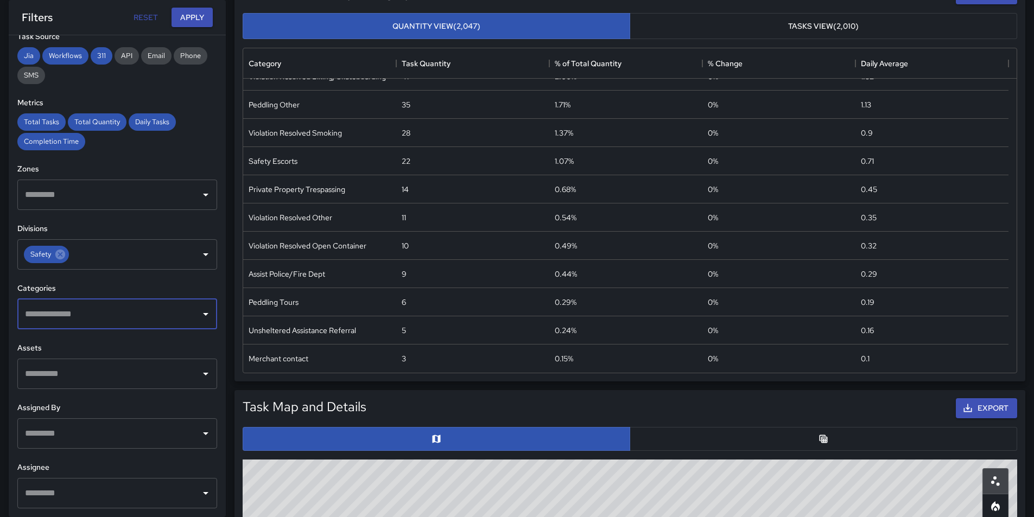
click at [203, 492] on icon "Open" at bounding box center [205, 493] width 5 height 3
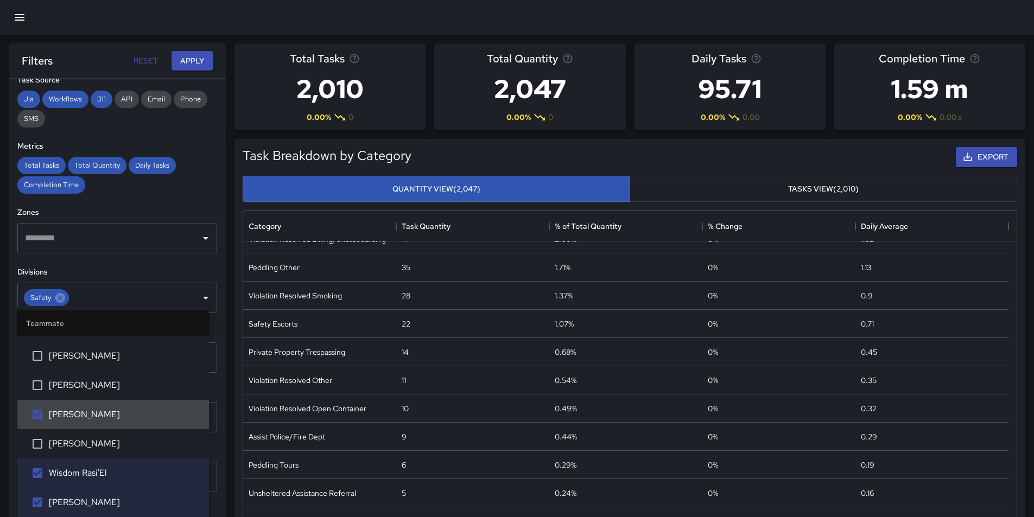
scroll to position [557, 0]
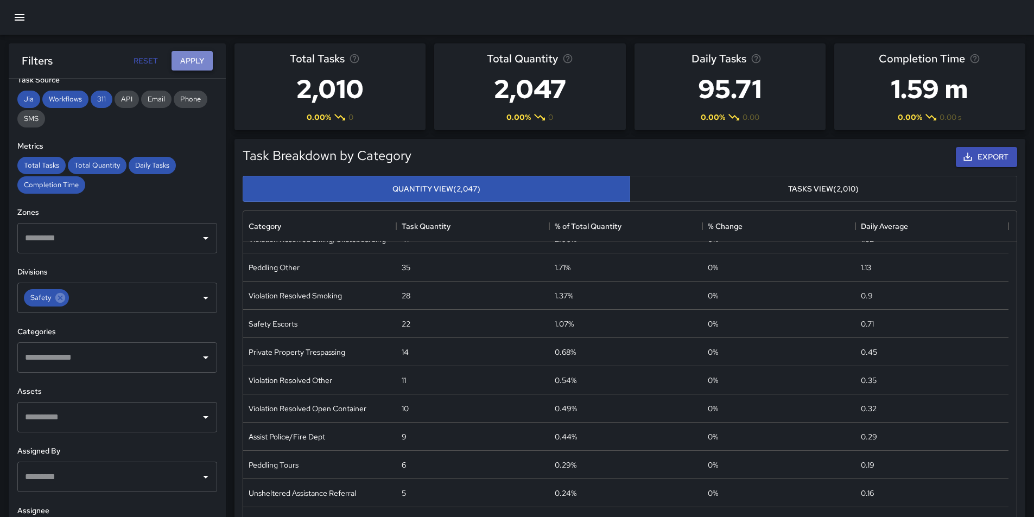
click at [194, 59] on button "Apply" at bounding box center [191, 61] width 41 height 20
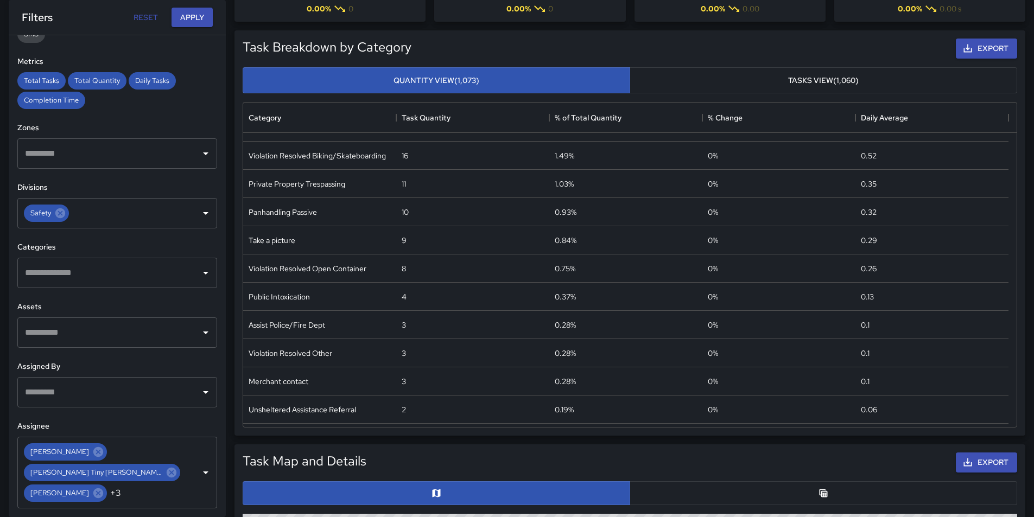
scroll to position [217, 0]
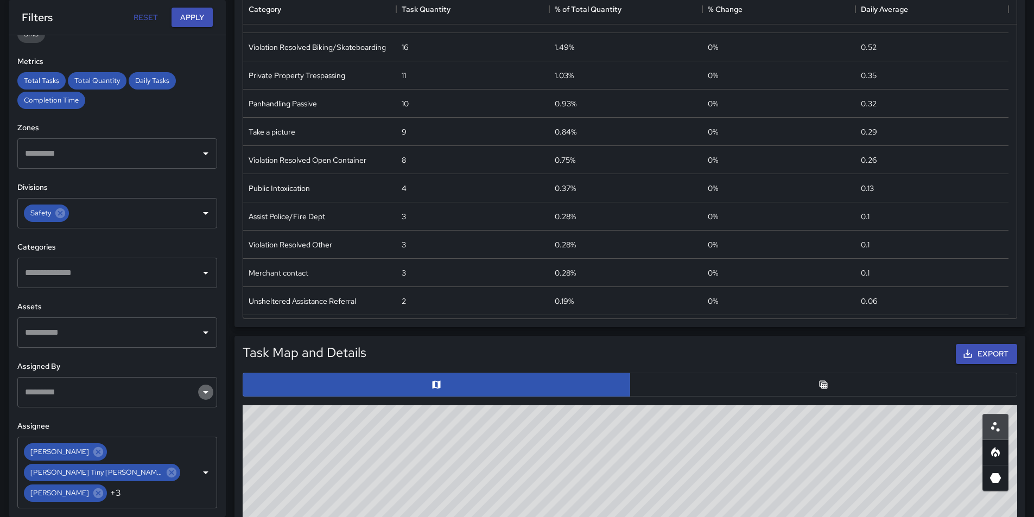
click at [199, 395] on icon "Open" at bounding box center [205, 392] width 13 height 13
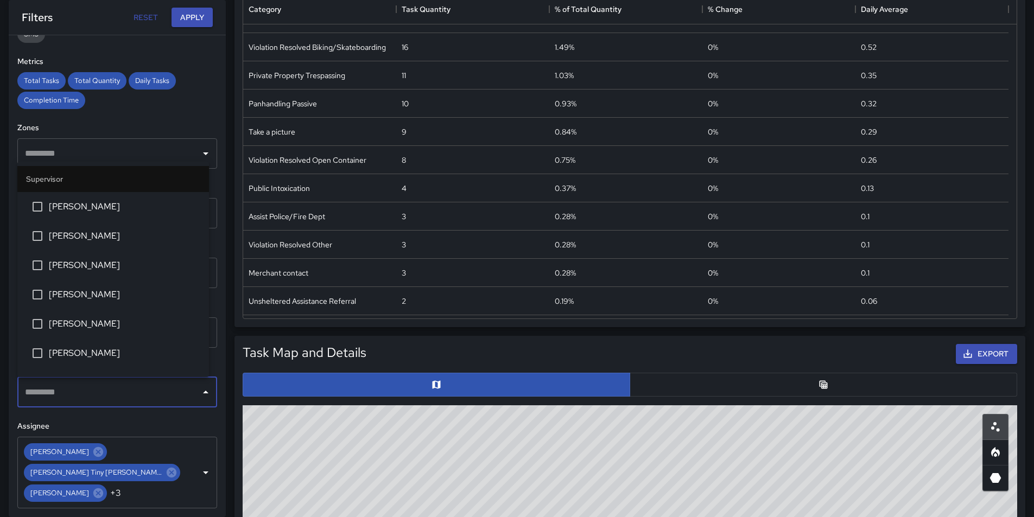
click at [199, 395] on icon "Close" at bounding box center [205, 392] width 13 height 13
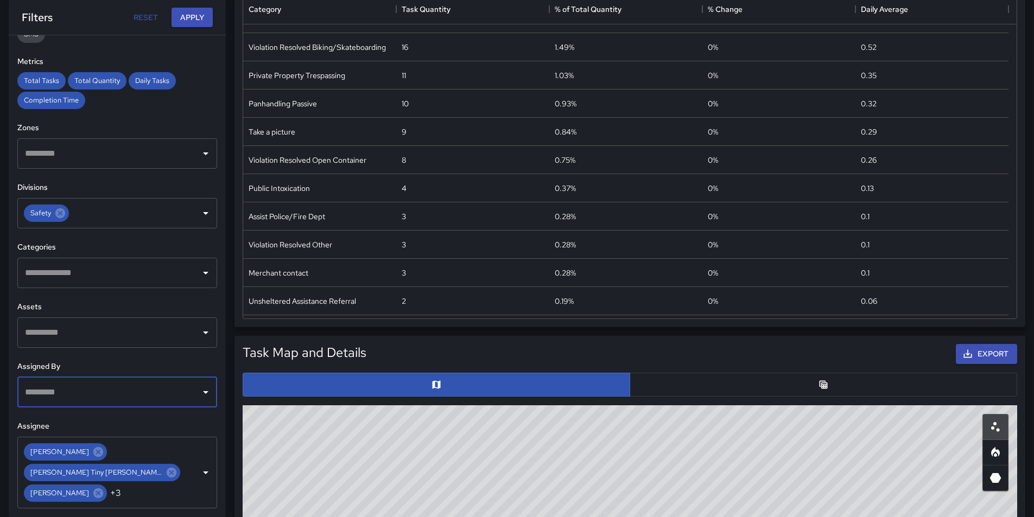
click at [203, 272] on icon "Open" at bounding box center [205, 273] width 5 height 3
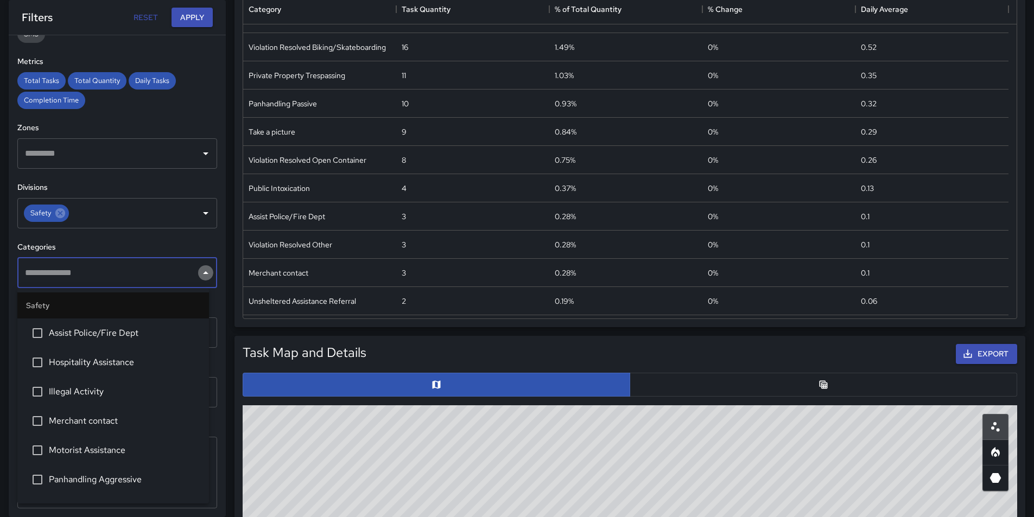
click at [203, 272] on icon "Close" at bounding box center [205, 272] width 5 height 3
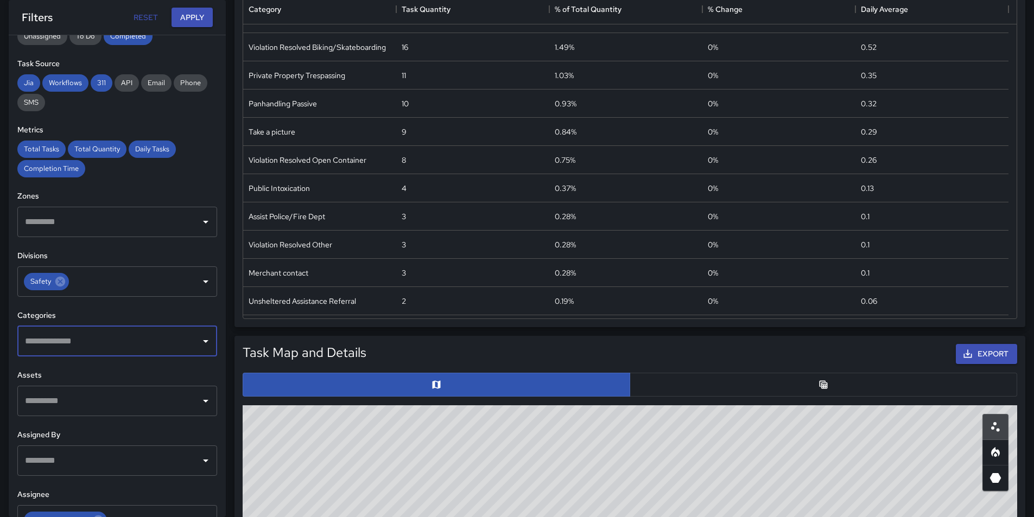
scroll to position [166, 0]
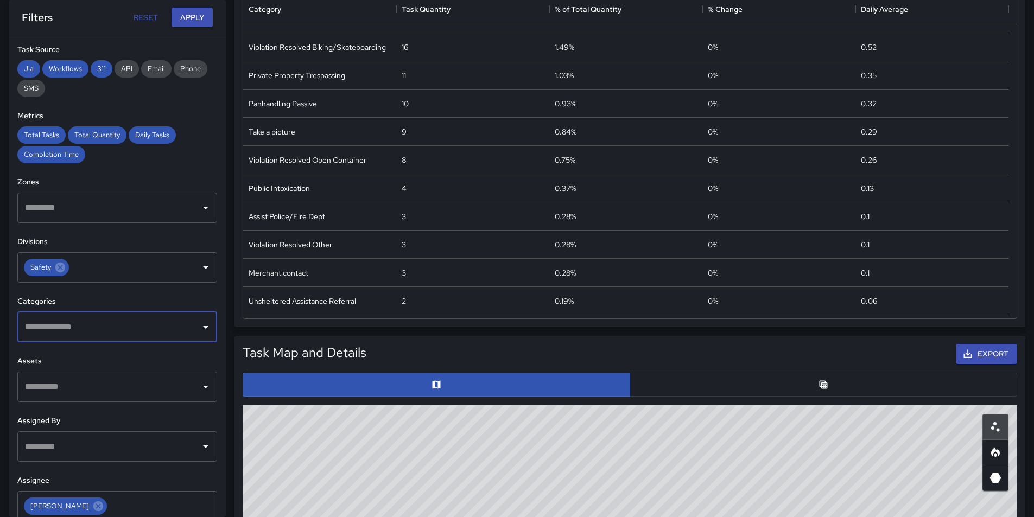
click at [199, 390] on icon "Open" at bounding box center [205, 386] width 13 height 13
click at [199, 390] on icon "Close" at bounding box center [205, 386] width 13 height 13
click at [189, 447] on div "​" at bounding box center [117, 446] width 200 height 30
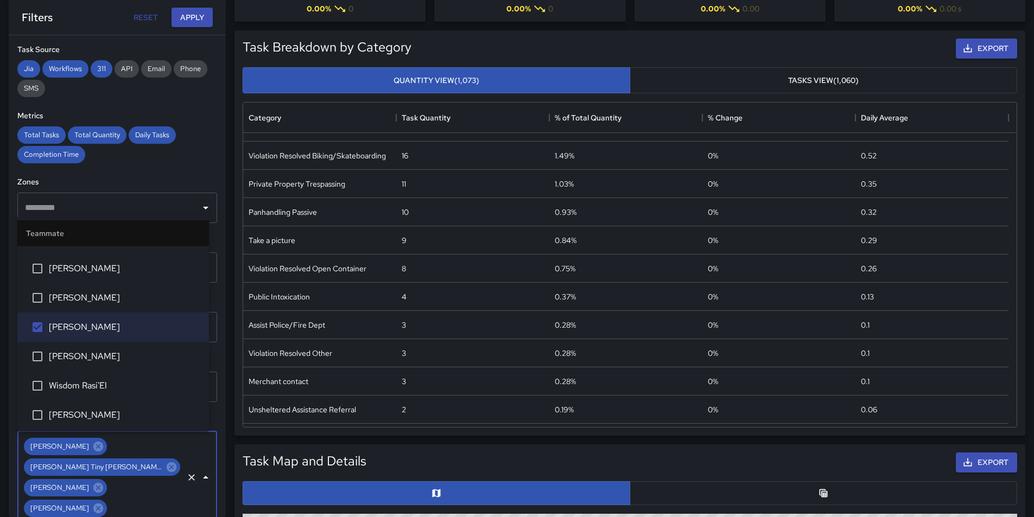
scroll to position [666, 0]
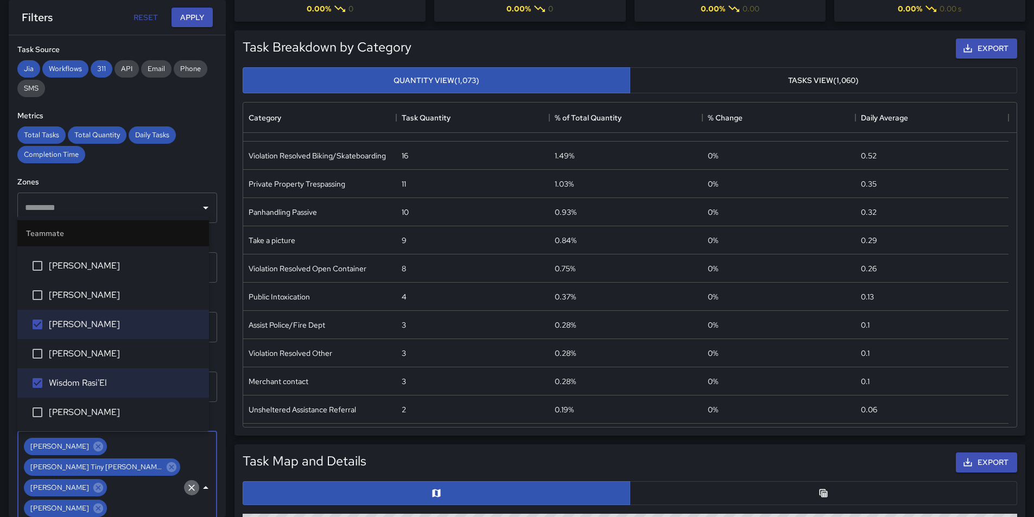
click at [188, 485] on icon "Clear" at bounding box center [191, 488] width 7 height 7
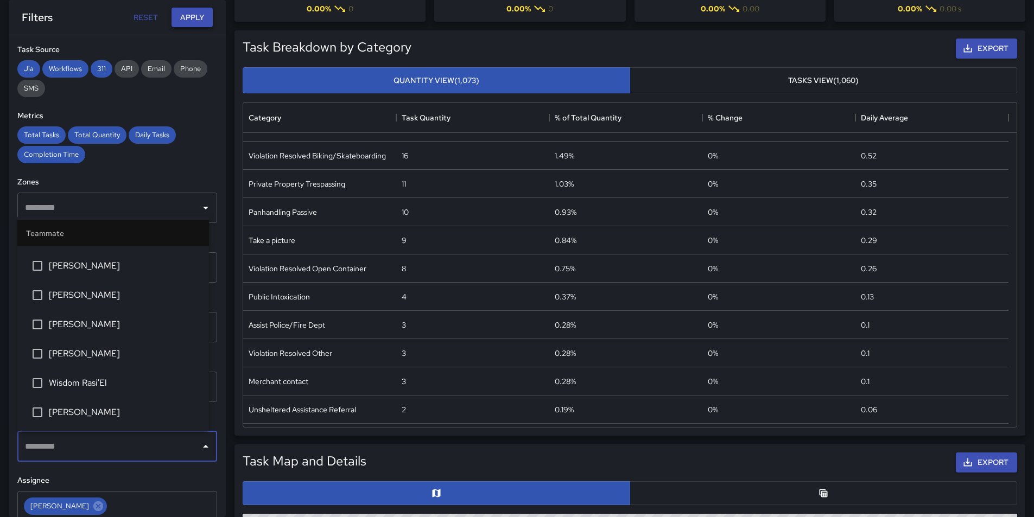
click at [200, 21] on button "Apply" at bounding box center [191, 18] width 41 height 20
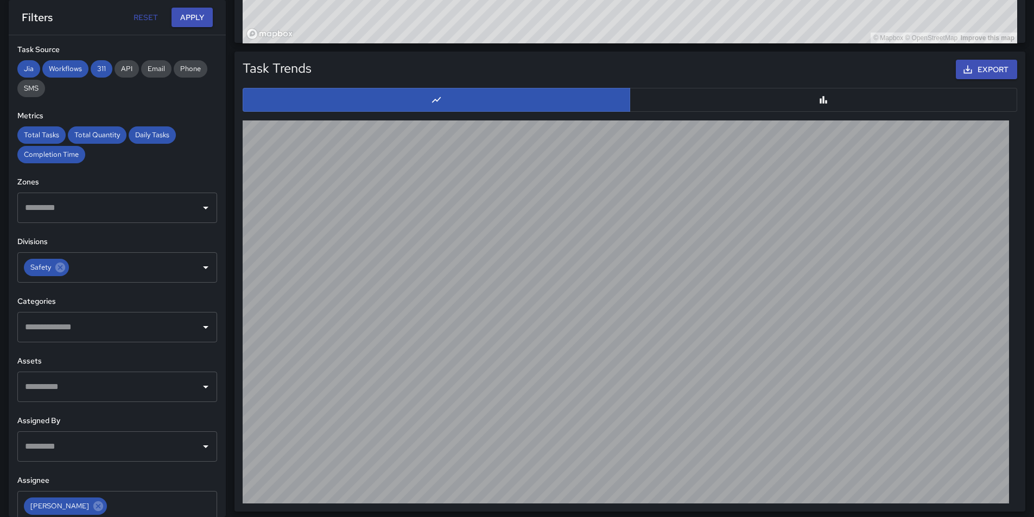
scroll to position [1016, 0]
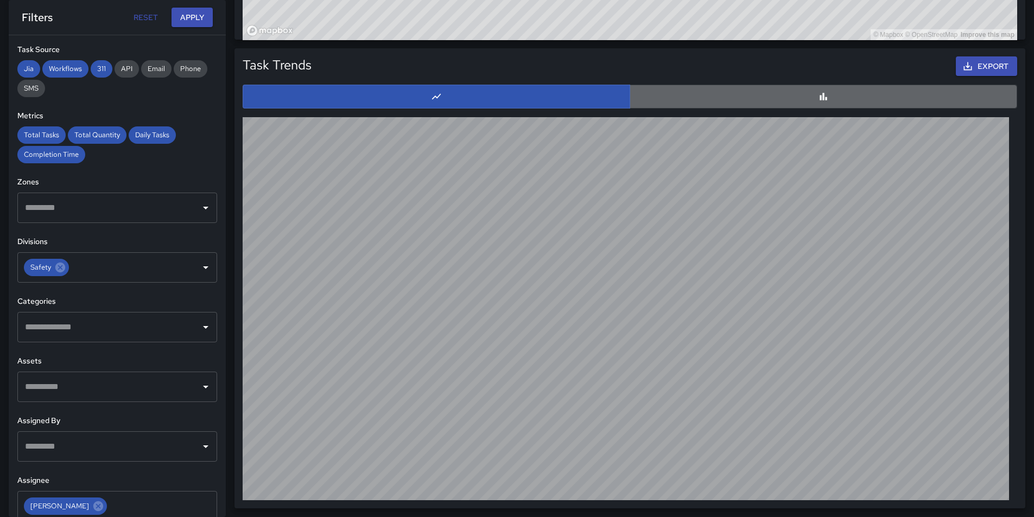
click at [816, 96] on button "button" at bounding box center [822, 97] width 387 height 24
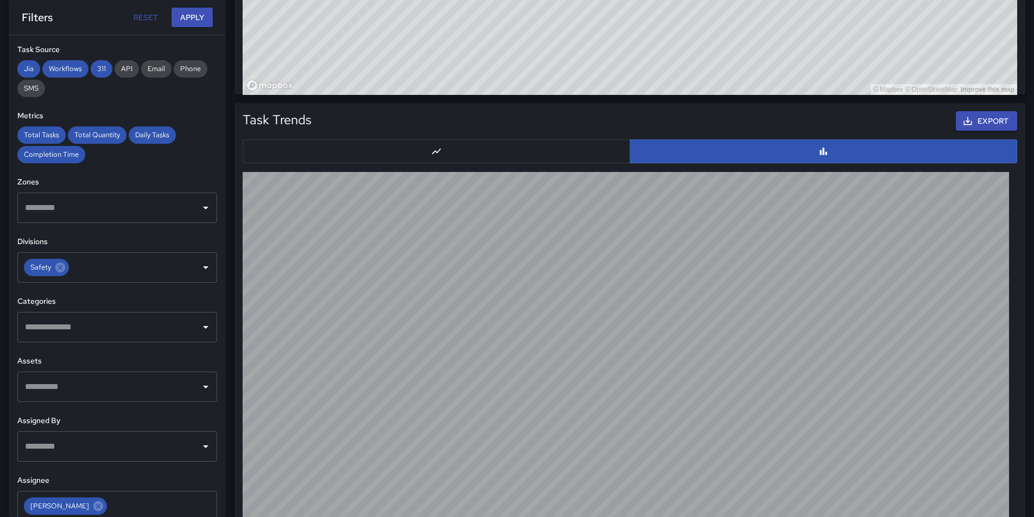
scroll to position [962, 0]
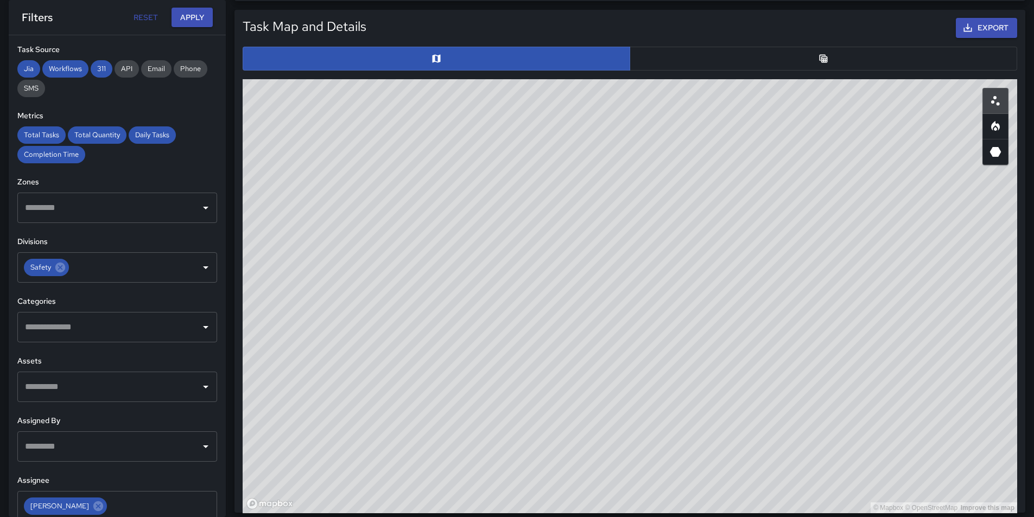
scroll to position [546, 0]
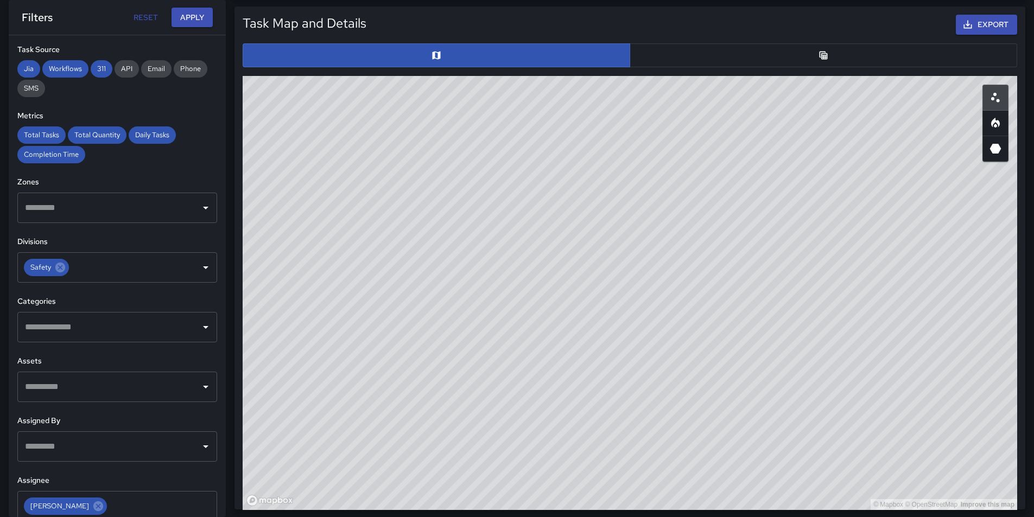
click at [630, 211] on div "© Mapbox © OpenStreetMap Improve this map" at bounding box center [630, 293] width 774 height 434
drag, startPoint x: 586, startPoint y: 185, endPoint x: 803, endPoint y: 443, distance: 337.5
click at [803, 443] on div "© Mapbox © OpenStreetMap Improve this map" at bounding box center [630, 293] width 774 height 434
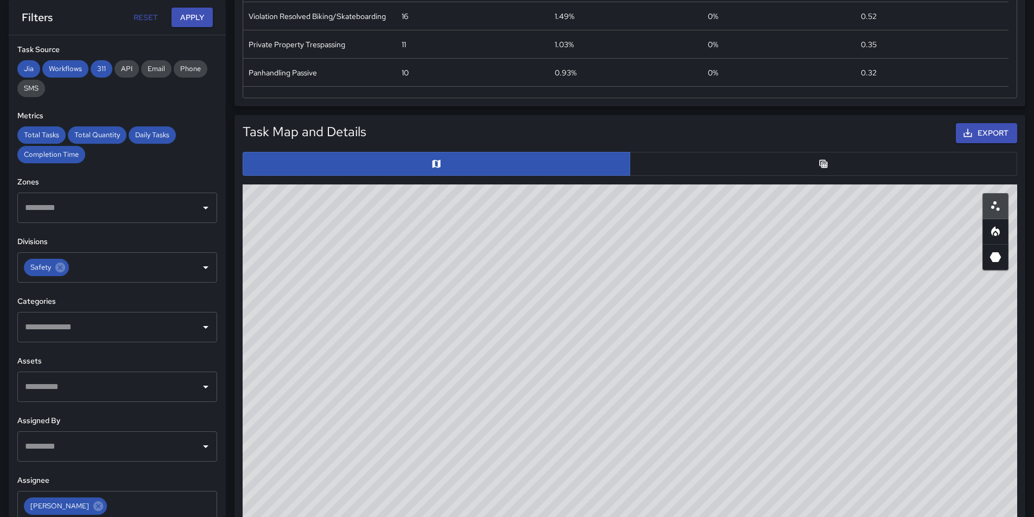
scroll to position [0, 0]
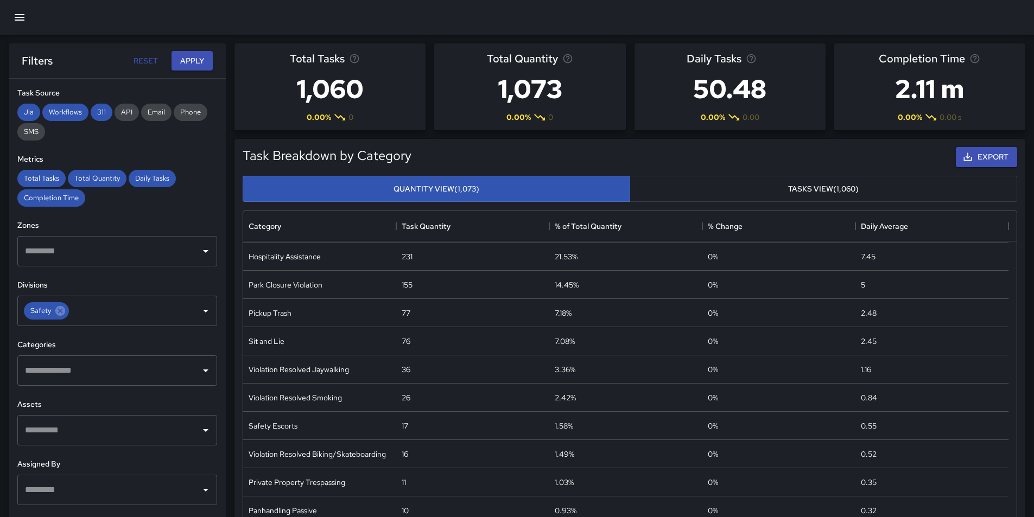
click at [806, 189] on button "Tasks View (1,060)" at bounding box center [822, 189] width 387 height 27
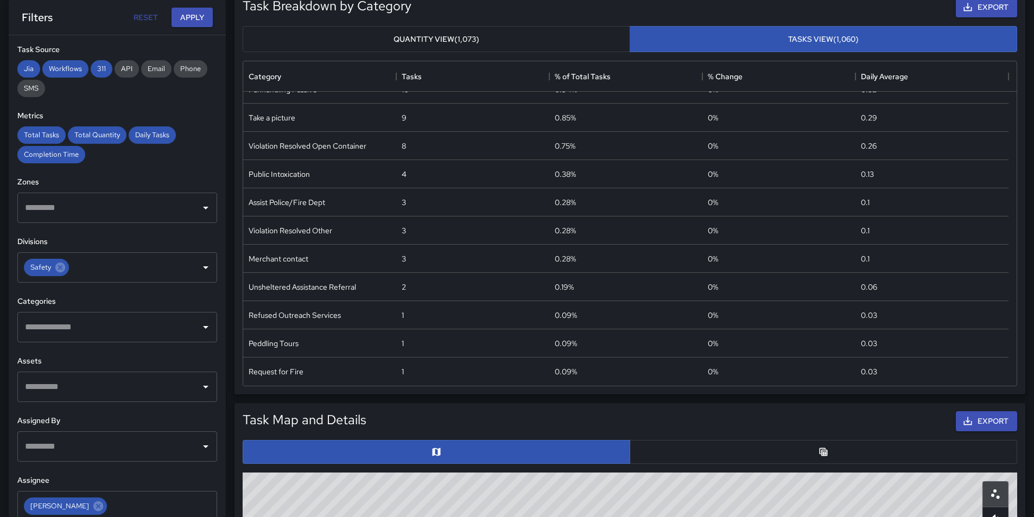
scroll to position [54, 0]
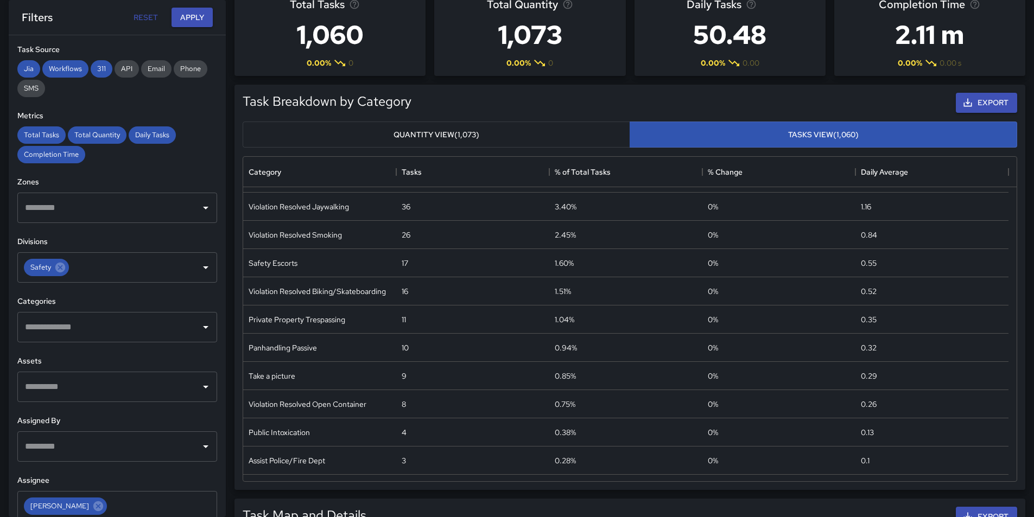
click at [469, 137] on button "Quantity View (1,073)" at bounding box center [436, 135] width 387 height 27
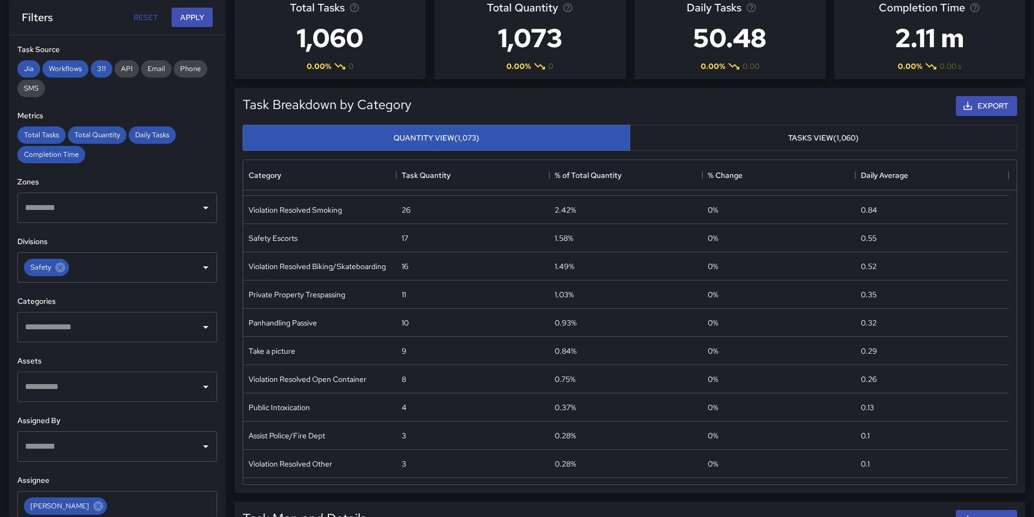
scroll to position [0, 0]
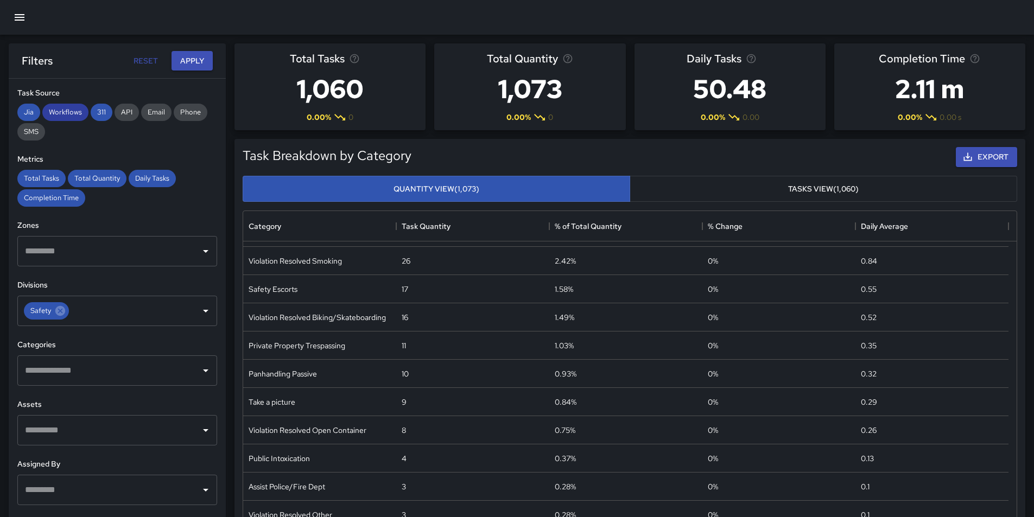
click at [55, 112] on span "Workflows" at bounding box center [65, 111] width 46 height 9
click at [94, 110] on span "311" at bounding box center [102, 111] width 22 height 9
click at [29, 107] on span "Jia" at bounding box center [28, 111] width 23 height 9
click at [195, 59] on button "Apply" at bounding box center [191, 61] width 41 height 20
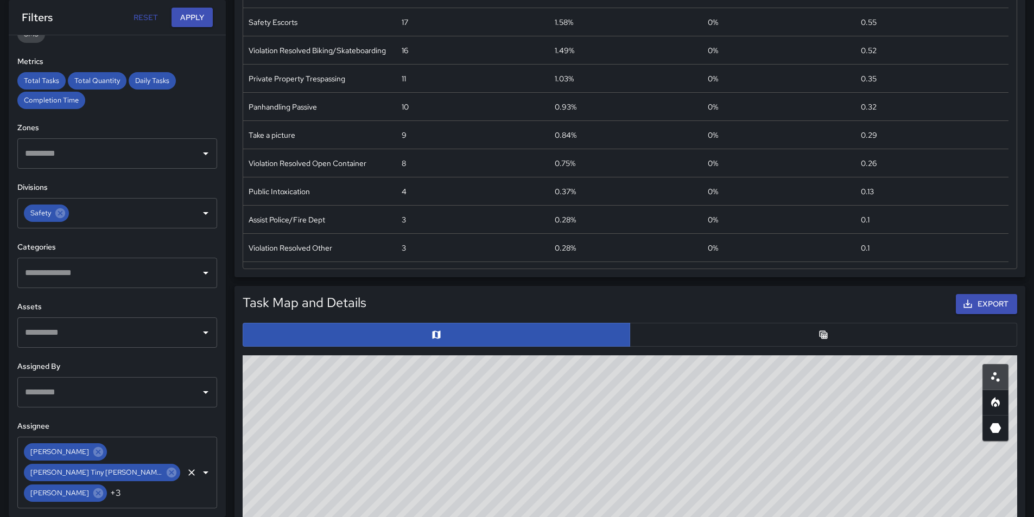
scroll to position [271, 0]
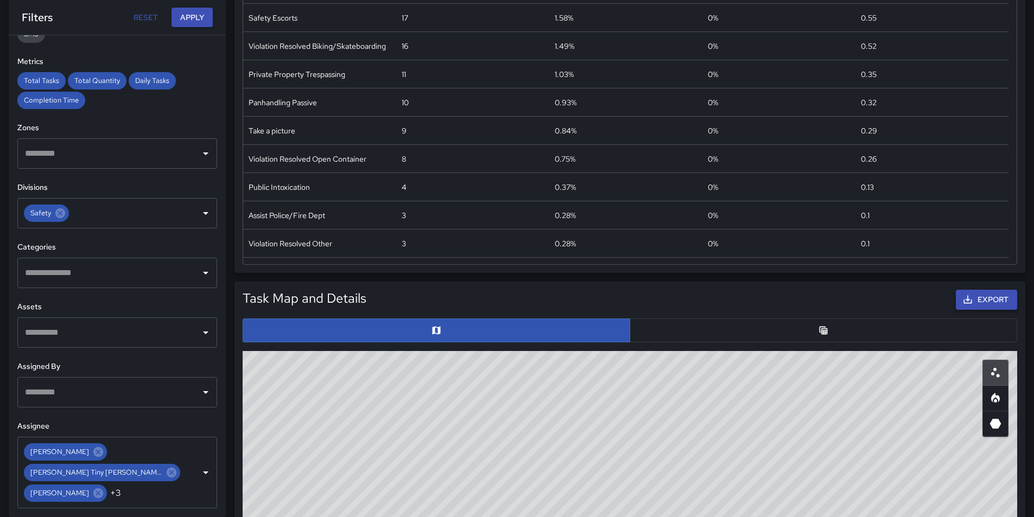
click at [981, 301] on button "Export" at bounding box center [986, 300] width 61 height 20
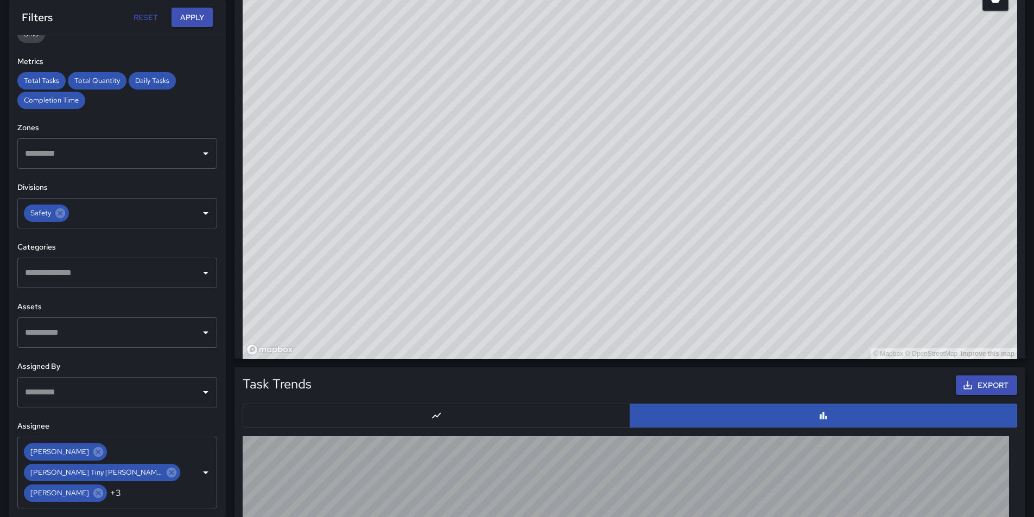
scroll to position [705, 0]
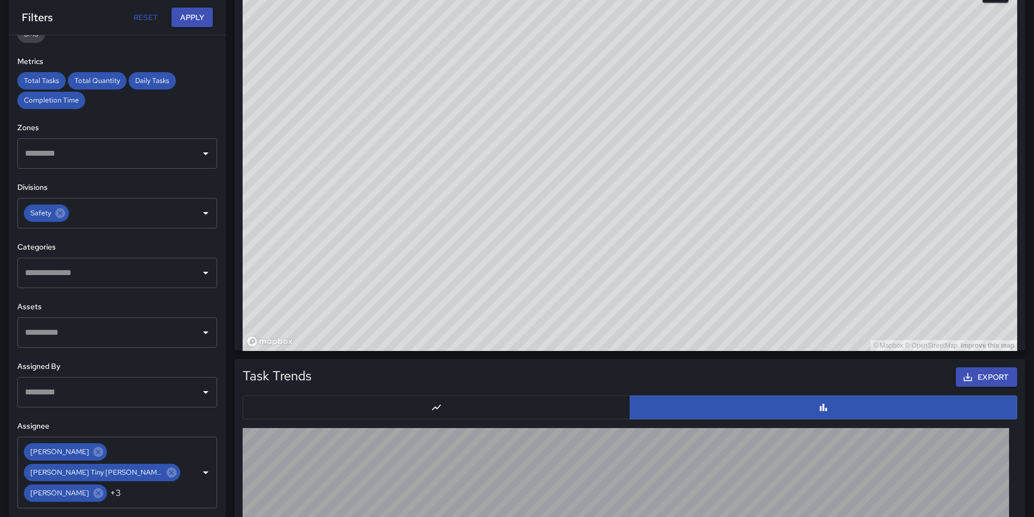
click at [713, 287] on div "© Mapbox © OpenStreetMap Improve this map" at bounding box center [630, 134] width 774 height 434
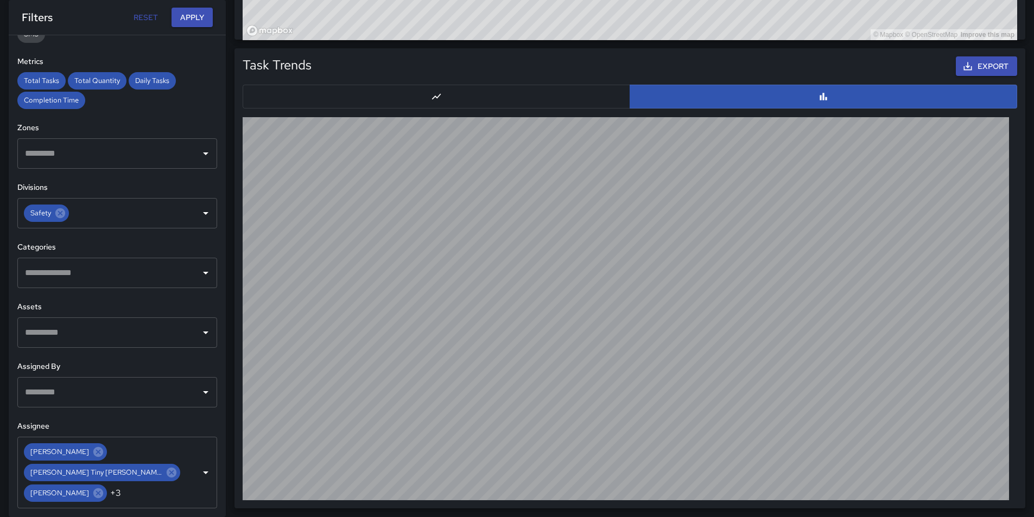
click at [415, 99] on button "button" at bounding box center [436, 97] width 387 height 24
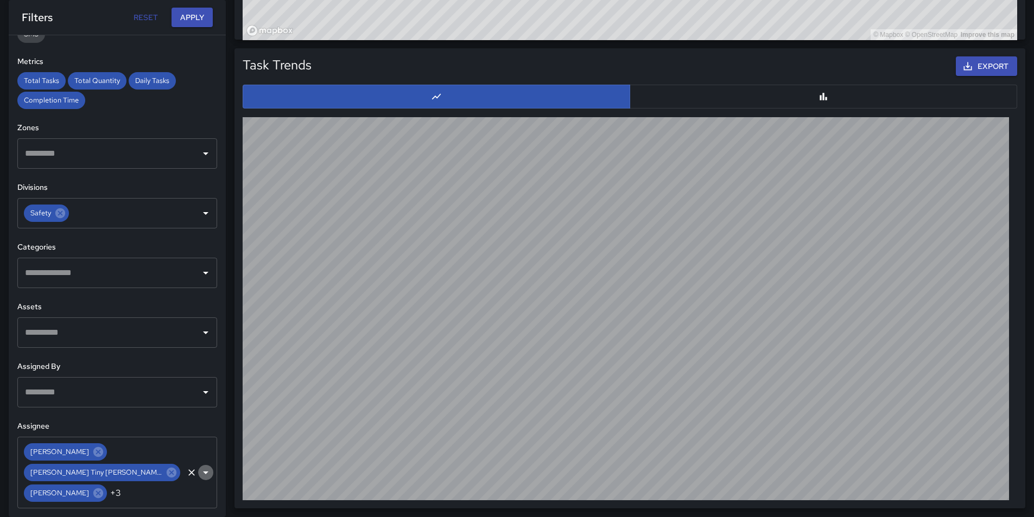
click at [199, 471] on icon "Open" at bounding box center [205, 472] width 13 height 13
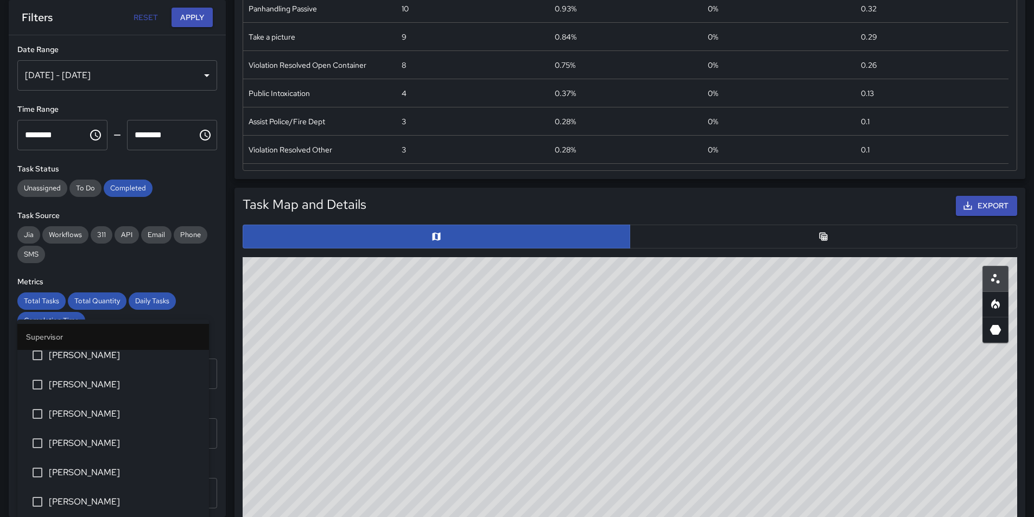
scroll to position [94, 0]
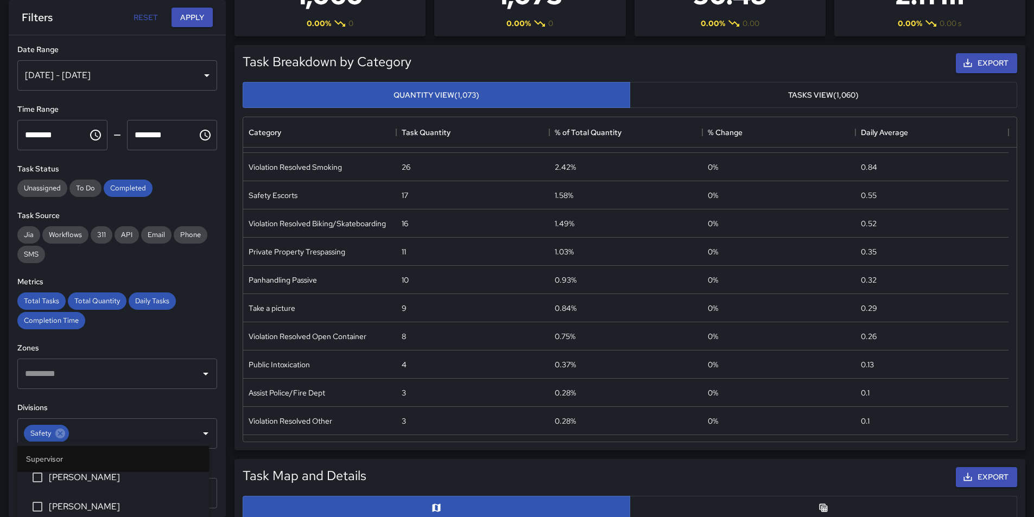
click at [145, 17] on button "Reset" at bounding box center [145, 18] width 35 height 20
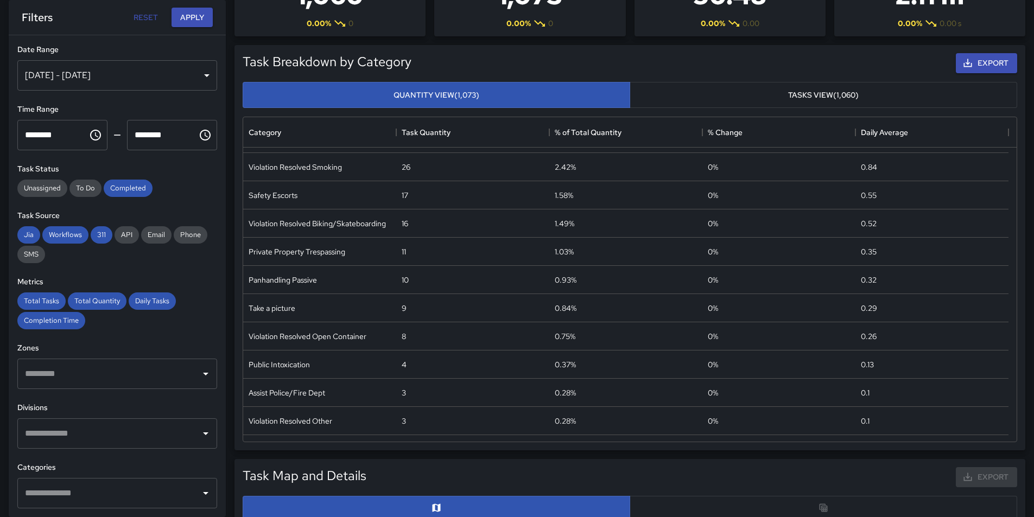
type input "**********"
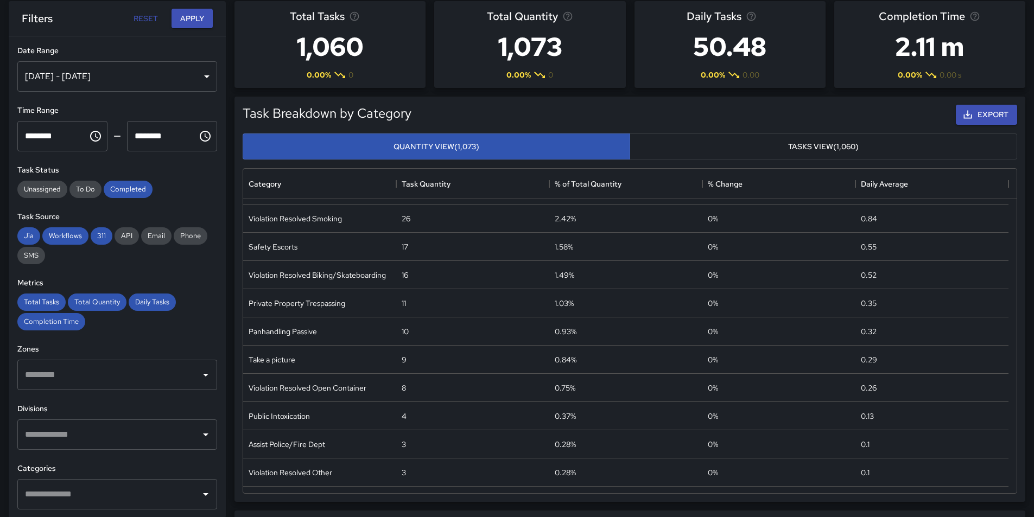
scroll to position [0, 0]
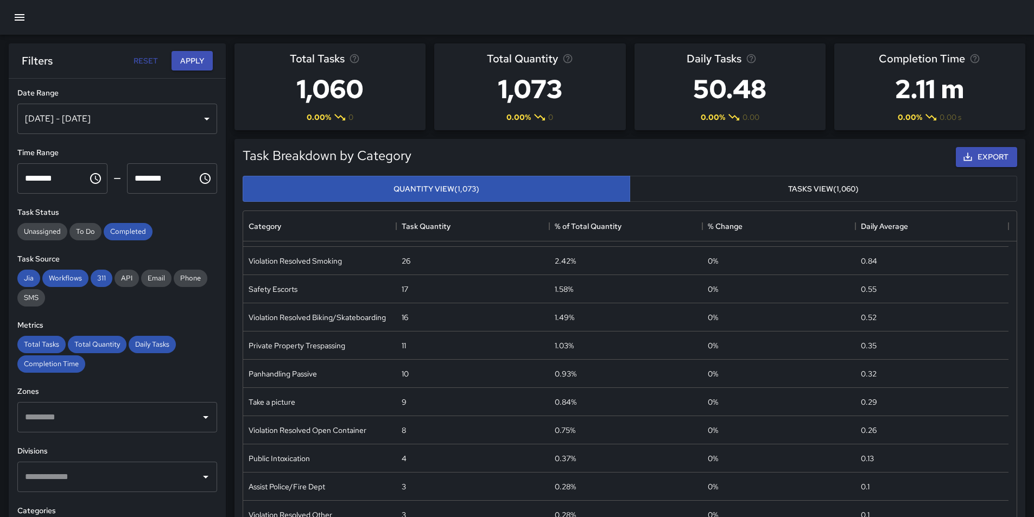
click at [17, 15] on icon "button" at bounding box center [20, 17] width 10 height 7
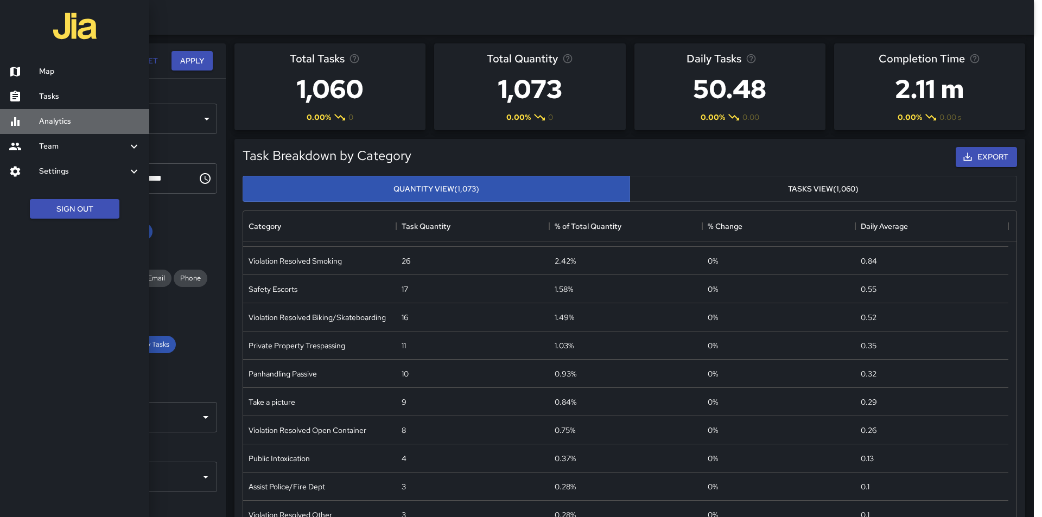
click at [12, 120] on icon at bounding box center [15, 121] width 13 height 13
click at [18, 143] on icon at bounding box center [15, 147] width 12 height 8
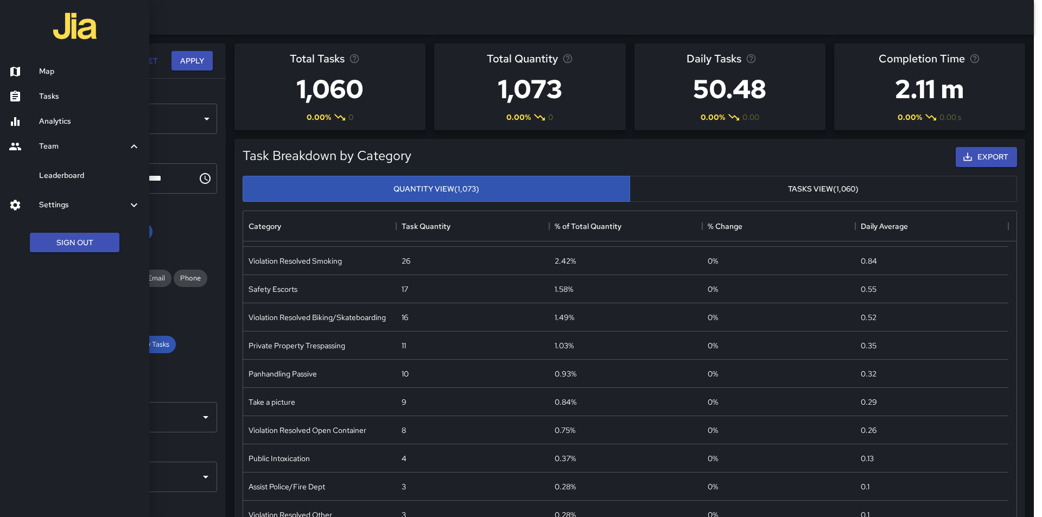
click at [90, 176] on h6 "Leaderboard" at bounding box center [89, 176] width 101 height 12
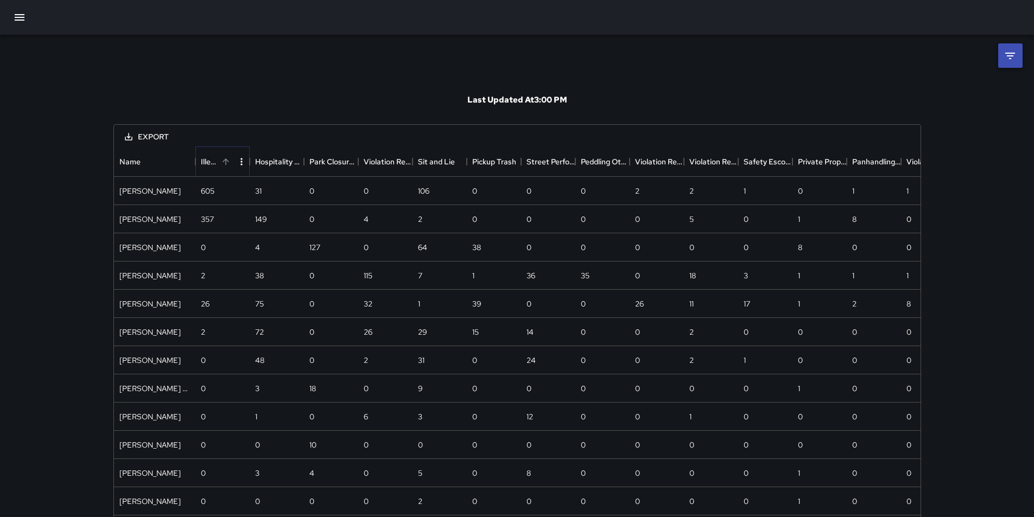
click at [239, 164] on icon "Menu" at bounding box center [241, 161] width 11 height 11
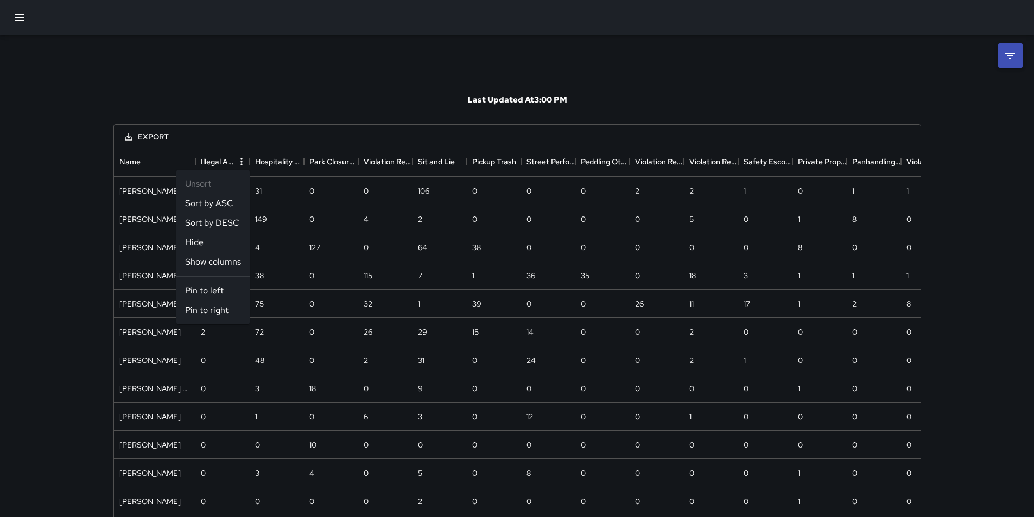
click at [272, 62] on div "Last Updated At 3:00 PM Export Name Illegal Activity Hospitality Assistance Par…" at bounding box center [517, 353] width 834 height 636
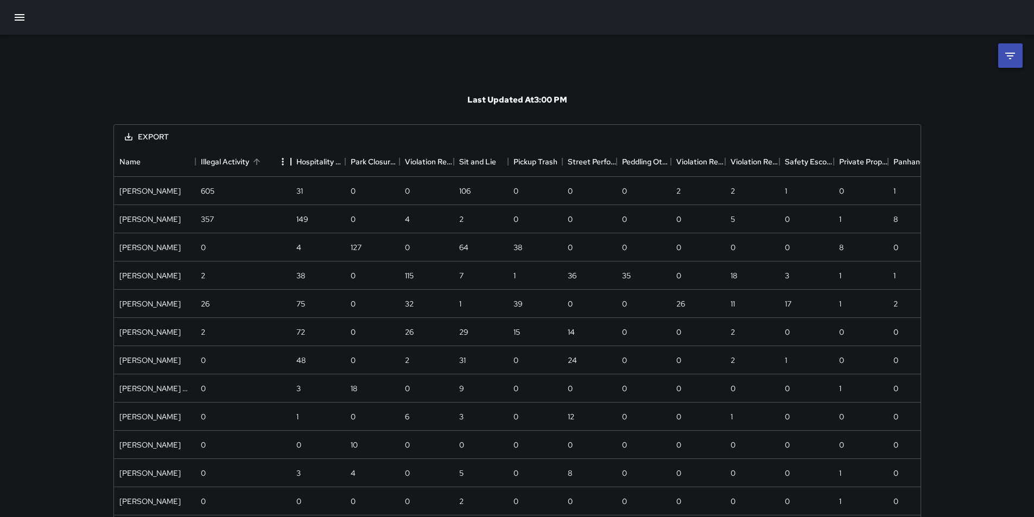
drag, startPoint x: 249, startPoint y: 159, endPoint x: 290, endPoint y: 161, distance: 41.3
click at [290, 161] on div "Illegal Activity" at bounding box center [290, 162] width 13 height 30
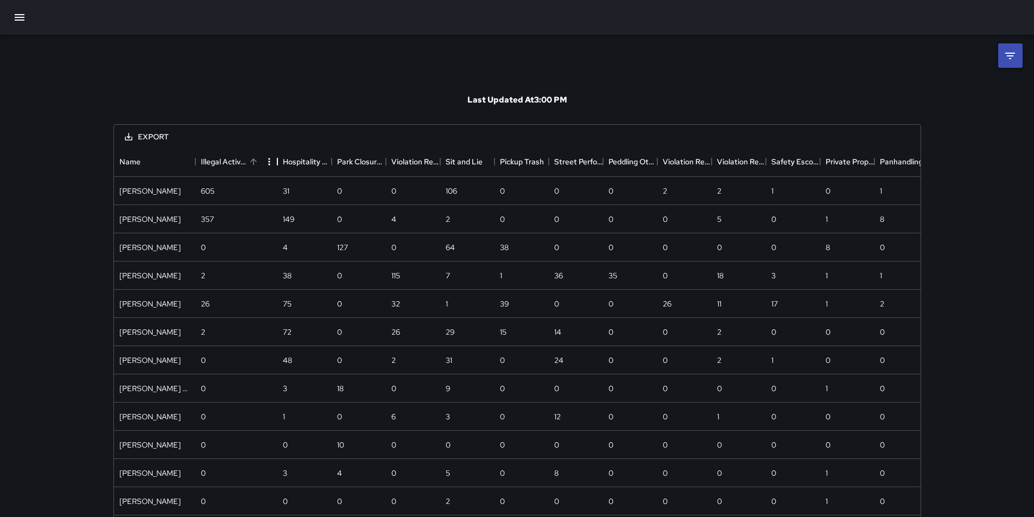
drag, startPoint x: 290, startPoint y: 161, endPoint x: 276, endPoint y: 161, distance: 14.1
click at [276, 161] on div "Illegal Activity" at bounding box center [277, 162] width 13 height 30
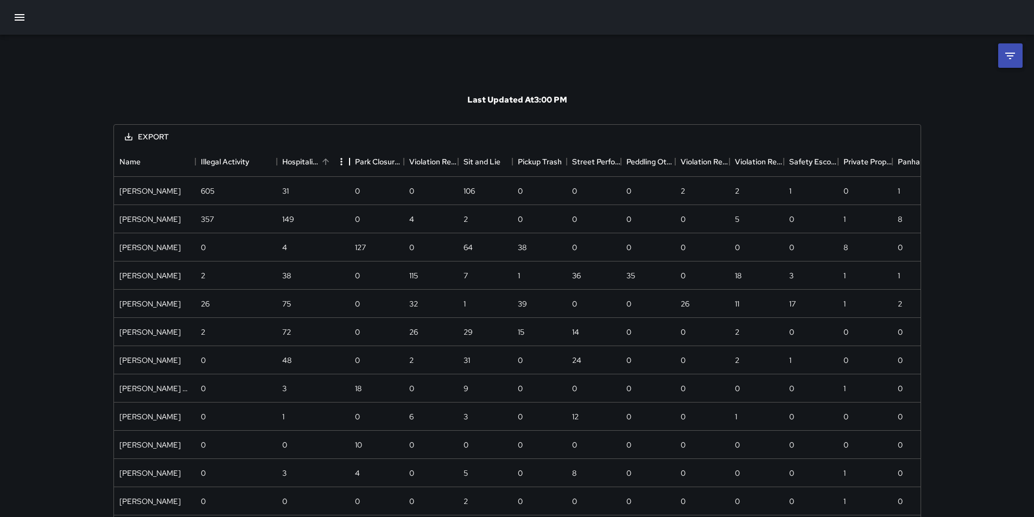
drag, startPoint x: 331, startPoint y: 162, endPoint x: 373, endPoint y: 162, distance: 41.8
click at [356, 162] on div "Hospitality Assistance" at bounding box center [349, 162] width 13 height 30
drag, startPoint x: 428, startPoint y: 162, endPoint x: 479, endPoint y: 161, distance: 51.6
click at [463, 161] on div "Park Closure Violation" at bounding box center [456, 162] width 13 height 30
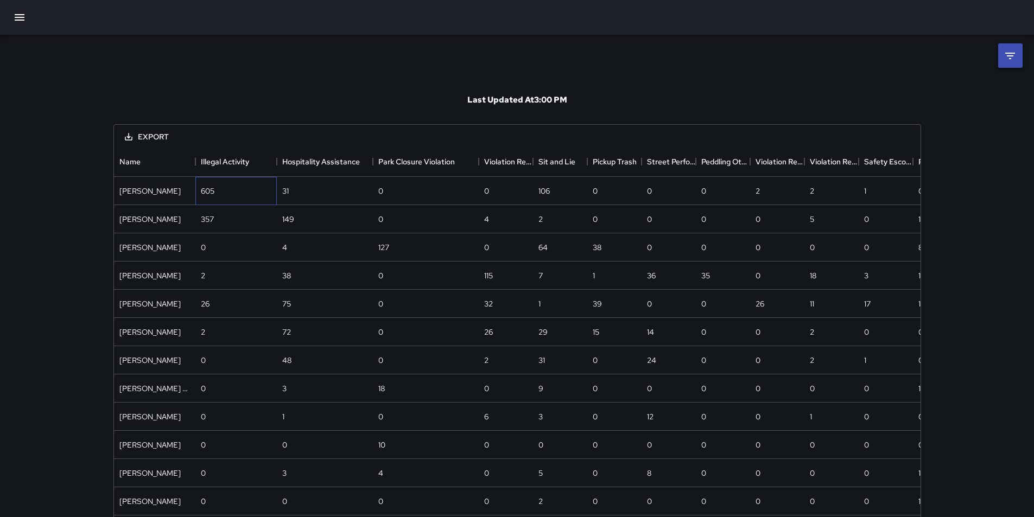
click at [210, 188] on div "605" at bounding box center [208, 191] width 14 height 11
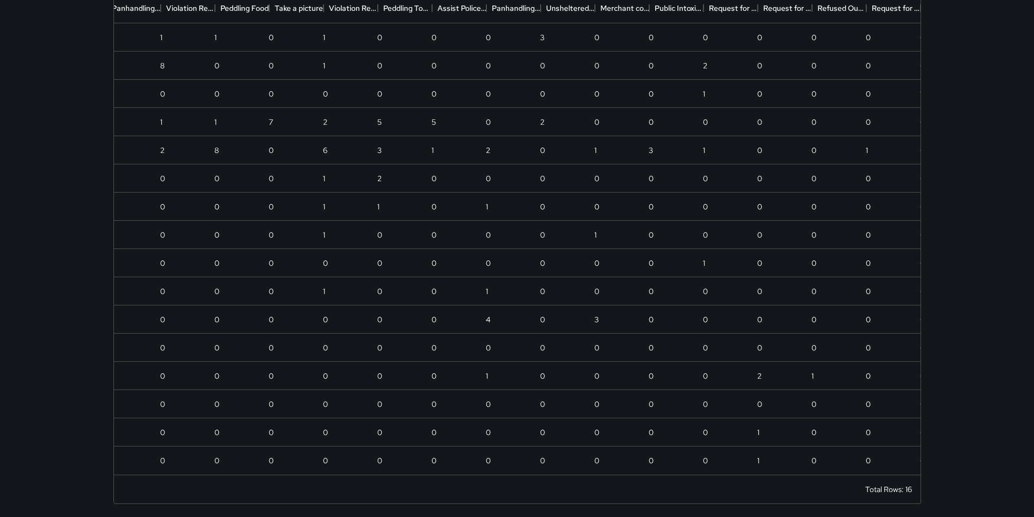
scroll to position [0, 861]
